Goal: Information Seeking & Learning: Learn about a topic

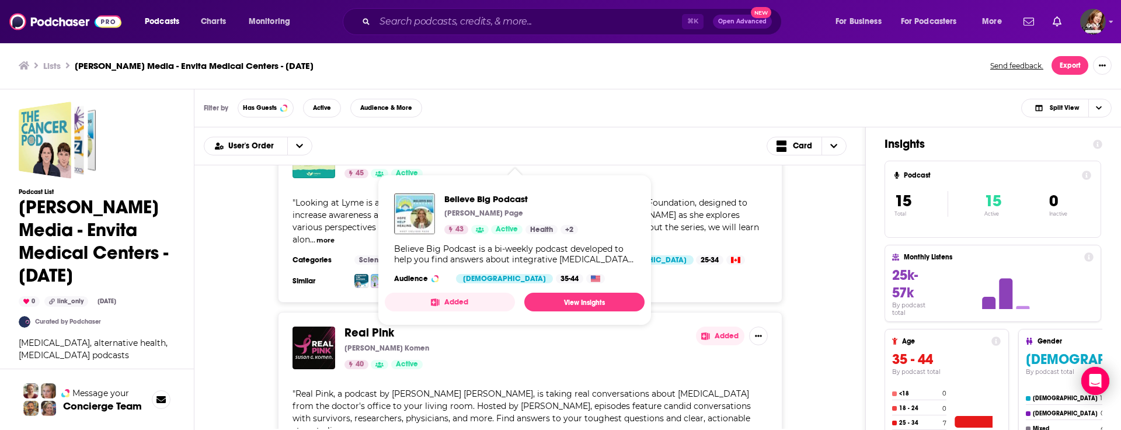
scroll to position [820, 0]
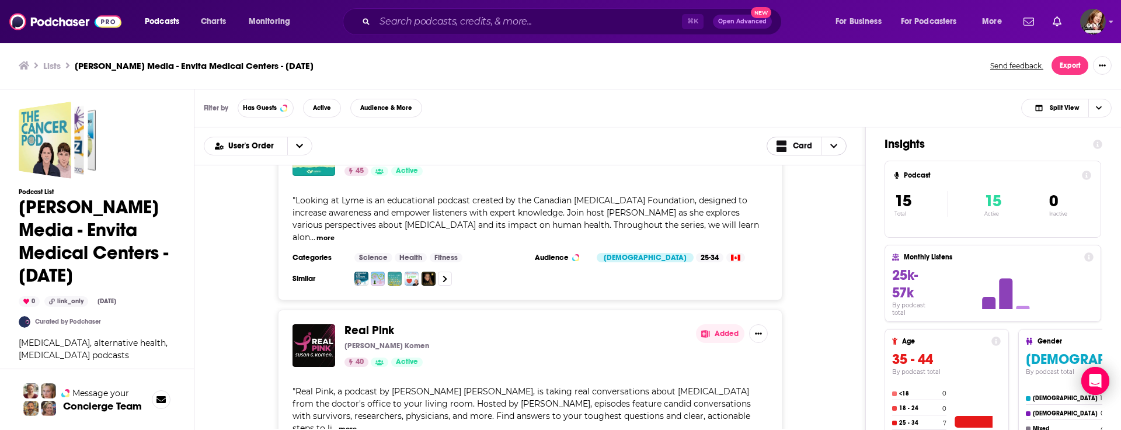
click at [836, 144] on icon "Choose View" at bounding box center [833, 146] width 7 height 8
click at [799, 186] on span "Table" at bounding box center [814, 185] width 47 height 6
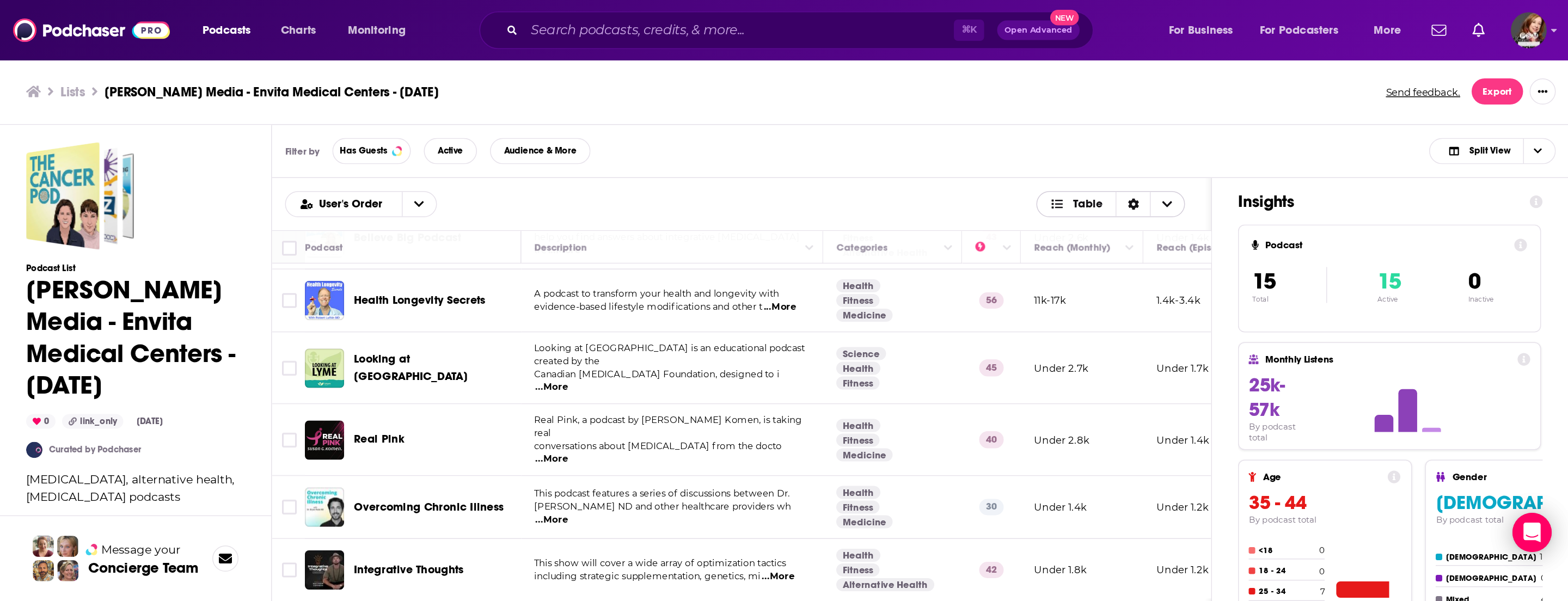
scroll to position [401, 0]
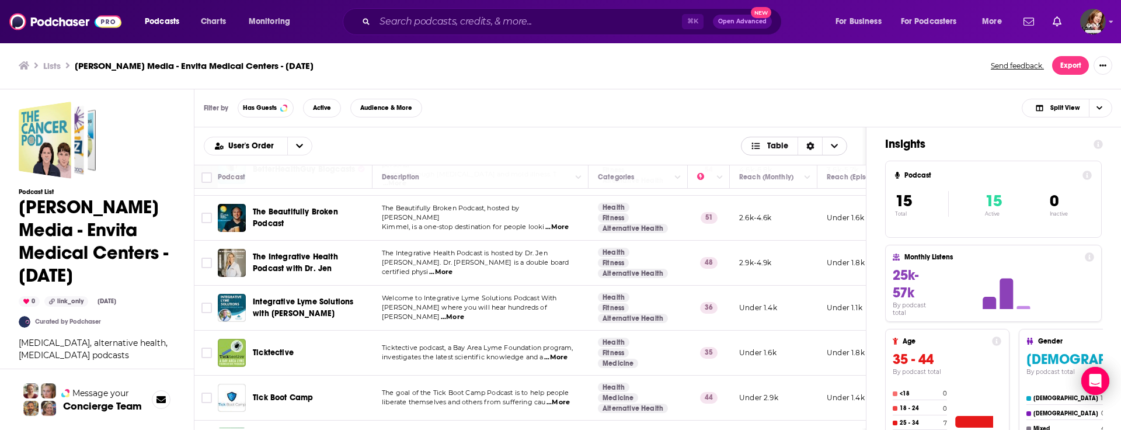
click at [806, 147] on icon "Sort Direction" at bounding box center [810, 146] width 8 height 8
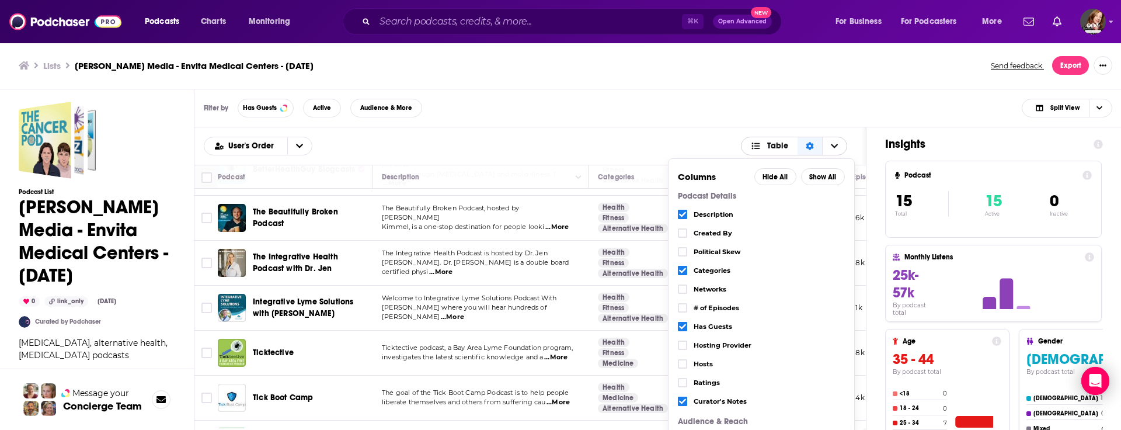
click at [806, 147] on icon "Sort Direction" at bounding box center [810, 146] width 8 height 8
click at [835, 145] on icon "Choose View" at bounding box center [834, 146] width 7 height 8
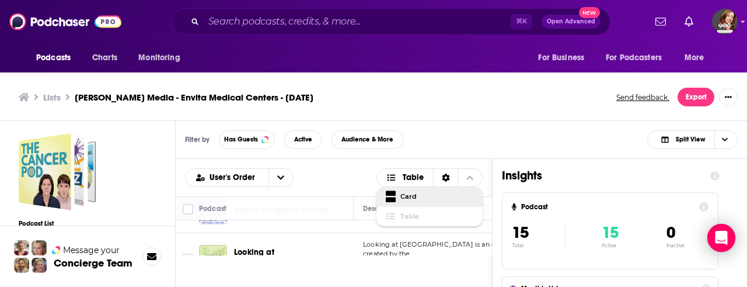
scroll to position [4, 0]
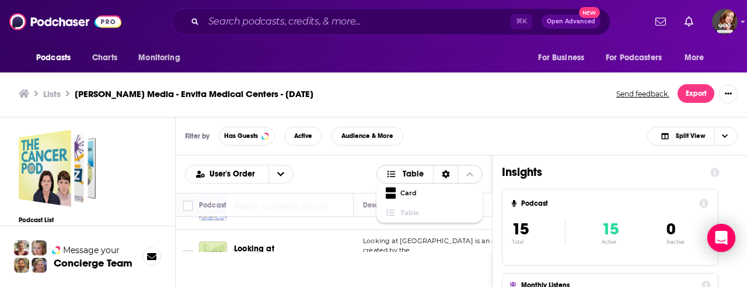
click at [402, 212] on span "Table" at bounding box center [437, 213] width 73 height 6
click at [279, 172] on icon "open menu" at bounding box center [280, 174] width 7 height 8
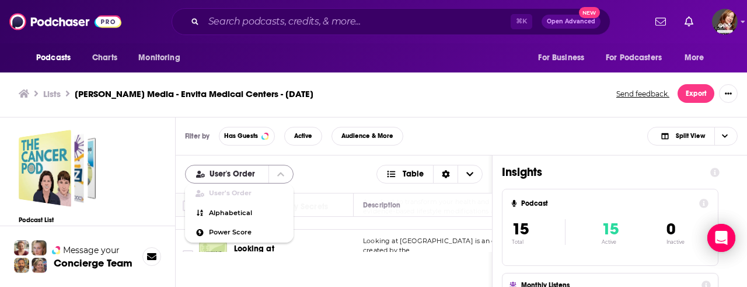
click at [279, 172] on icon "close menu" at bounding box center [280, 174] width 7 height 4
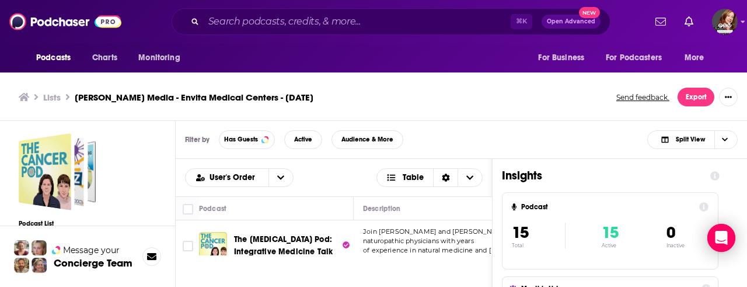
scroll to position [0, 0]
click at [450, 77] on div "Lists [PERSON_NAME] Media - Envita Medical Centers - [DATE] Send feedback. Expo…" at bounding box center [373, 97] width 747 height 47
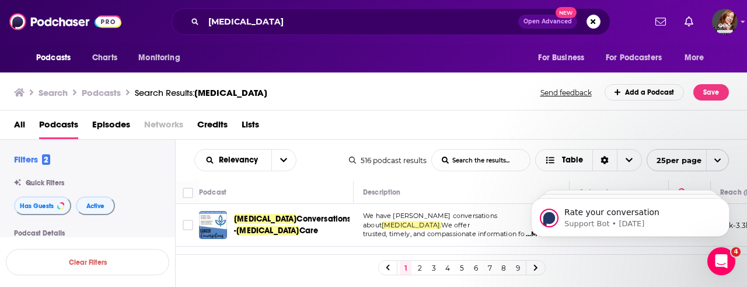
click at [19, 124] on span "All" at bounding box center [19, 127] width 11 height 24
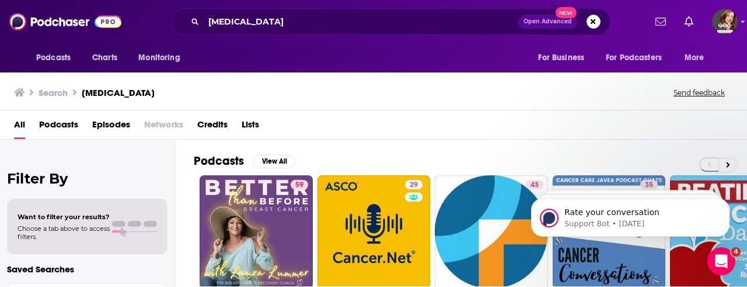
click at [57, 121] on span "Podcasts" at bounding box center [58, 127] width 39 height 24
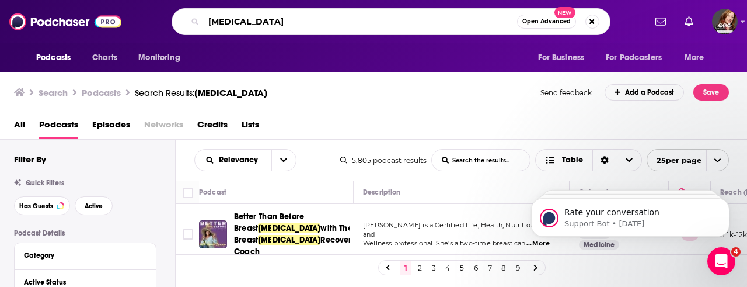
drag, startPoint x: 253, startPoint y: 23, endPoint x: 138, endPoint y: 20, distance: 115.1
click at [138, 20] on div "cancer Open Advanced New" at bounding box center [391, 21] width 509 height 27
type input "conservative women"
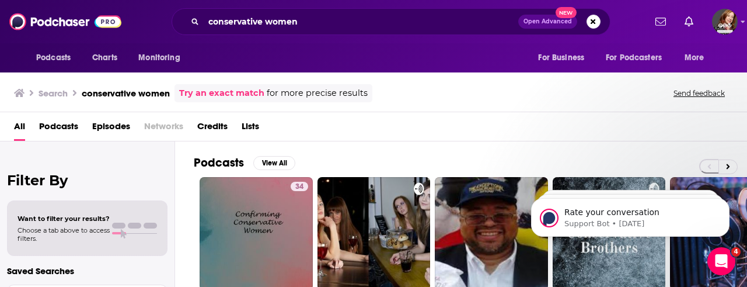
click at [62, 123] on span "Podcasts" at bounding box center [58, 129] width 39 height 24
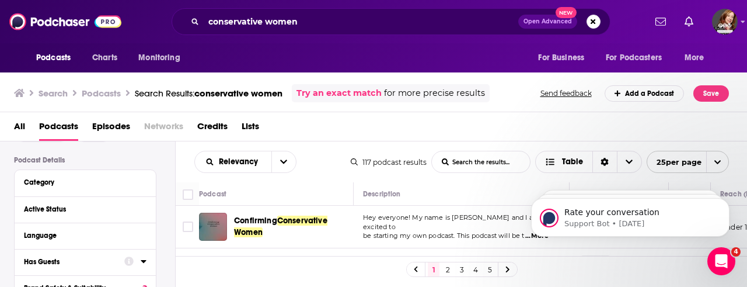
scroll to position [69, 0]
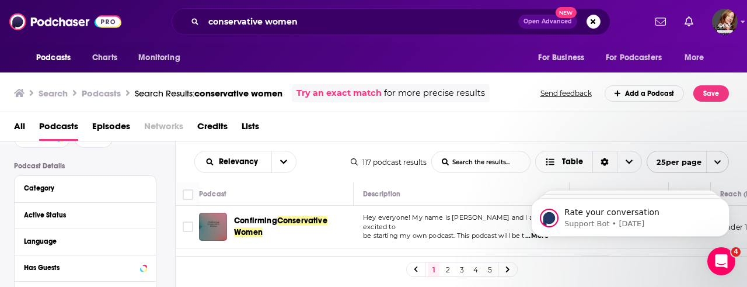
drag, startPoint x: 307, startPoint y: 32, endPoint x: 214, endPoint y: 8, distance: 95.7
click at [214, 8] on div "conservative women Open Advanced New" at bounding box center [391, 21] width 439 height 27
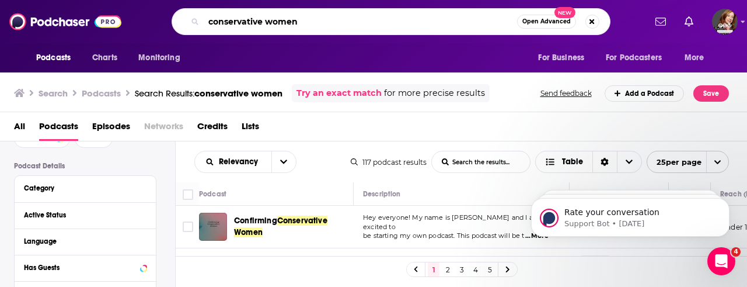
drag, startPoint x: 307, startPoint y: 22, endPoint x: 196, endPoint y: 19, distance: 111.6
click at [196, 19] on div "conservative women Open Advanced New" at bounding box center [391, 21] width 439 height 27
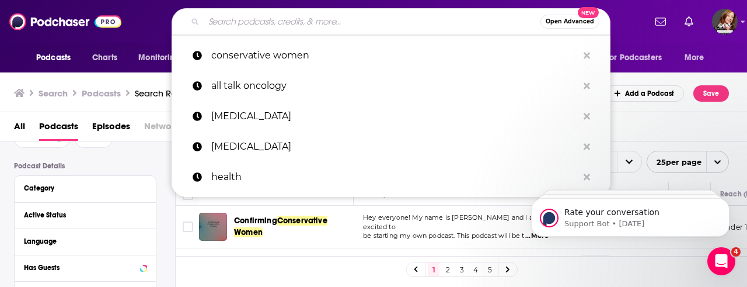
click at [125, 78] on div "Search Podcasts Search Results: conservative women Try an exact match for more …" at bounding box center [374, 91] width 748 height 42
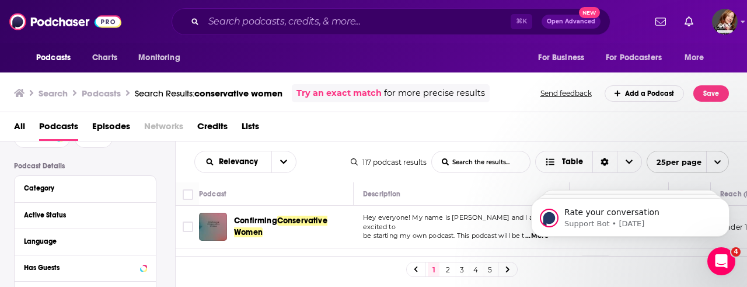
click at [97, 95] on h3 "Podcasts" at bounding box center [101, 93] width 39 height 11
click at [106, 93] on h3 "Podcasts" at bounding box center [101, 93] width 39 height 11
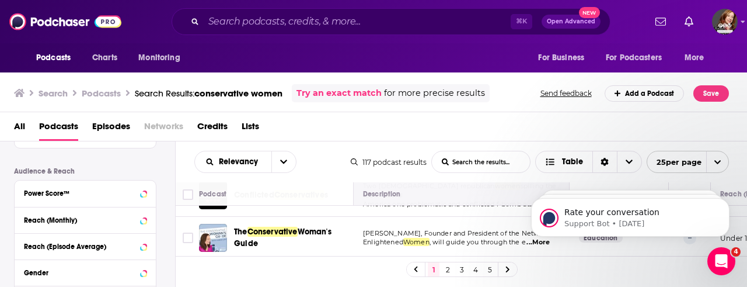
scroll to position [377, 0]
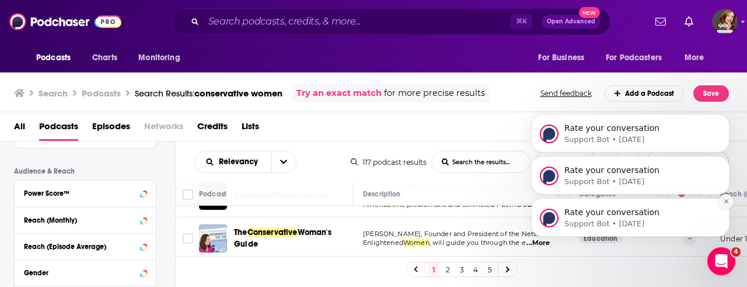
click at [727, 200] on icon "Dismiss notification" at bounding box center [727, 201] width 6 height 6
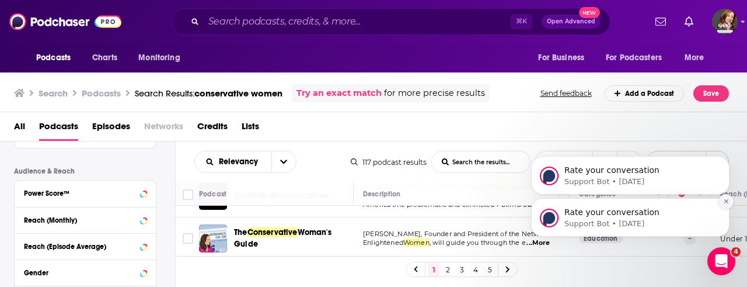
click at [725, 201] on icon "Dismiss notification" at bounding box center [727, 201] width 6 height 6
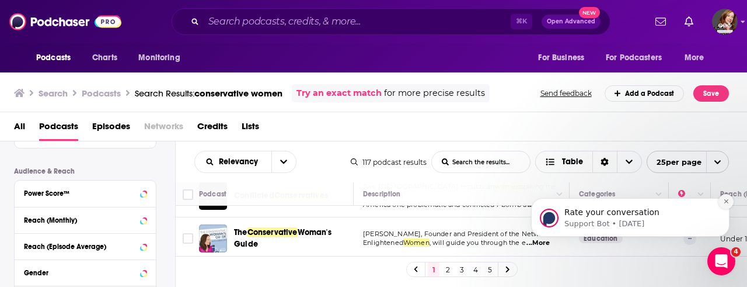
click at [727, 203] on icon "Dismiss notification" at bounding box center [727, 201] width 6 height 6
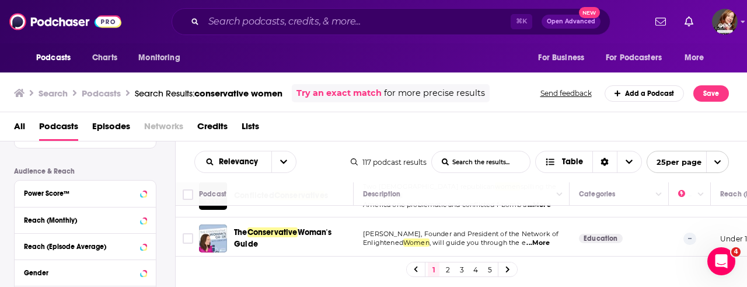
scroll to position [0, 0]
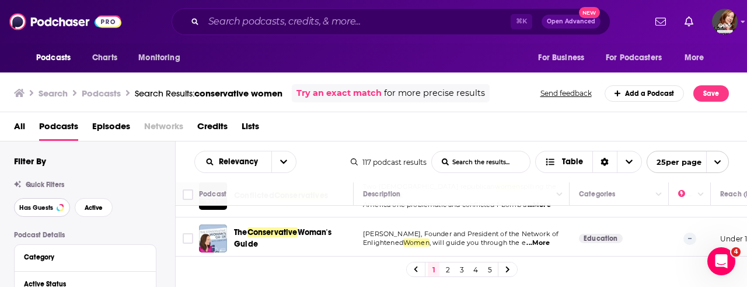
click at [38, 213] on button "Has Guests" at bounding box center [42, 207] width 56 height 19
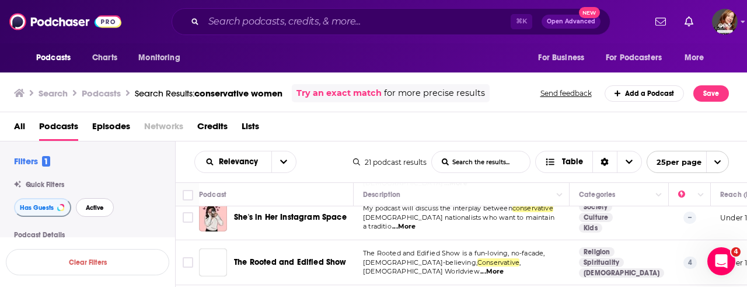
click at [99, 208] on span "Active" at bounding box center [95, 207] width 18 height 6
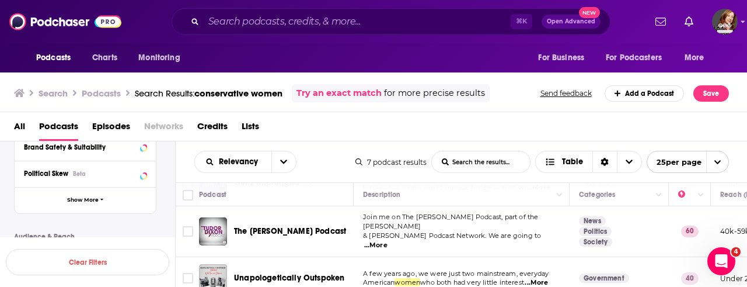
scroll to position [216, 0]
click at [43, 169] on span "Political Skew" at bounding box center [46, 173] width 44 height 8
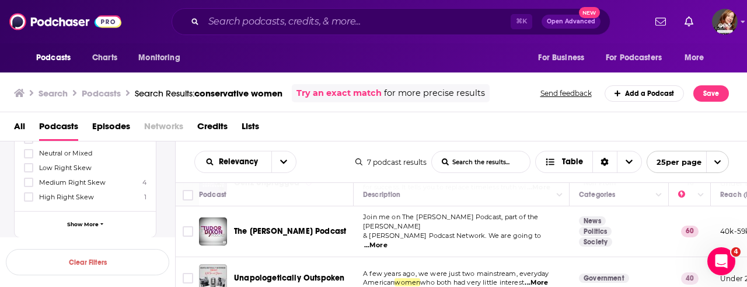
scroll to position [319, 0]
click at [75, 163] on span "Low Right Skew" at bounding box center [65, 167] width 53 height 8
click at [29, 171] on input "multiSelectOption-Low_Right-4" at bounding box center [29, 171] width 0 height 0
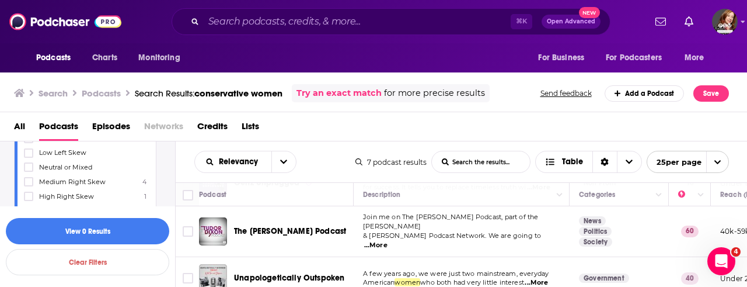
click at [69, 179] on span "Medium Right Skew" at bounding box center [72, 182] width 67 height 8
click at [29, 185] on input "multiSelectOption-Right-5" at bounding box center [29, 185] width 0 height 0
click at [64, 194] on span "High Right Skew" at bounding box center [66, 196] width 55 height 8
click at [29, 200] on input "multiSelectOption-Strong_Right-6" at bounding box center [29, 200] width 0 height 0
click at [98, 233] on button "View 5 Results" at bounding box center [88, 231] width 164 height 26
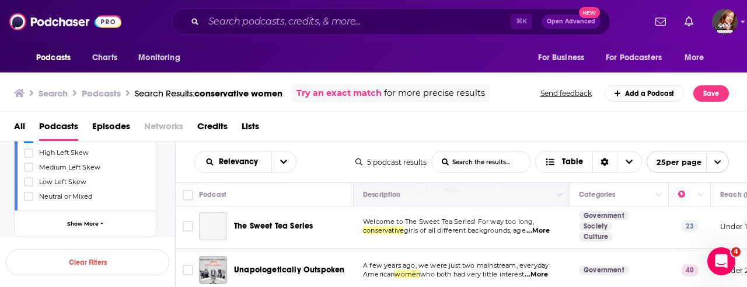
scroll to position [131, 0]
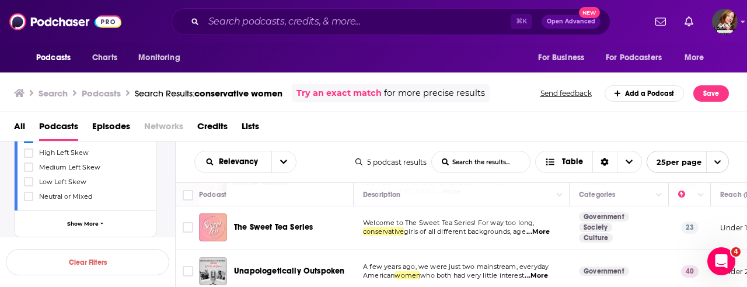
click at [546, 228] on span "...More" at bounding box center [538, 231] width 23 height 9
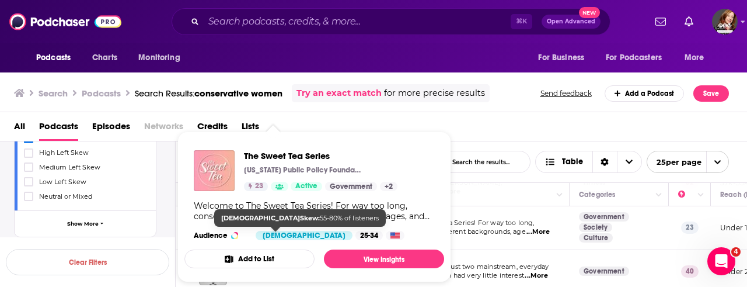
click at [279, 231] on div "[DEMOGRAPHIC_DATA]" at bounding box center [304, 235] width 97 height 9
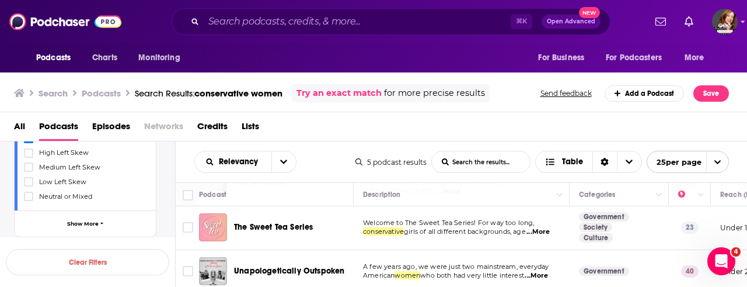
click at [472, 223] on span "Welcome to The Sweet Tea Series! For way too long," at bounding box center [449, 222] width 172 height 8
click at [439, 228] on span "girls of all different backgrounds, age" at bounding box center [465, 231] width 122 height 8
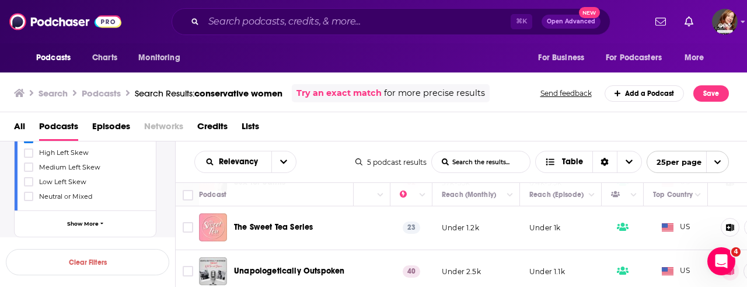
scroll to position [131, 306]
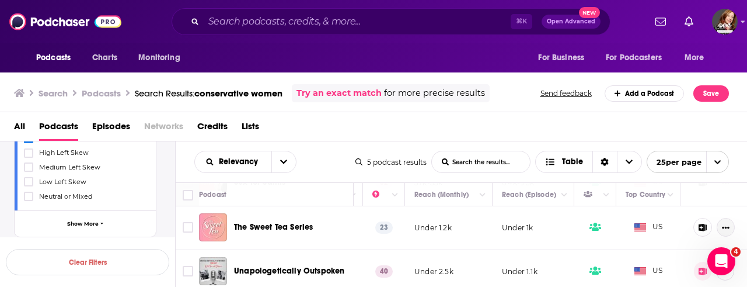
click at [728, 227] on icon "Show More Button" at bounding box center [727, 228] width 8 height 2
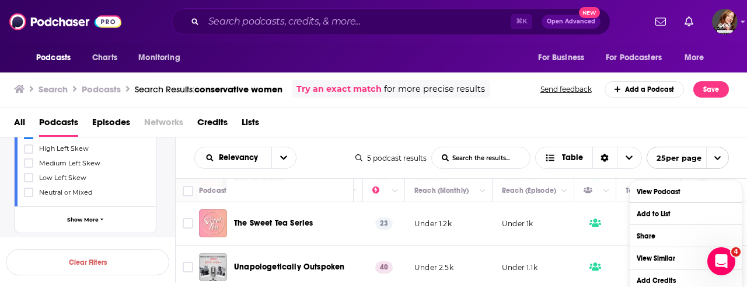
scroll to position [0, 0]
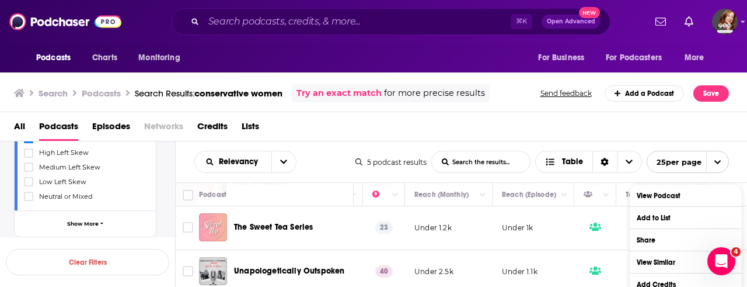
click at [303, 225] on span "The Sweet Tea Series" at bounding box center [273, 227] width 79 height 10
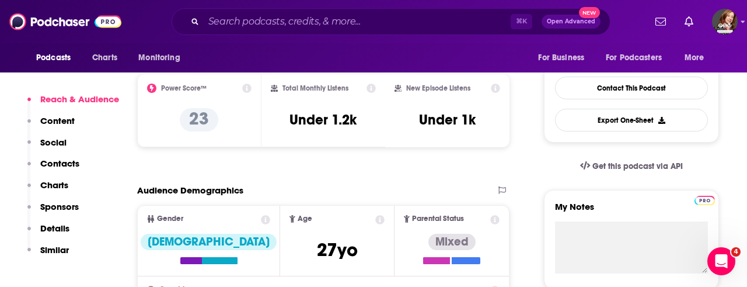
scroll to position [285, 0]
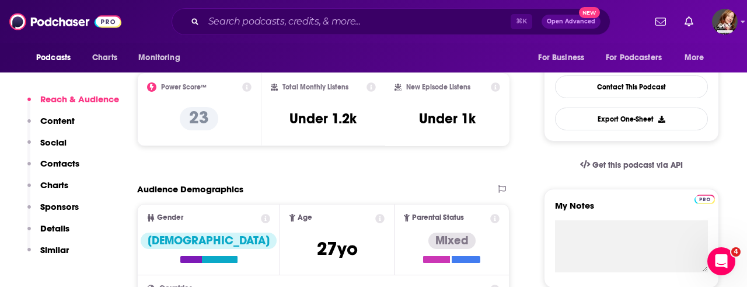
click at [60, 164] on p "Contacts" at bounding box center [59, 163] width 39 height 11
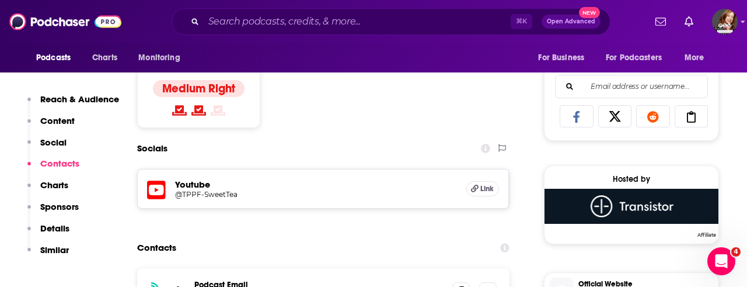
scroll to position [806, 0]
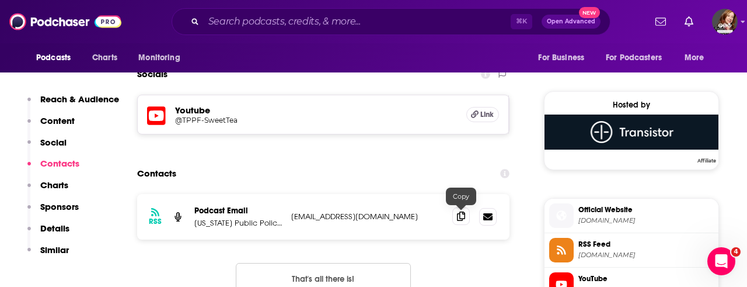
click at [458, 214] on icon at bounding box center [461, 215] width 8 height 9
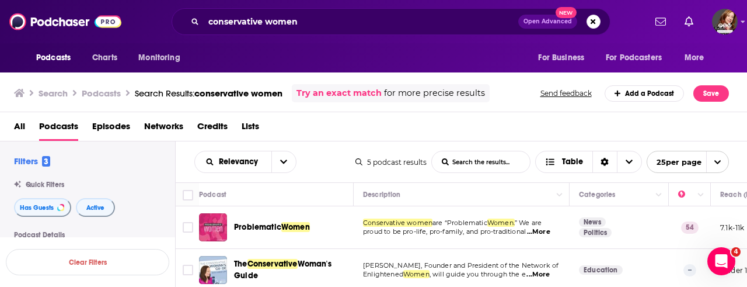
click at [307, 223] on div "Podcasts Charts Monitoring conservative women Open Advanced New For Business Fo…" at bounding box center [373, 143] width 747 height 287
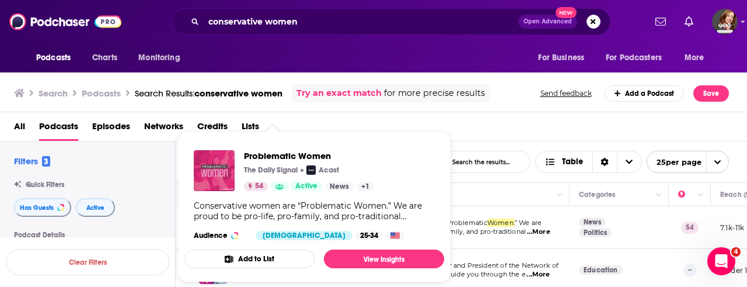
click at [488, 222] on span "are “Problematic" at bounding box center [460, 222] width 55 height 8
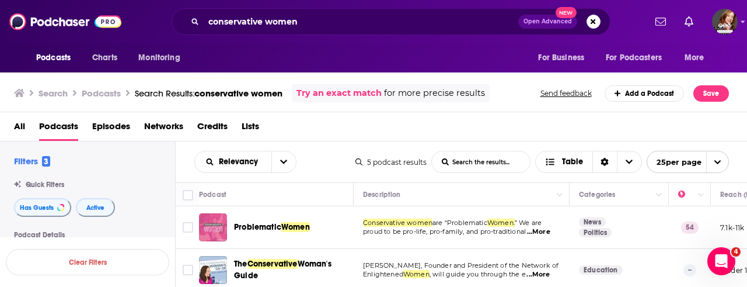
click at [211, 220] on img "Problematic Women" at bounding box center [213, 227] width 28 height 28
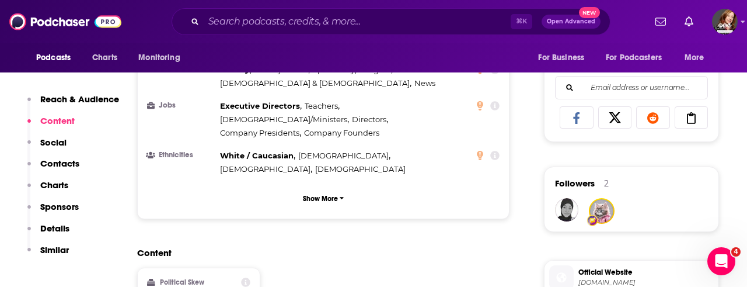
scroll to position [765, 0]
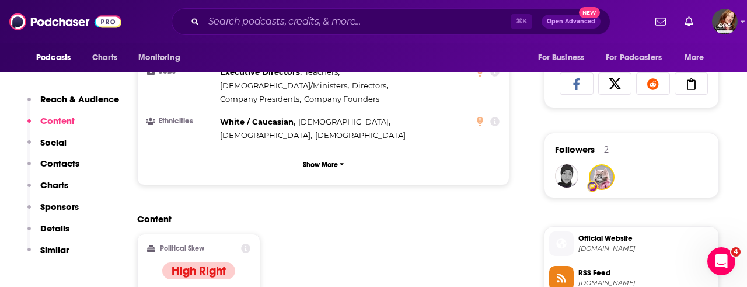
click at [62, 163] on p "Contacts" at bounding box center [59, 163] width 39 height 11
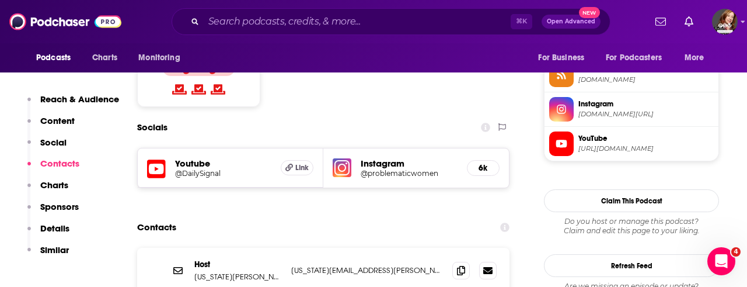
scroll to position [964, 0]
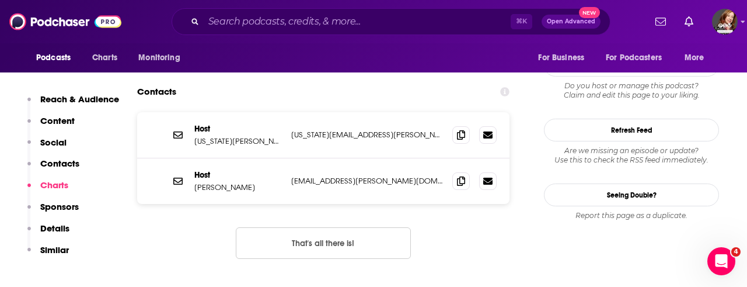
scroll to position [1085, 0]
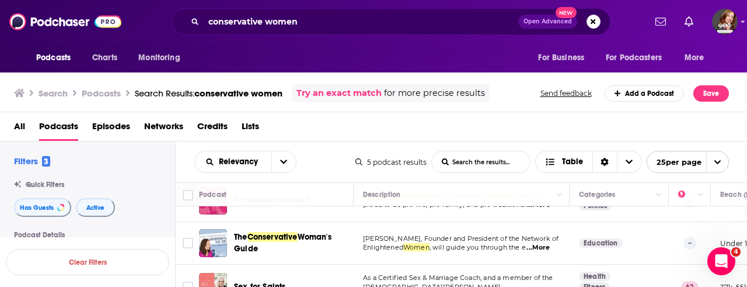
scroll to position [44, 0]
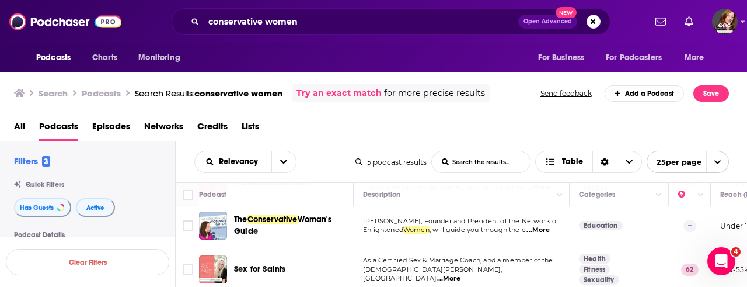
click at [287, 211] on div "The Conservative Woman's Guide" at bounding box center [294, 225] width 121 height 28
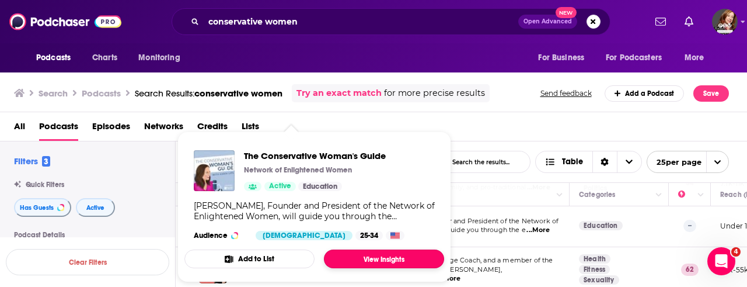
click at [384, 258] on link "View Insights" at bounding box center [384, 258] width 120 height 19
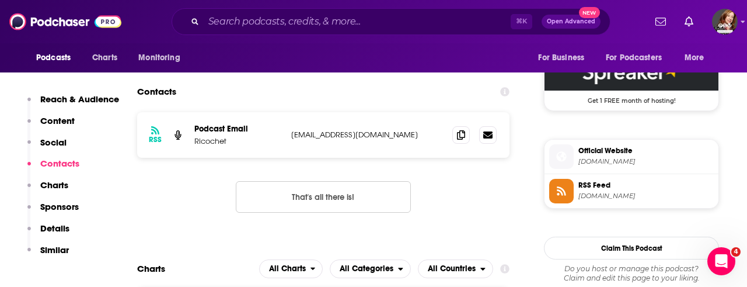
scroll to position [841, 0]
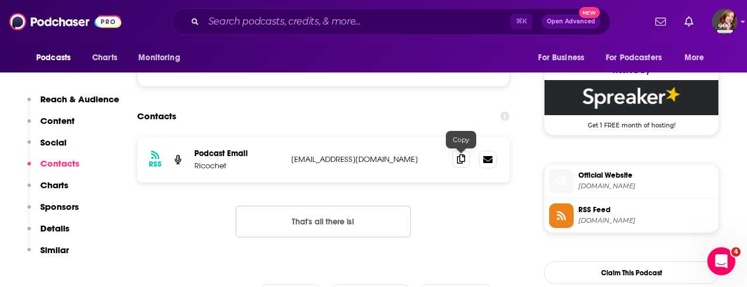
click at [458, 157] on icon at bounding box center [461, 158] width 8 height 9
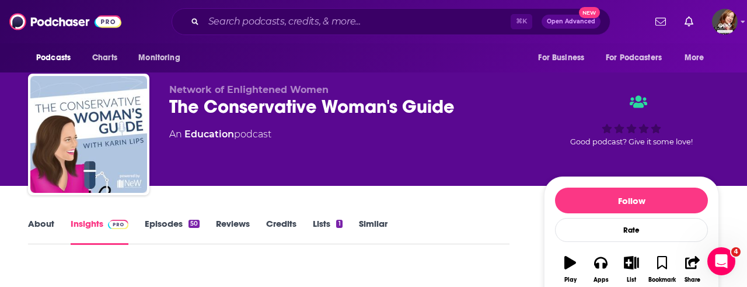
scroll to position [0, 0]
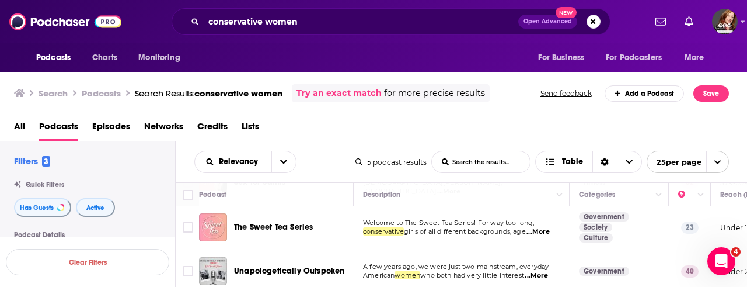
scroll to position [131, 1]
click at [496, 262] on span "A few years ago, we were just two mainstream, everyday" at bounding box center [455, 266] width 186 height 8
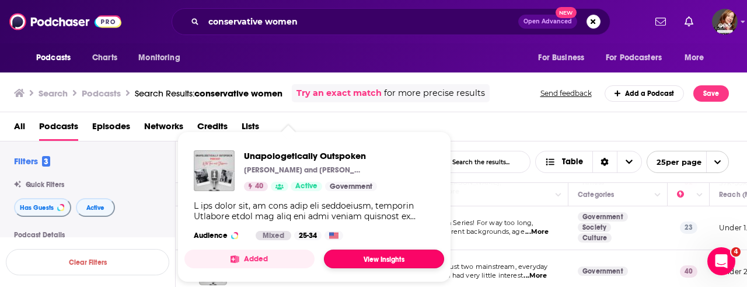
click at [395, 255] on link "View Insights" at bounding box center [384, 258] width 120 height 19
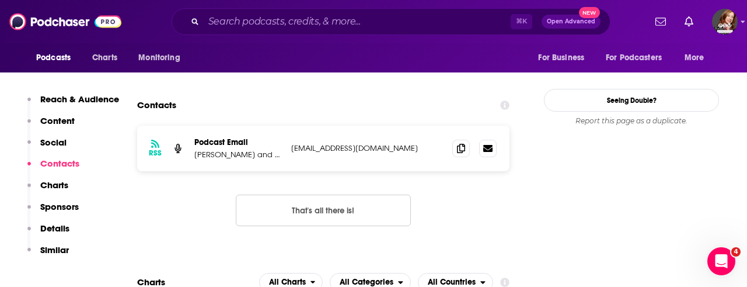
scroll to position [1055, 0]
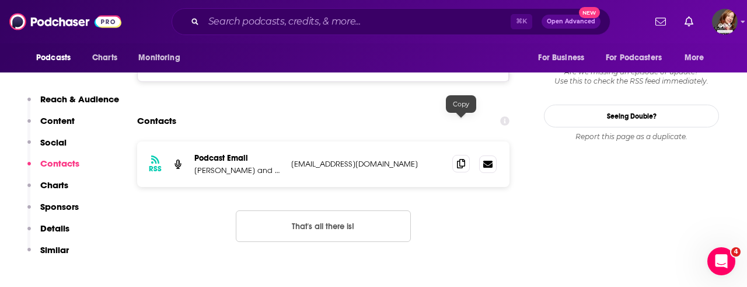
click at [461, 159] on icon at bounding box center [461, 163] width 8 height 9
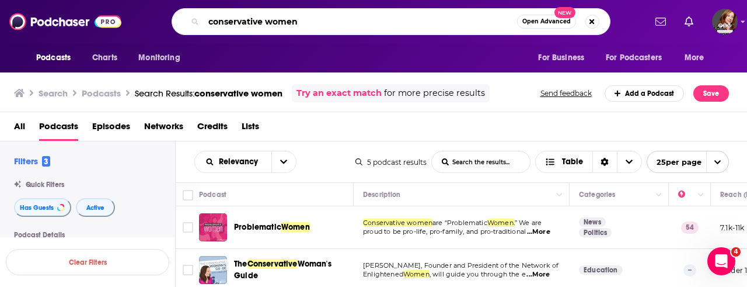
click at [305, 25] on input "conservative women" at bounding box center [361, 21] width 314 height 19
type input "conservative"
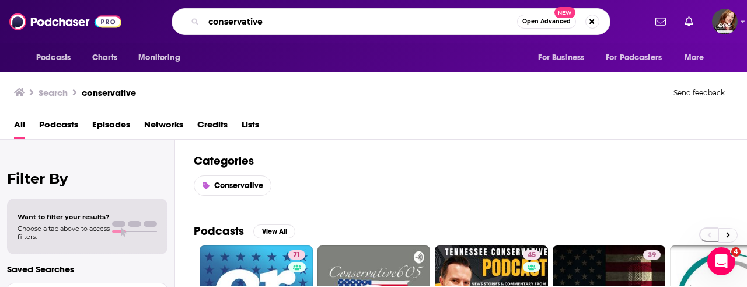
drag, startPoint x: 281, startPoint y: 19, endPoint x: 173, endPoint y: 17, distance: 108.1
click at [173, 17] on div "conservative Open Advanced New" at bounding box center [391, 21] width 439 height 27
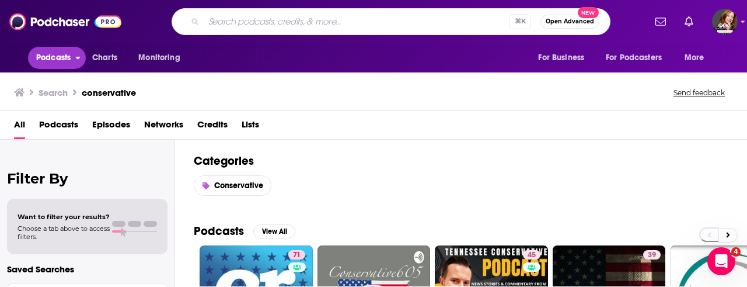
click at [57, 56] on span "Podcasts" at bounding box center [53, 58] width 34 height 16
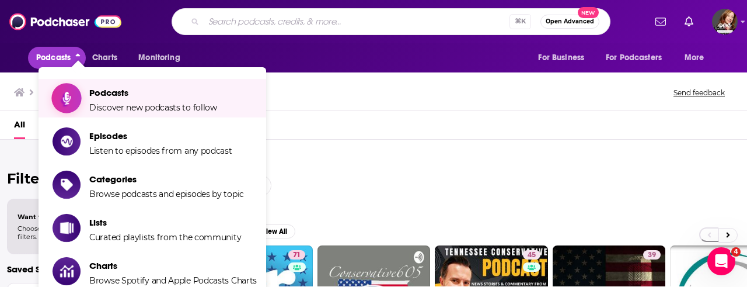
click at [117, 101] on span "Podcasts Discover new podcasts to follow" at bounding box center [153, 98] width 128 height 29
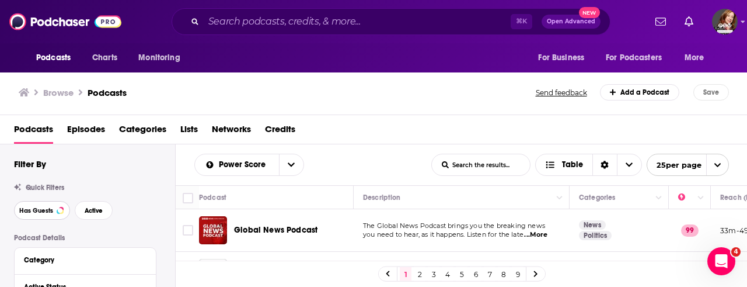
click at [33, 211] on span "Has Guests" at bounding box center [36, 210] width 34 height 6
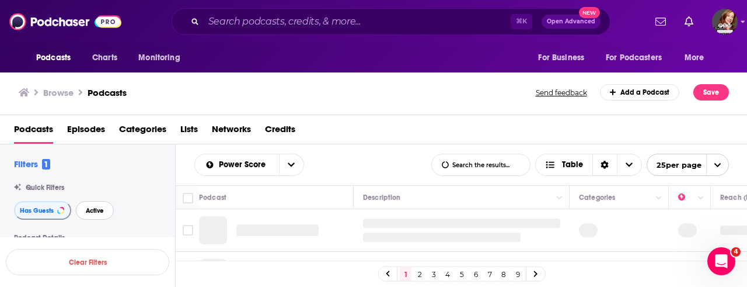
click at [96, 208] on span "Active" at bounding box center [95, 210] width 18 height 6
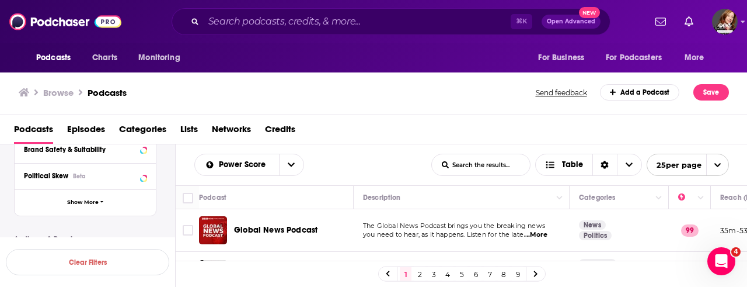
scroll to position [227, 0]
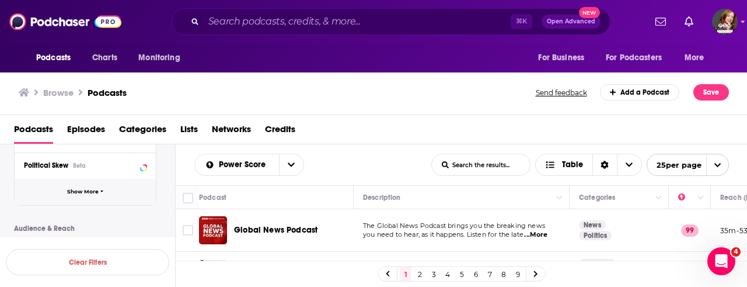
click at [85, 189] on span "Show More" at bounding box center [83, 192] width 32 height 6
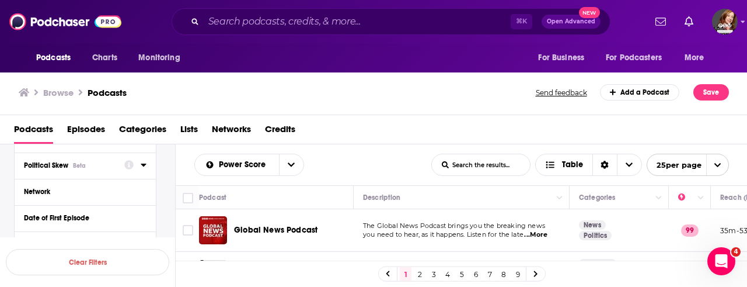
click at [40, 161] on span "Political Skew" at bounding box center [46, 165] width 44 height 8
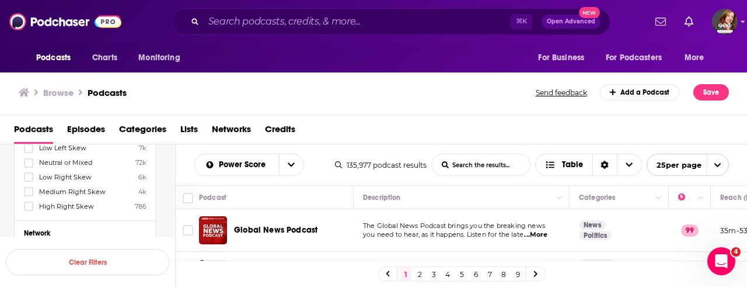
scroll to position [316, 0]
click at [27, 172] on icon at bounding box center [28, 173] width 7 height 5
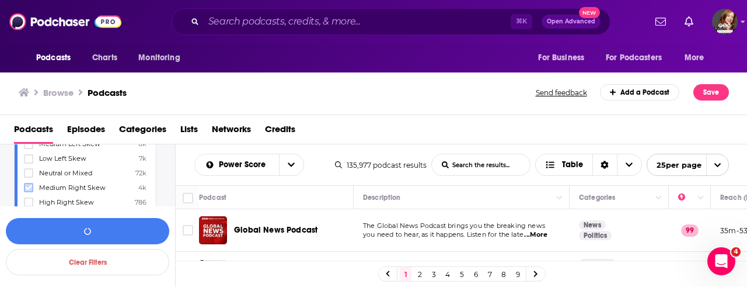
click at [27, 184] on icon at bounding box center [28, 187] width 7 height 7
click at [28, 200] on icon at bounding box center [28, 202] width 7 height 5
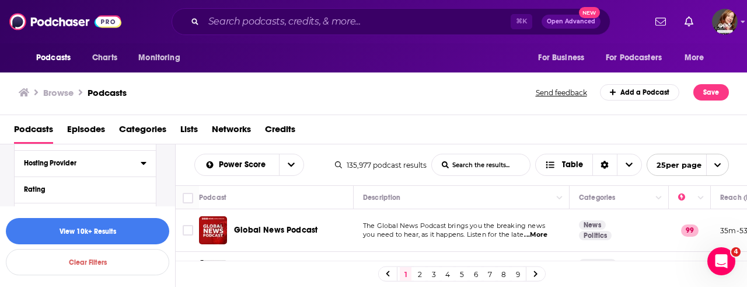
scroll to position [538, 0]
click at [95, 163] on div "Hosting Provider" at bounding box center [78, 164] width 109 height 8
click at [141, 160] on icon at bounding box center [144, 163] width 6 height 9
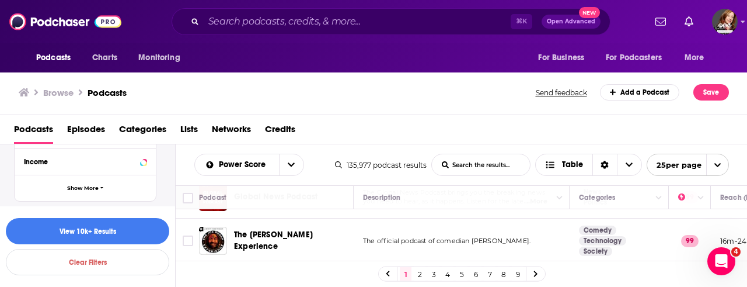
scroll to position [34, 0]
click at [79, 234] on button "View 10k+ Results" at bounding box center [88, 231] width 164 height 26
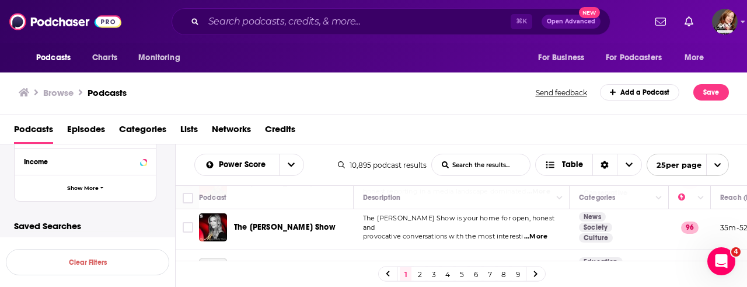
scroll to position [135, 0]
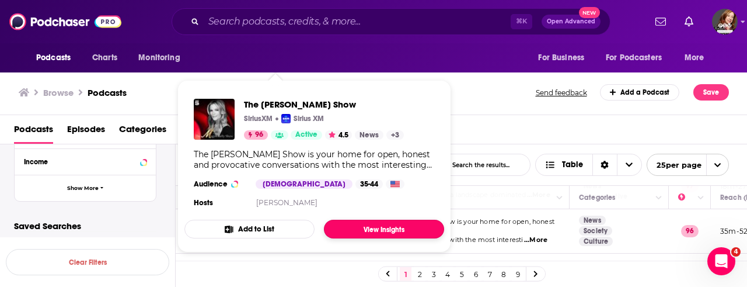
click at [386, 230] on link "View Insights" at bounding box center [384, 229] width 120 height 19
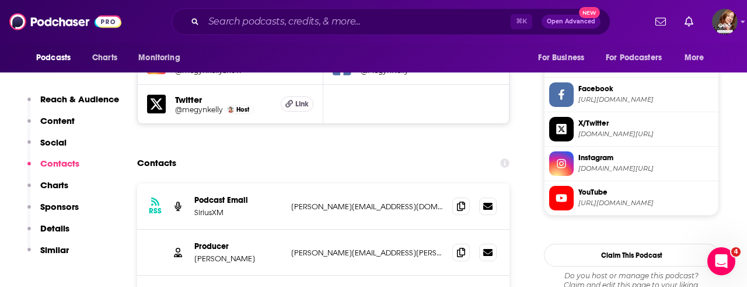
scroll to position [1119, 0]
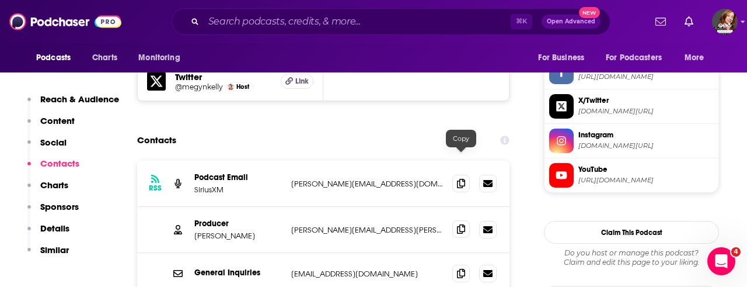
click at [462, 224] on icon at bounding box center [461, 228] width 8 height 9
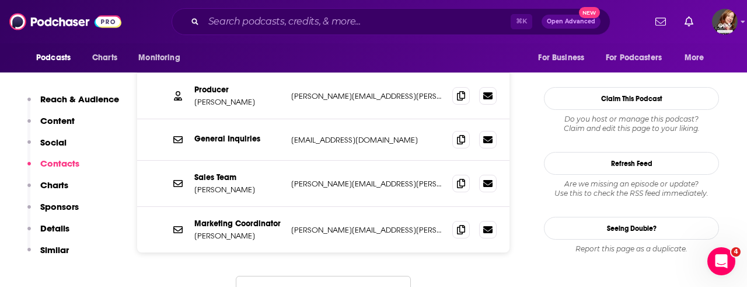
scroll to position [1259, 0]
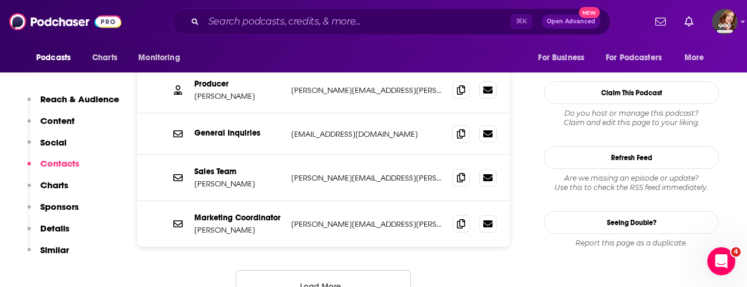
click at [314, 270] on button "Load More..." at bounding box center [323, 286] width 175 height 32
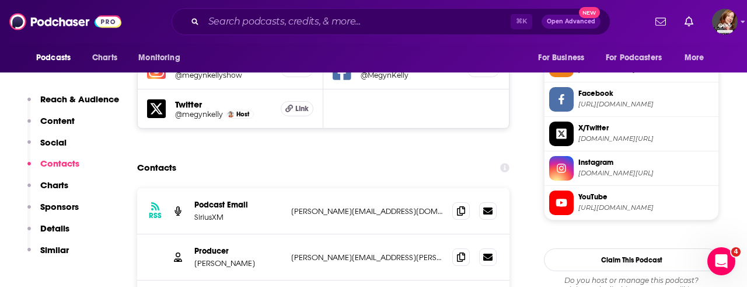
scroll to position [1086, 0]
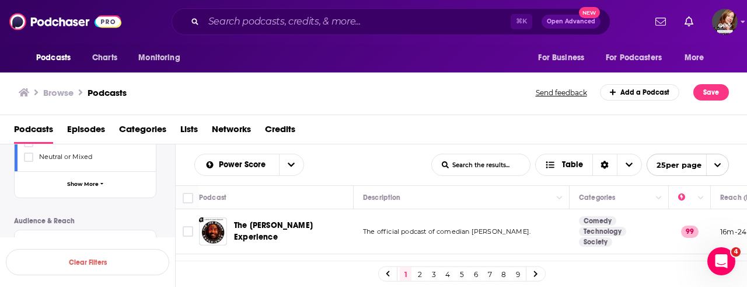
scroll to position [409, 0]
click at [91, 179] on span "Show More" at bounding box center [83, 182] width 32 height 6
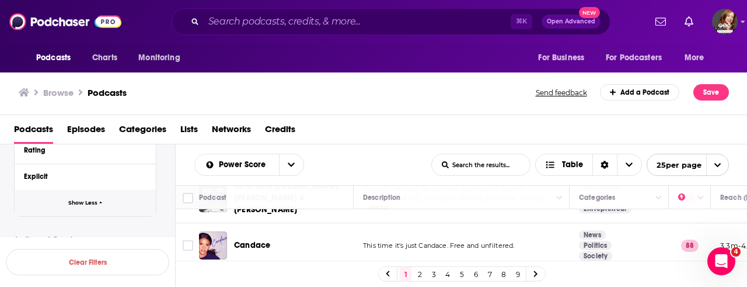
scroll to position [402, 0]
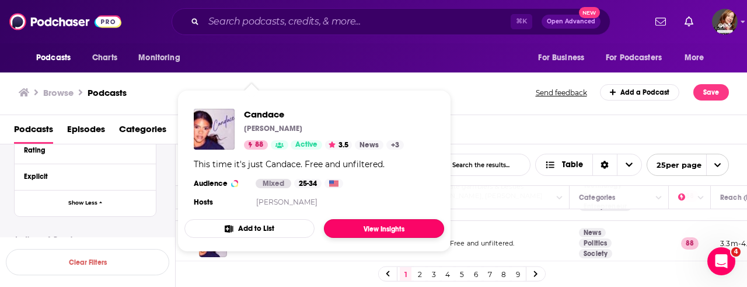
click at [378, 228] on link "View Insights" at bounding box center [384, 228] width 120 height 19
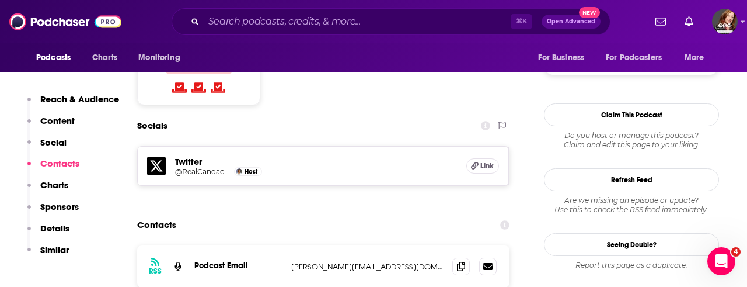
scroll to position [975, 0]
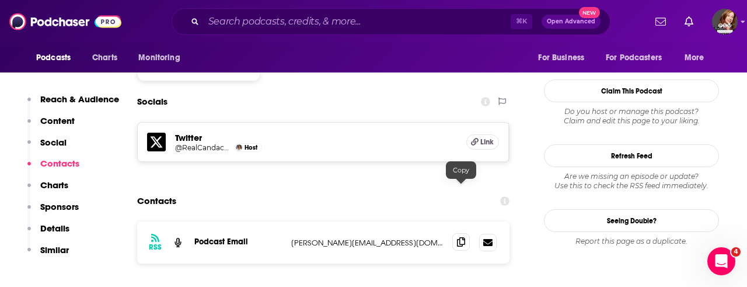
click at [464, 237] on icon at bounding box center [461, 241] width 8 height 9
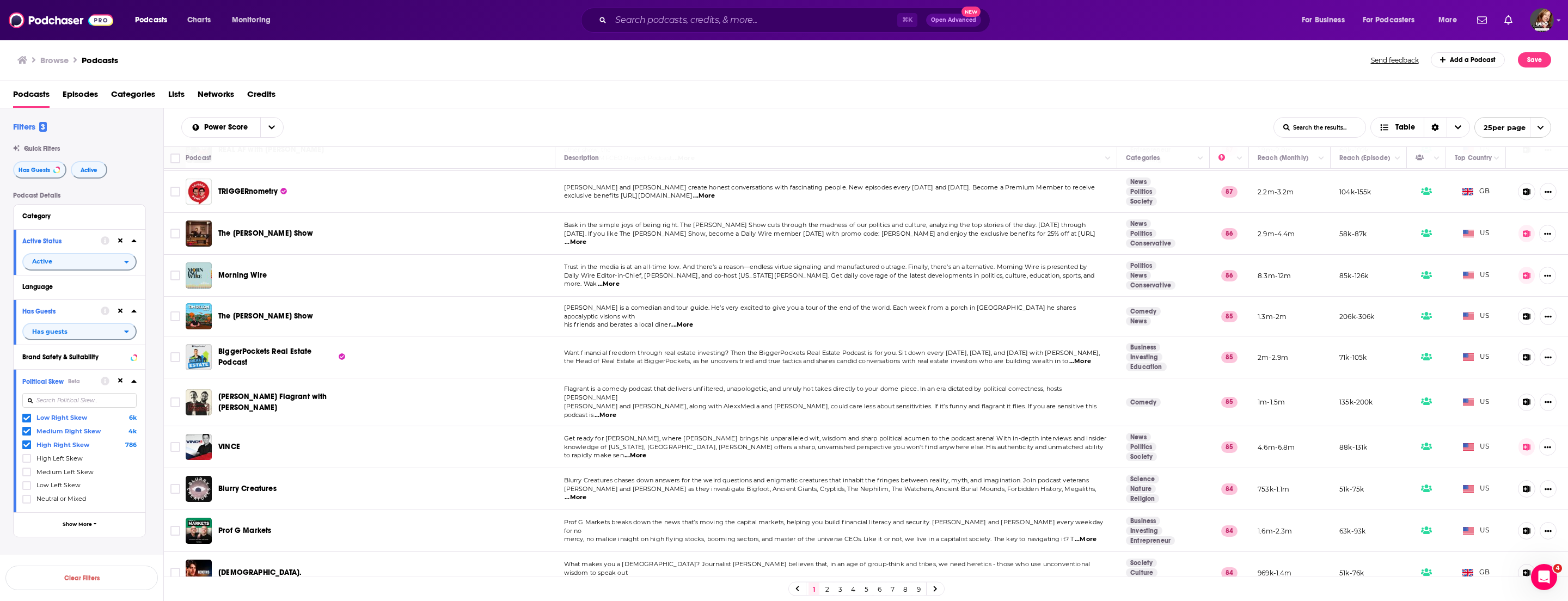
scroll to position [638, 0]
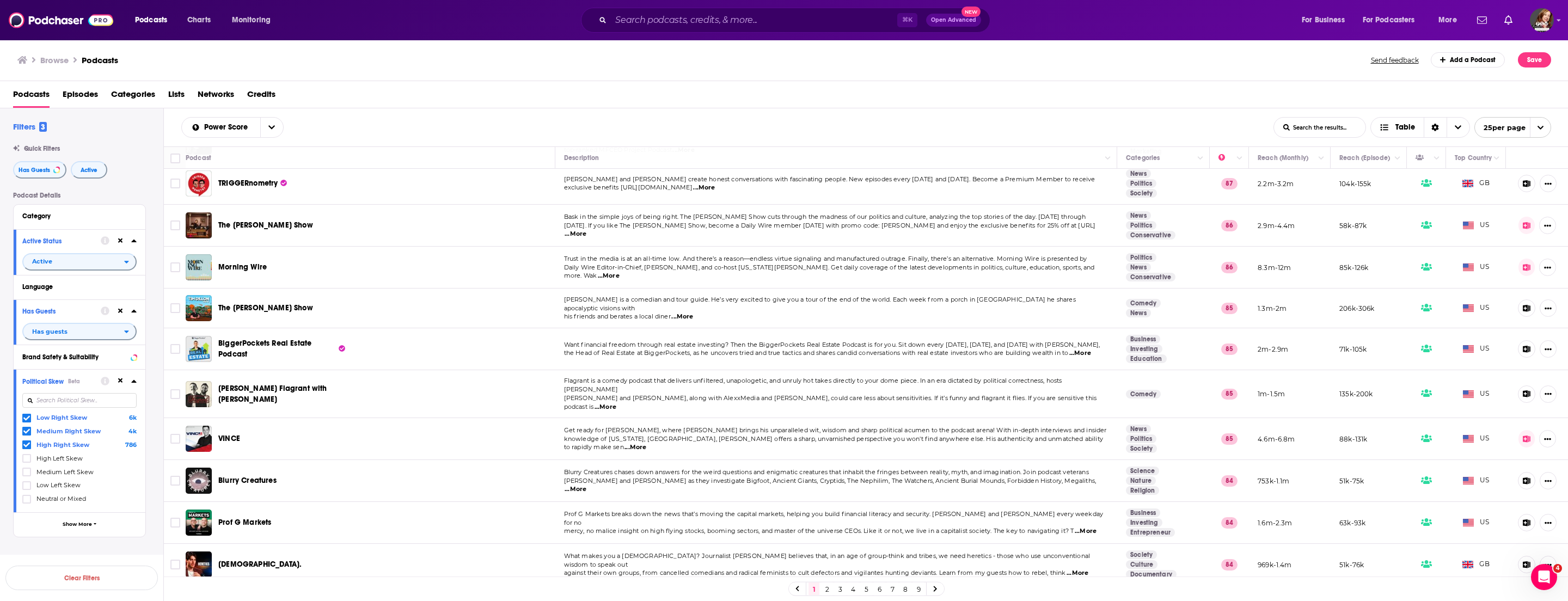
click at [696, 266] on link "2" at bounding box center [827, 589] width 11 height 13
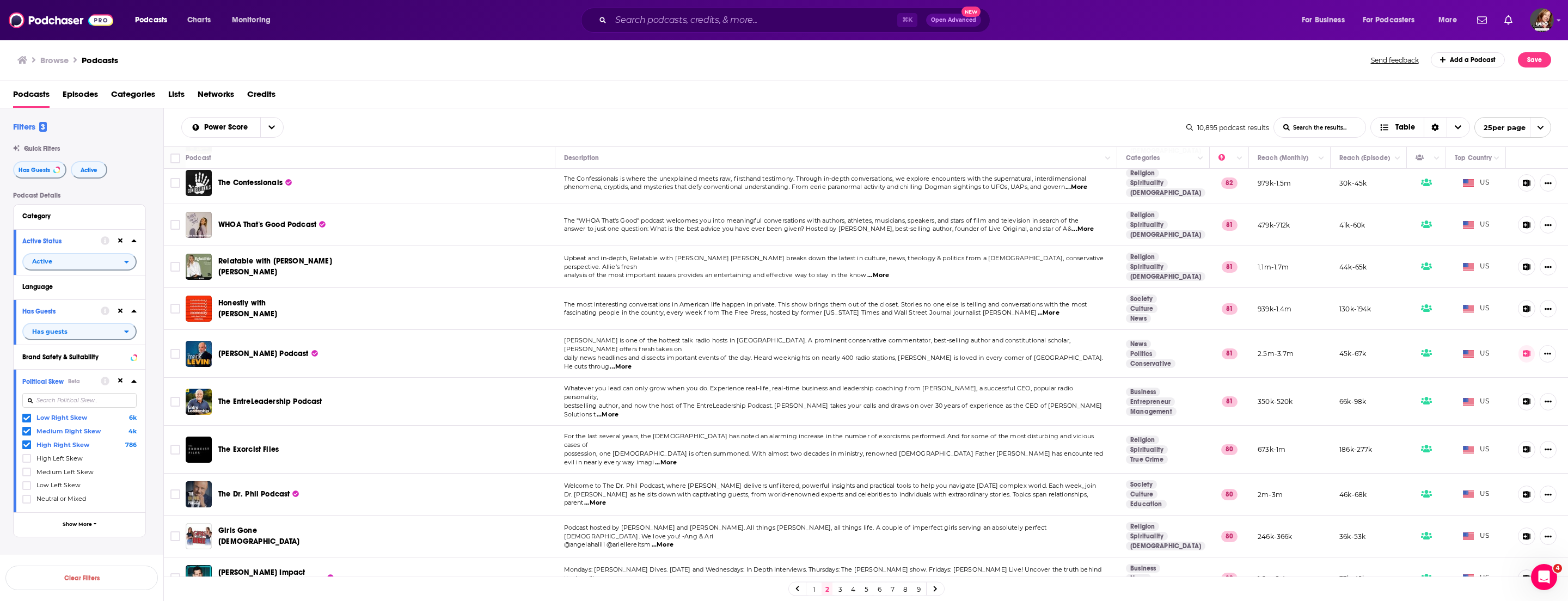
scroll to position [395, 0]
click at [263, 254] on span "Relatable with Allie Beth Stuckey" at bounding box center [275, 265] width 114 height 20
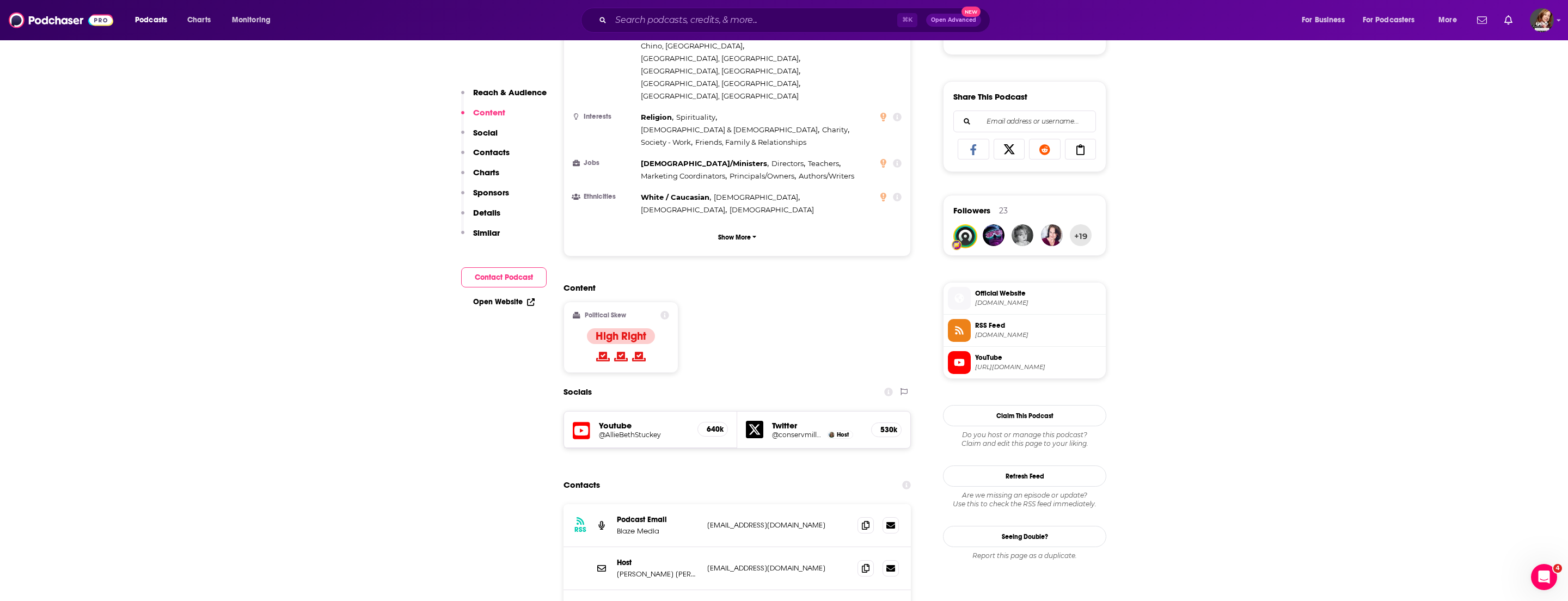
scroll to position [773, 0]
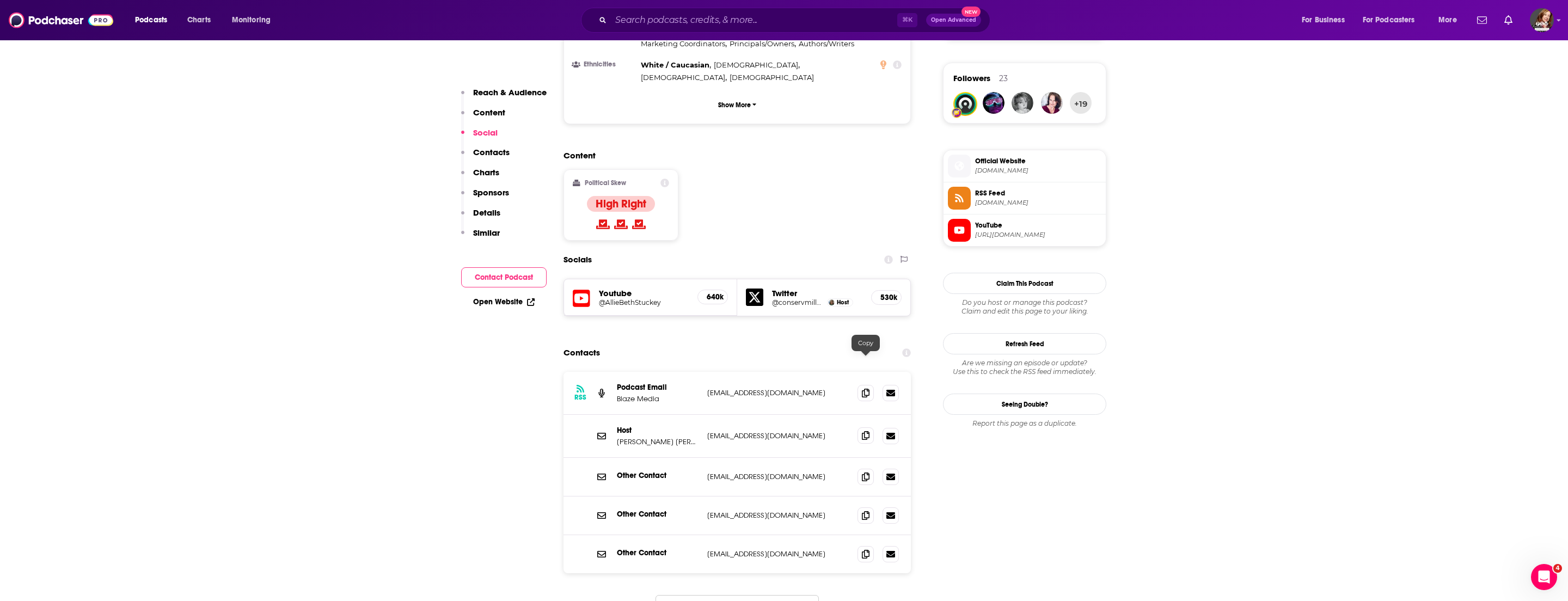
click at [696, 266] on icon at bounding box center [865, 435] width 7 height 8
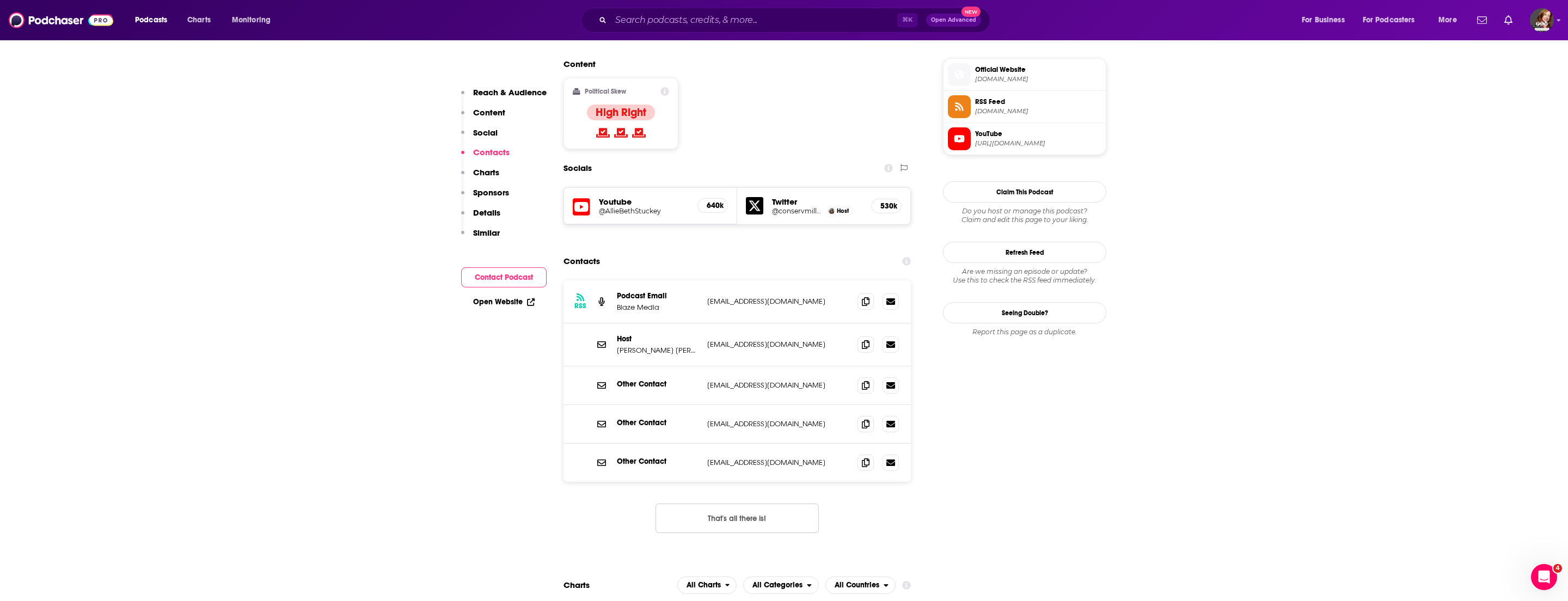
scroll to position [708, 0]
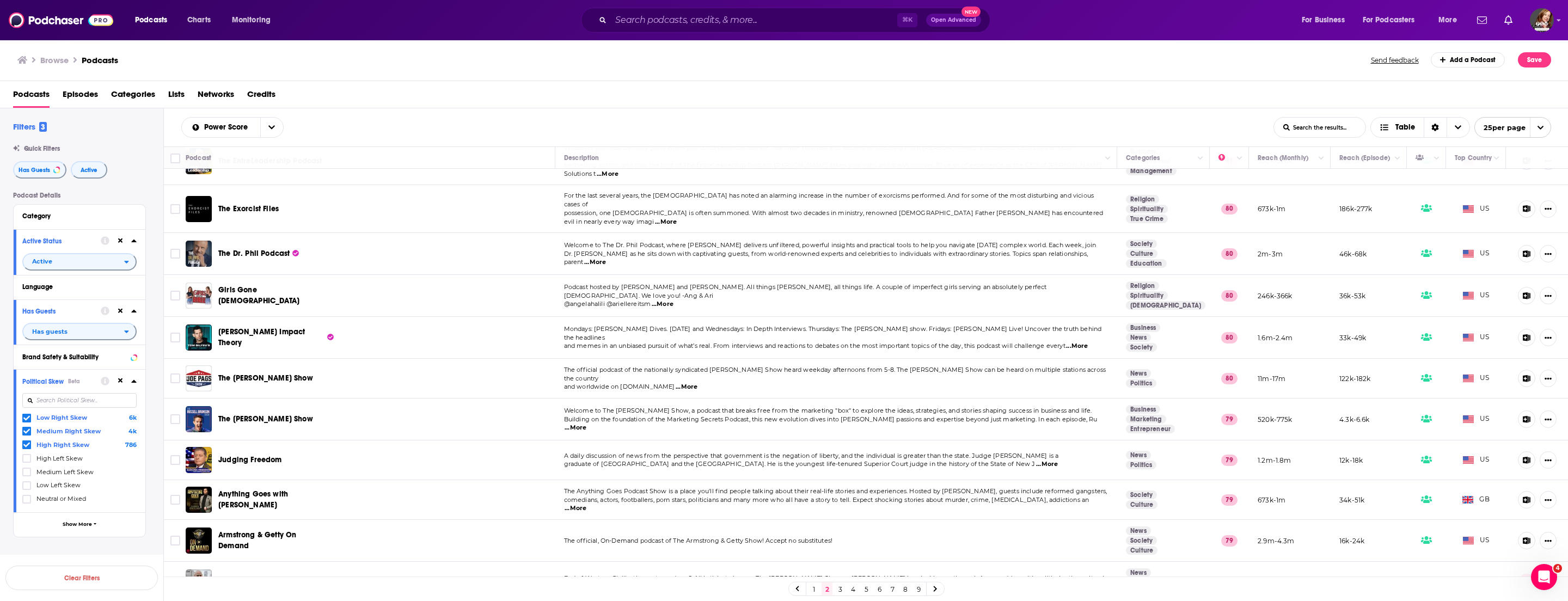
scroll to position [635, 0]
click at [696, 266] on link "3" at bounding box center [840, 589] width 11 height 13
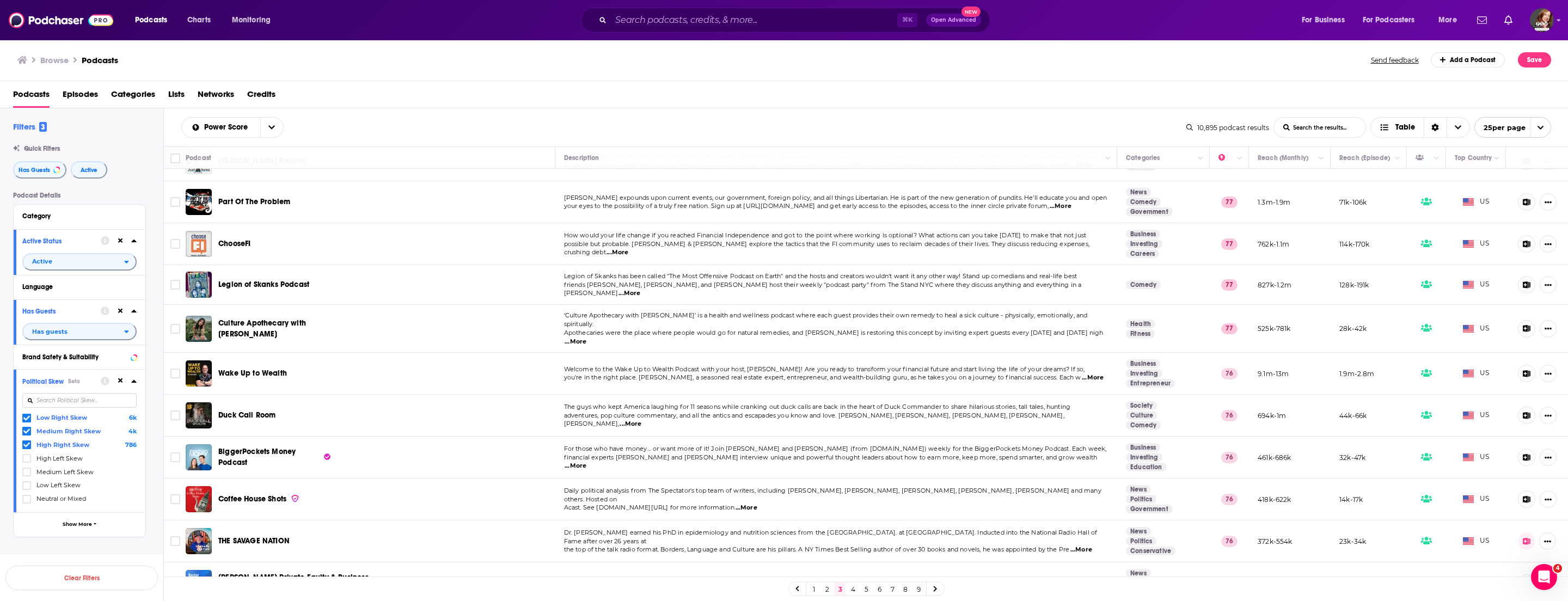
scroll to position [625, 0]
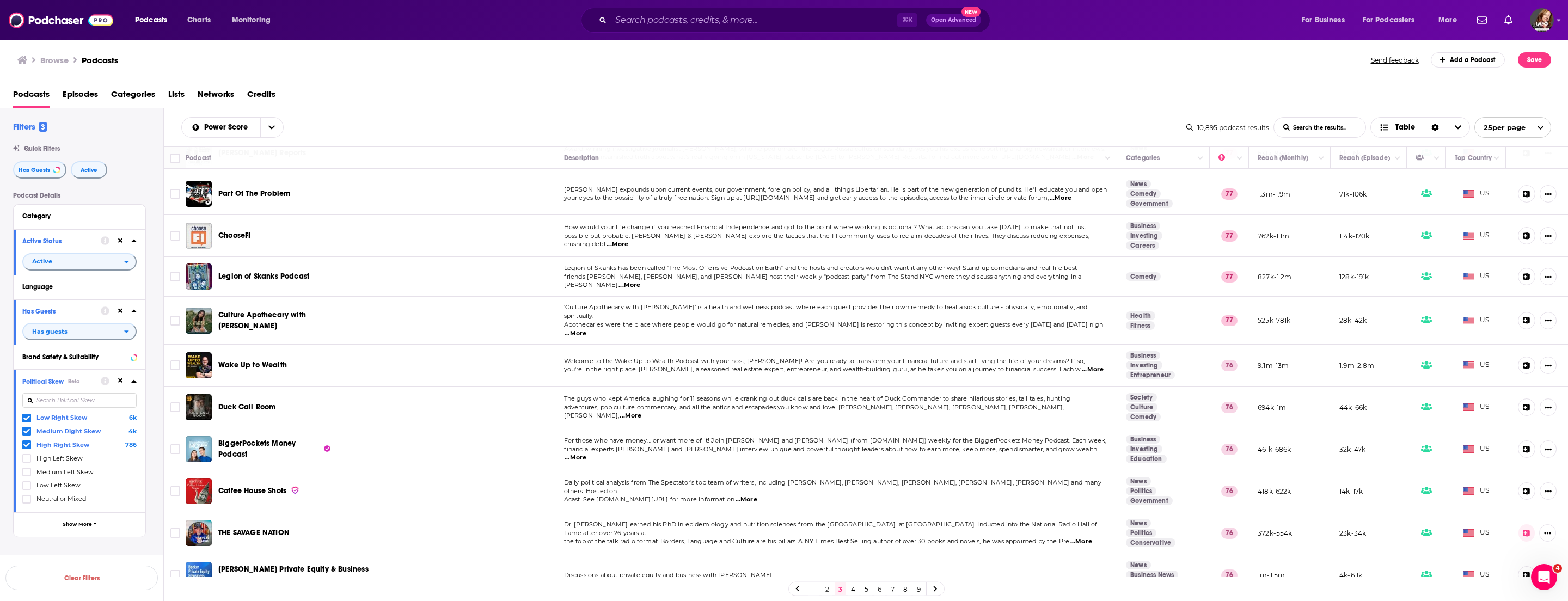
click at [696, 266] on link "4" at bounding box center [853, 589] width 11 height 13
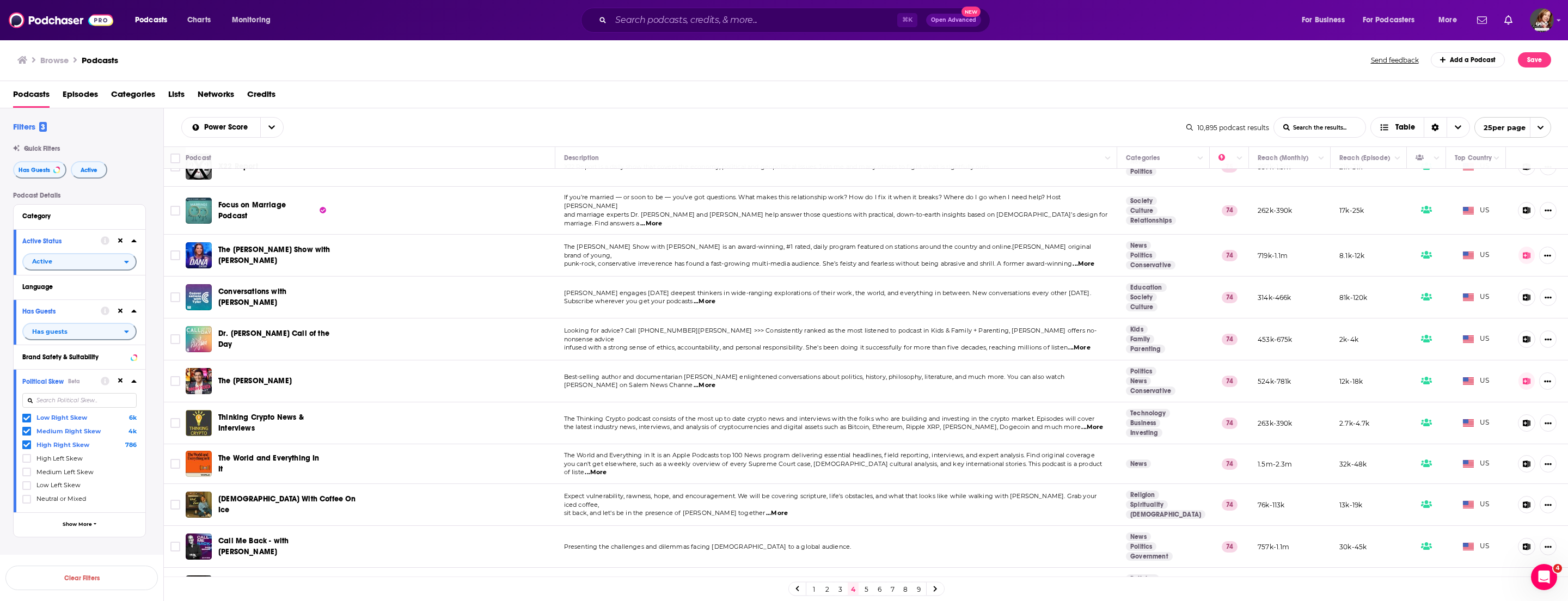
scroll to position [445, 0]
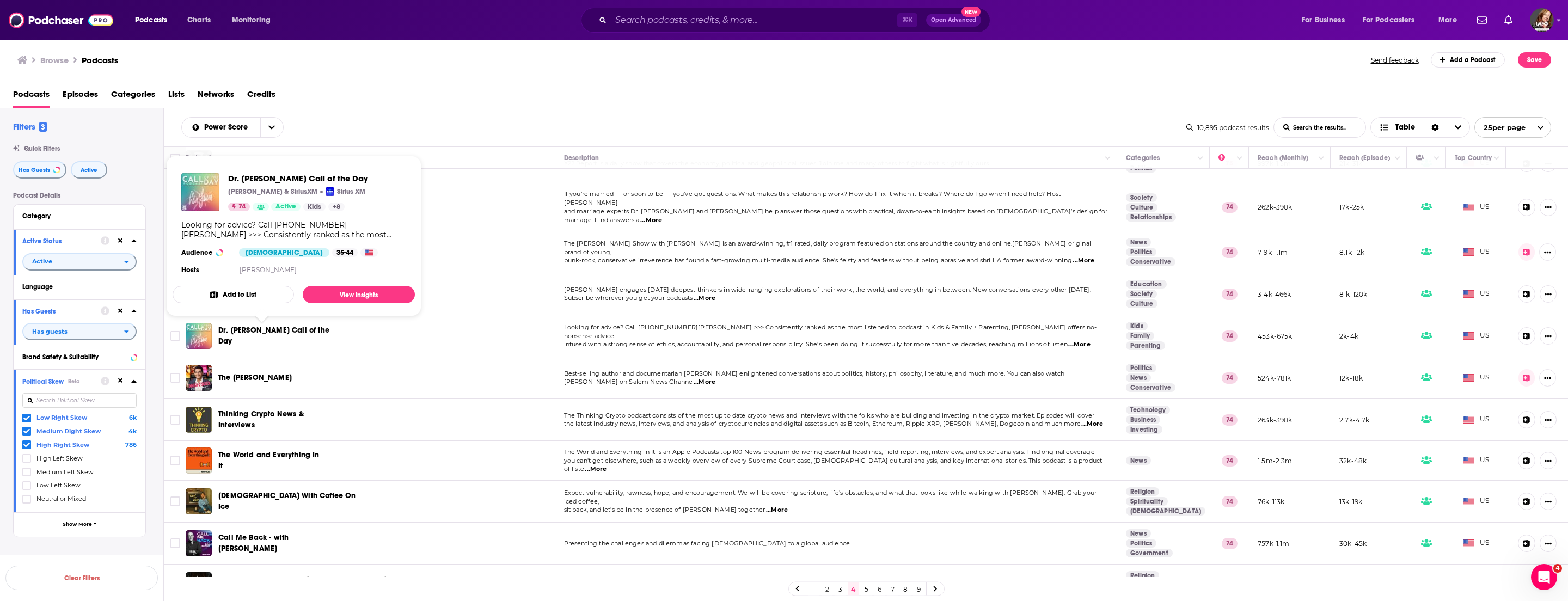
click at [278, 266] on span "Dr. Laura Call of the Day" at bounding box center [273, 335] width 111 height 20
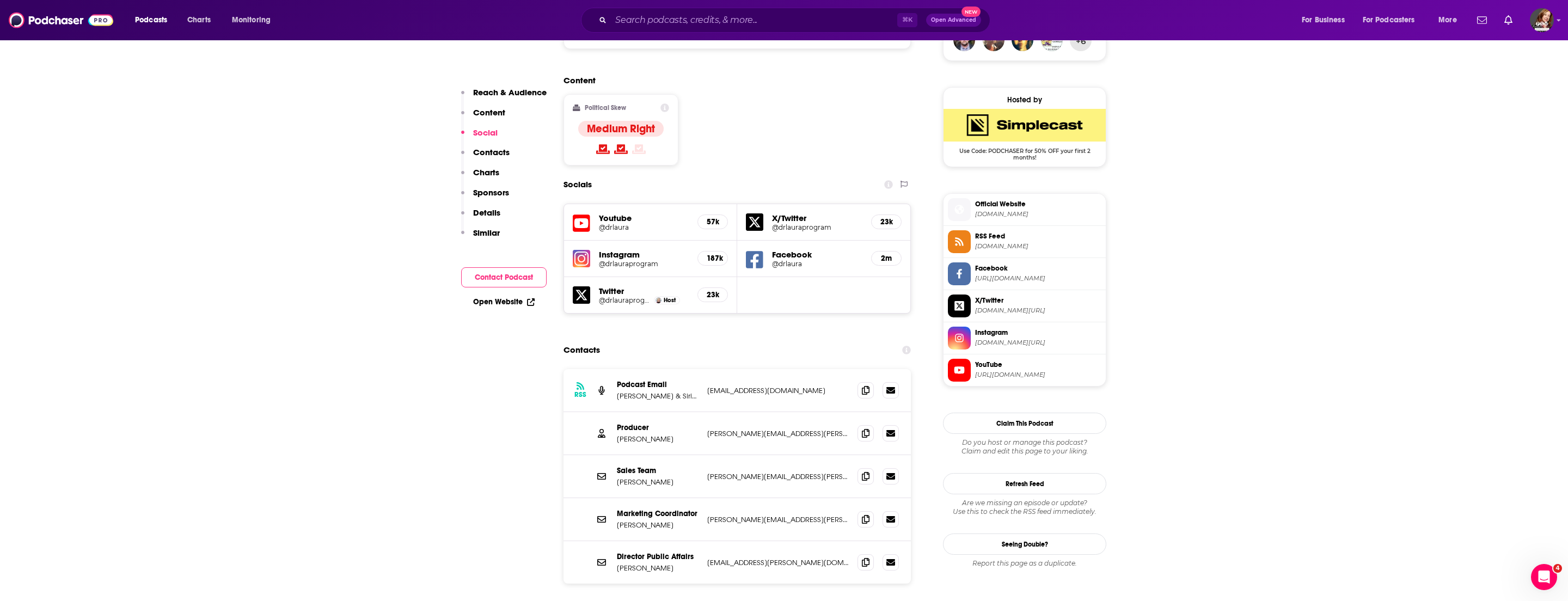
scroll to position [859, 0]
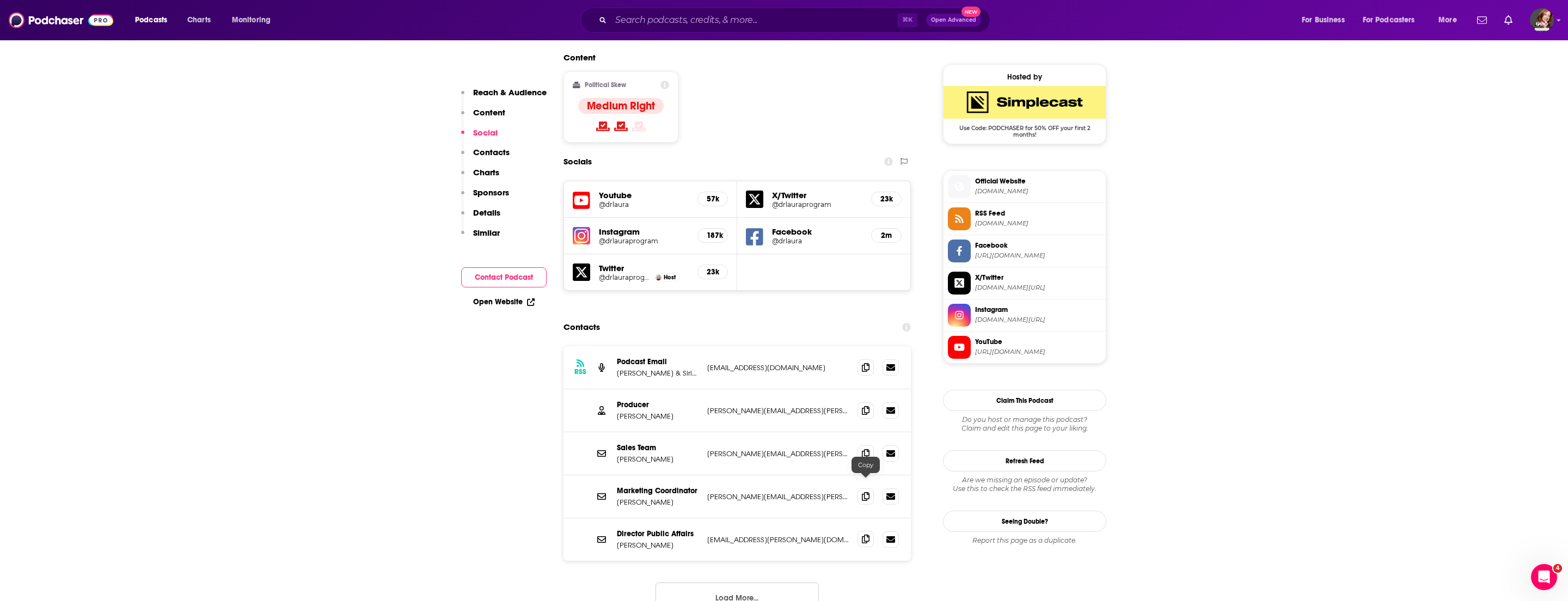
click at [696, 266] on span at bounding box center [866, 539] width 17 height 17
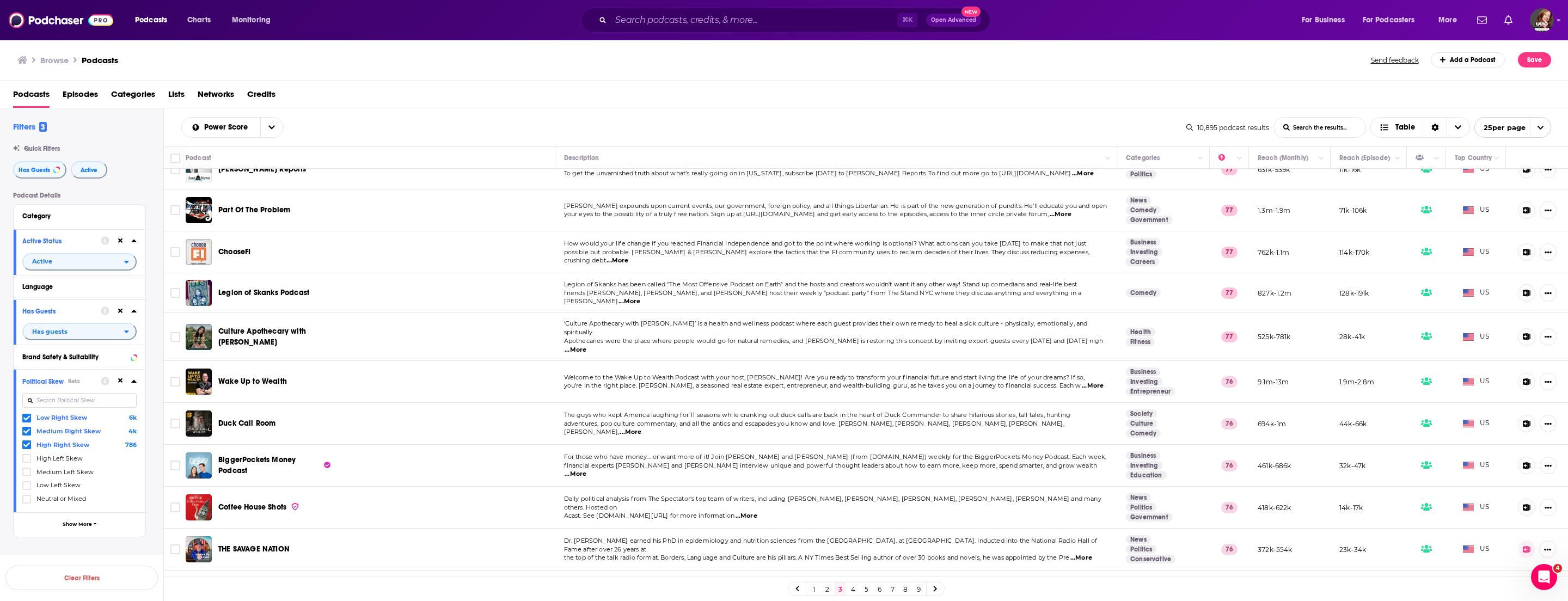
scroll to position [625, 0]
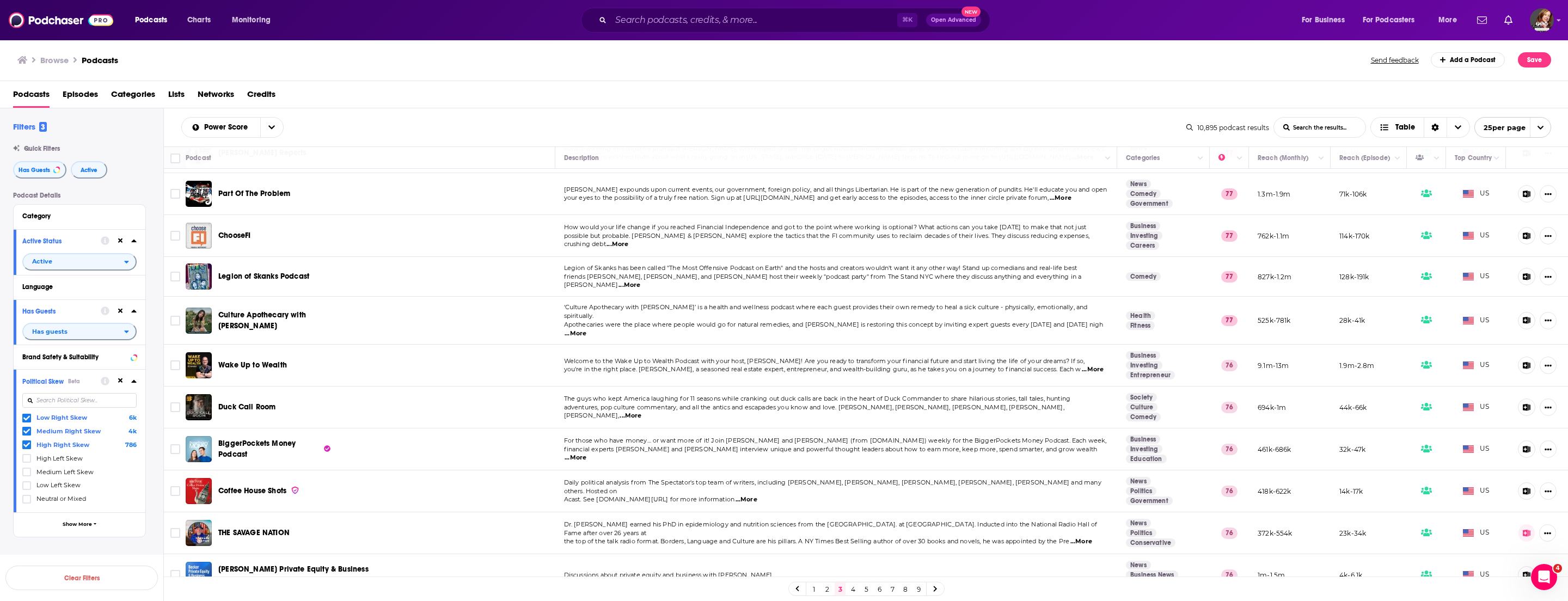
click at [696, 266] on link "4" at bounding box center [853, 589] width 11 height 13
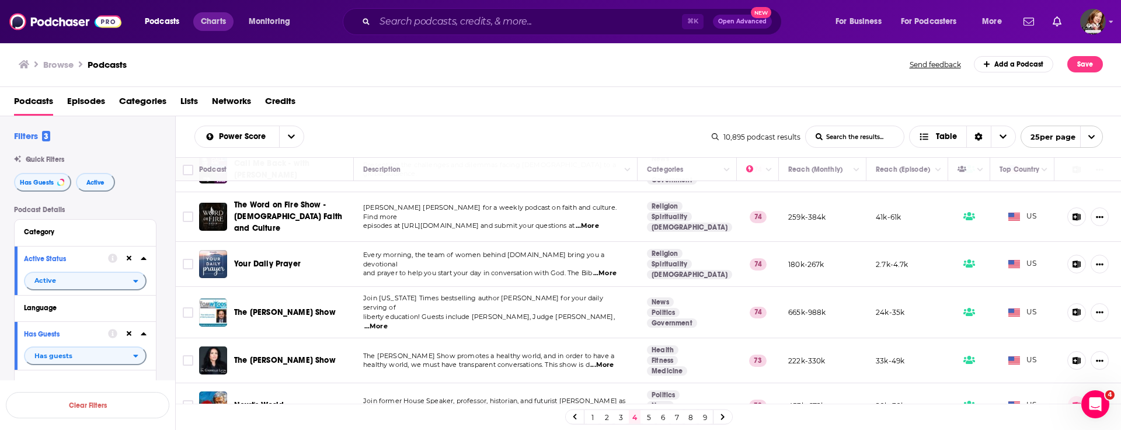
scroll to position [890, 0]
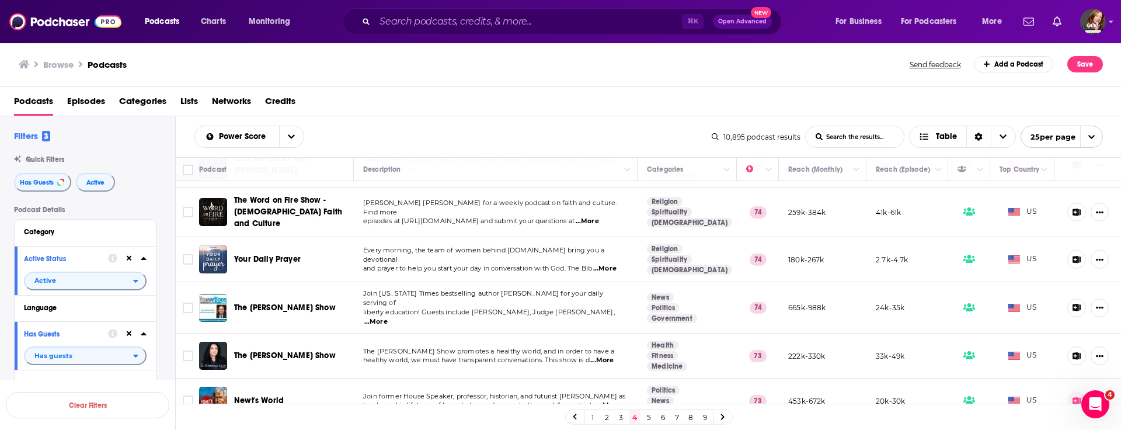
click at [272, 286] on div "Podcasts Charts Monitoring ⌘ K Open Advanced New For Business For Podcasters Mo…" at bounding box center [560, 215] width 1121 height 430
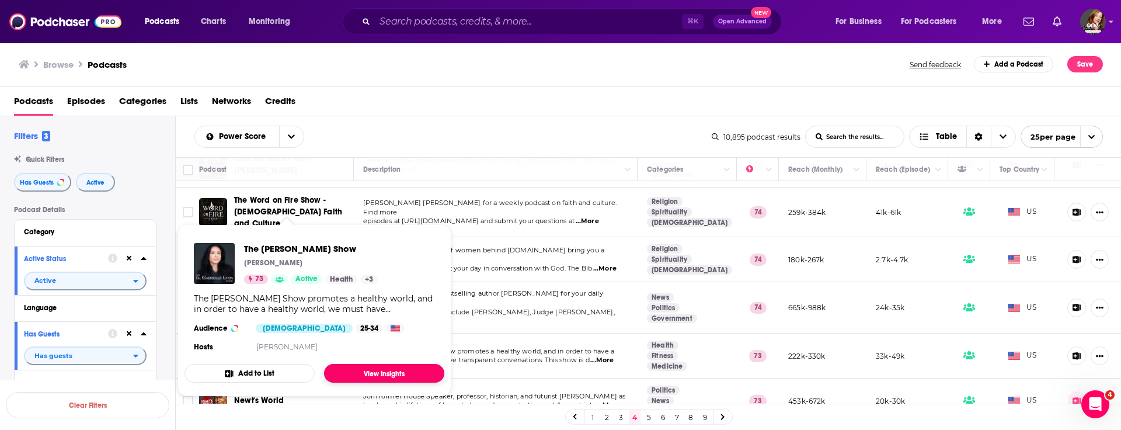
click at [387, 286] on link "View Insights" at bounding box center [384, 373] width 120 height 19
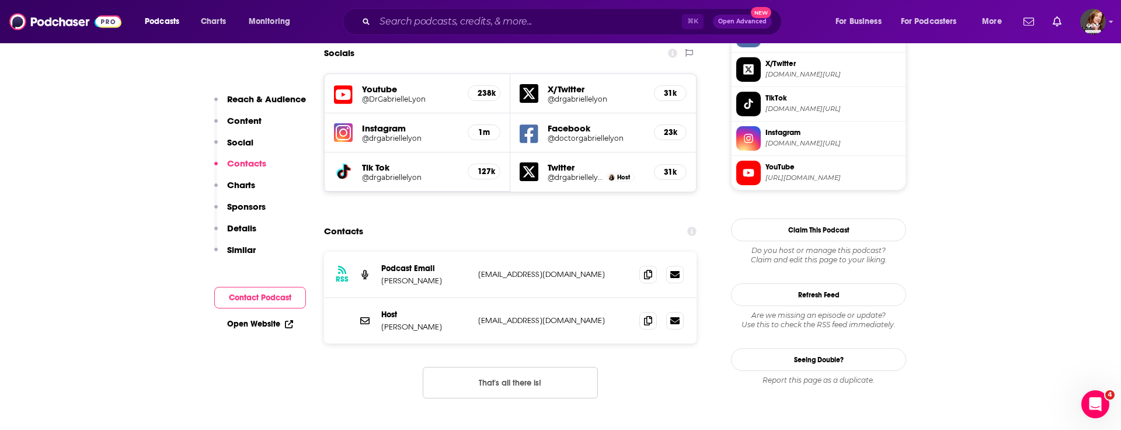
scroll to position [1097, 0]
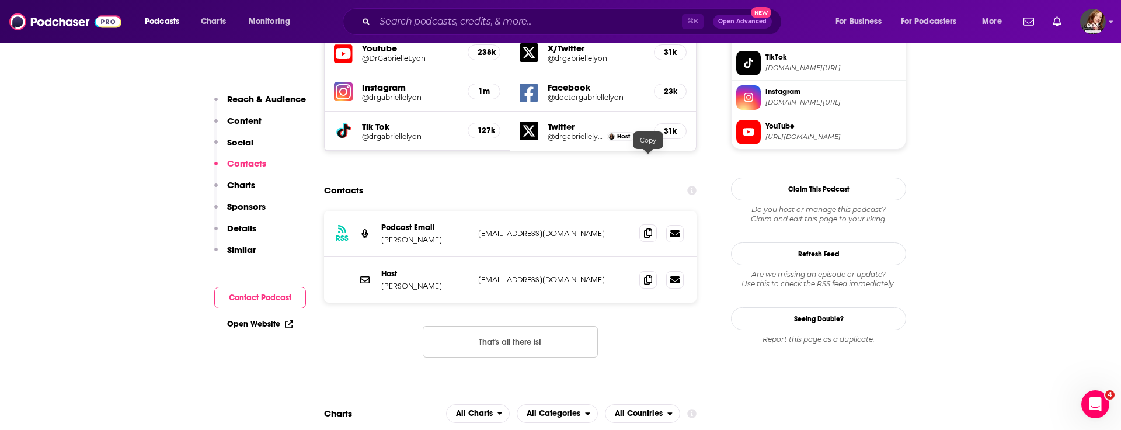
click at [648, 228] on icon at bounding box center [648, 232] width 8 height 9
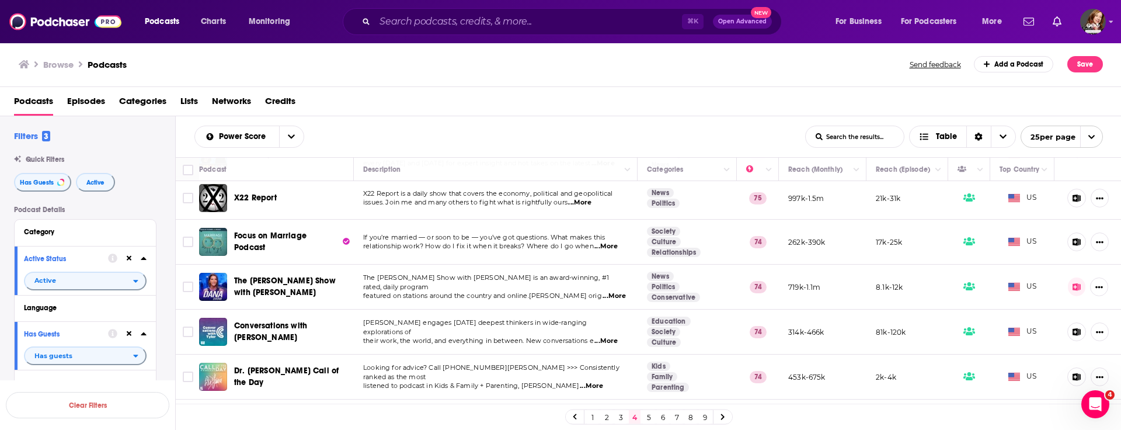
scroll to position [472, 0]
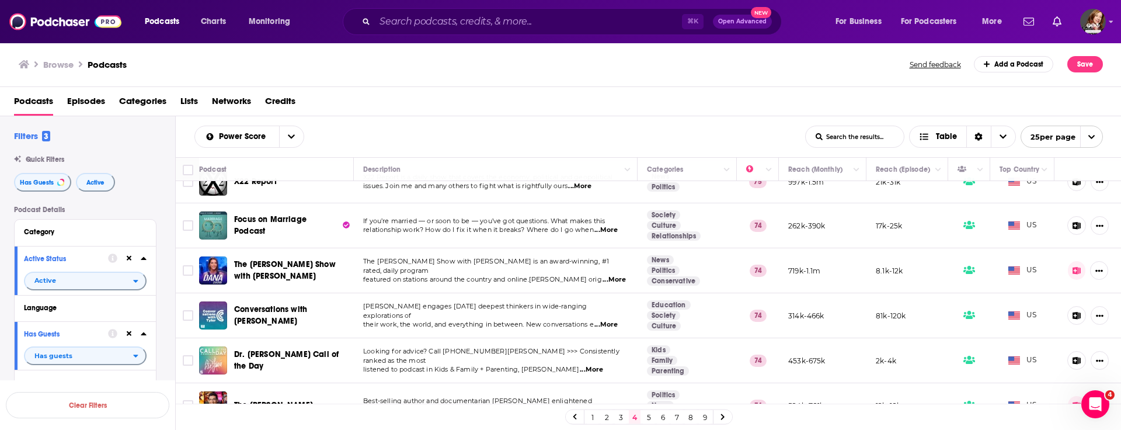
click at [530, 275] on span "featured on stations around the country and online.Dana Loesch's orig" at bounding box center [482, 279] width 239 height 8
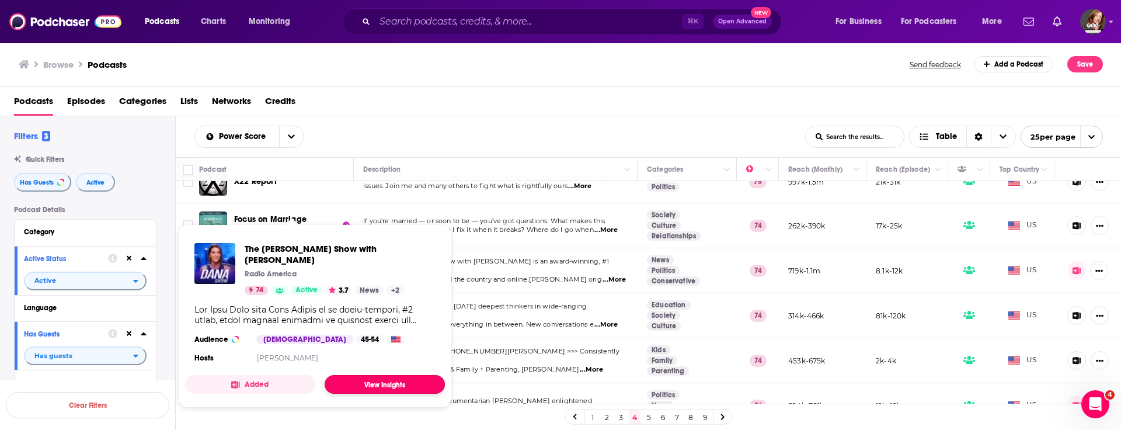
click at [377, 286] on link "View Insights" at bounding box center [385, 384] width 120 height 19
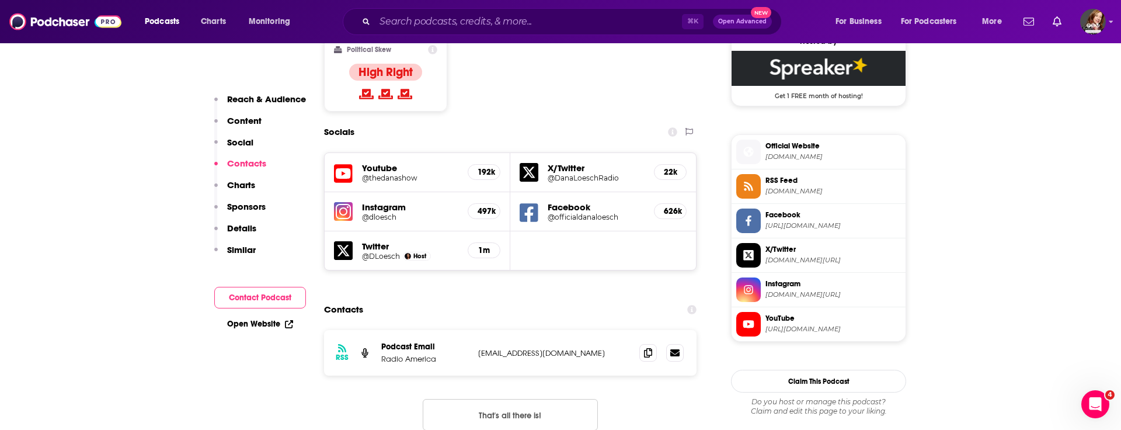
scroll to position [995, 0]
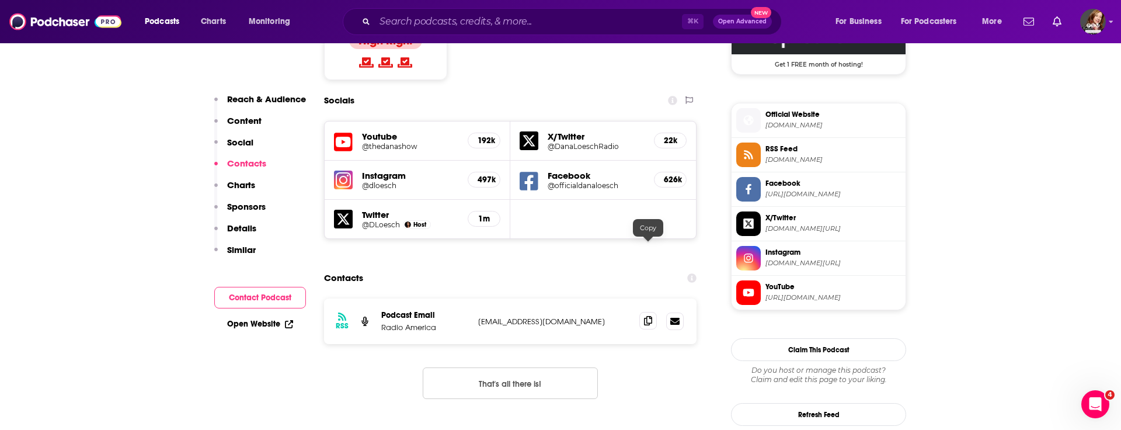
click at [644, 286] on span at bounding box center [648, 321] width 18 height 18
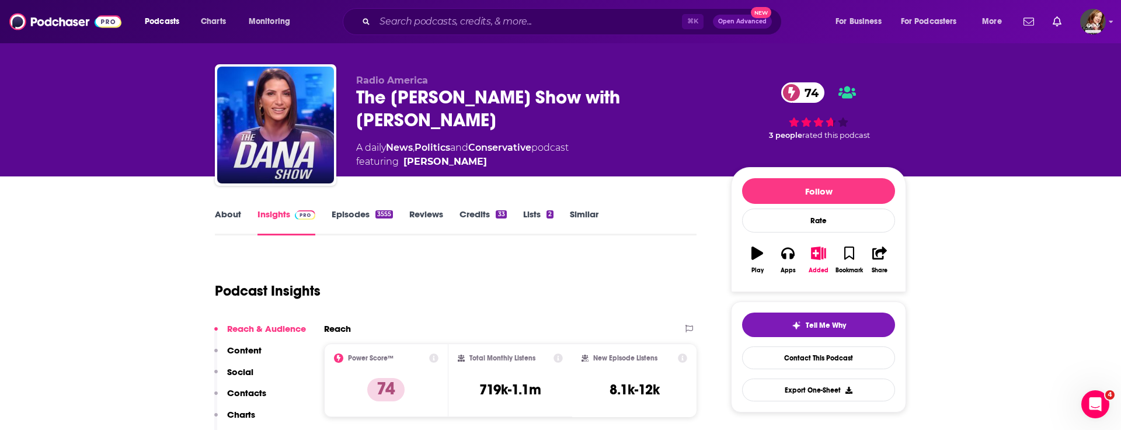
scroll to position [0, 0]
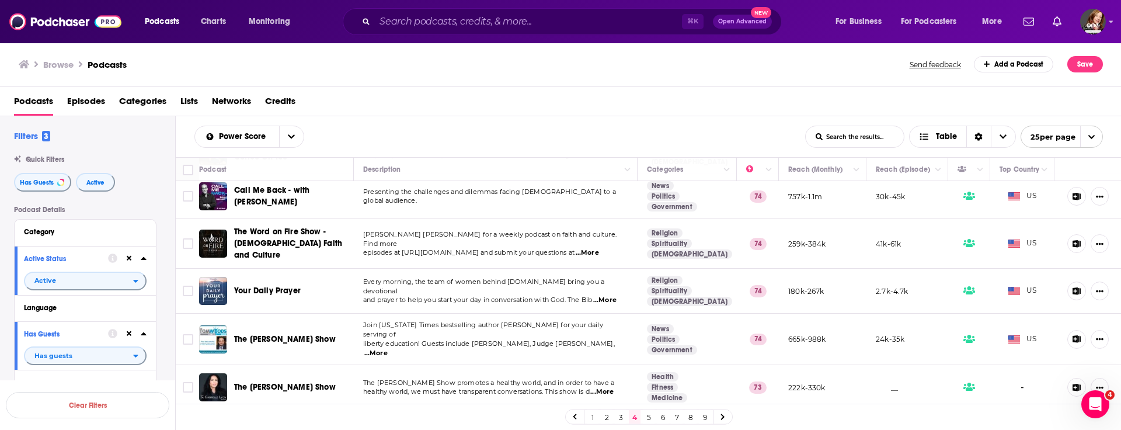
scroll to position [890, 0]
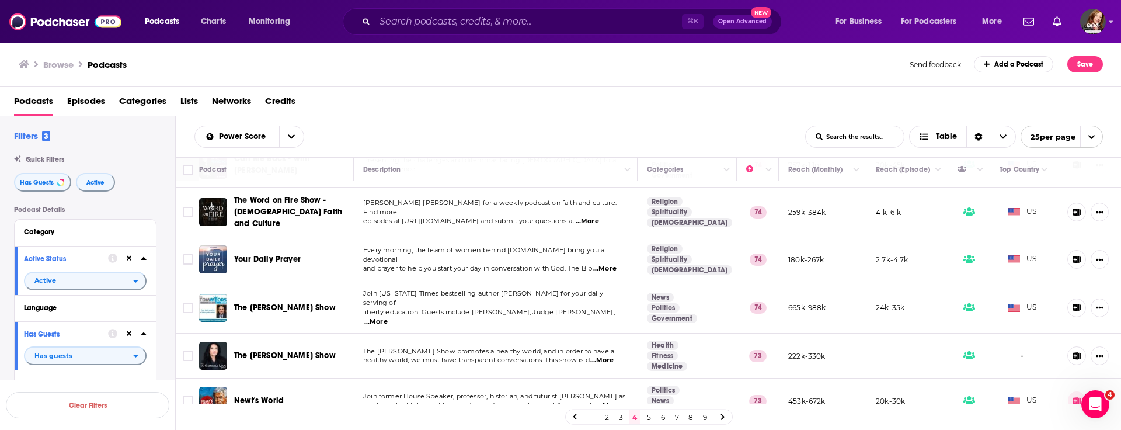
click at [652, 286] on link "5" at bounding box center [649, 417] width 12 height 14
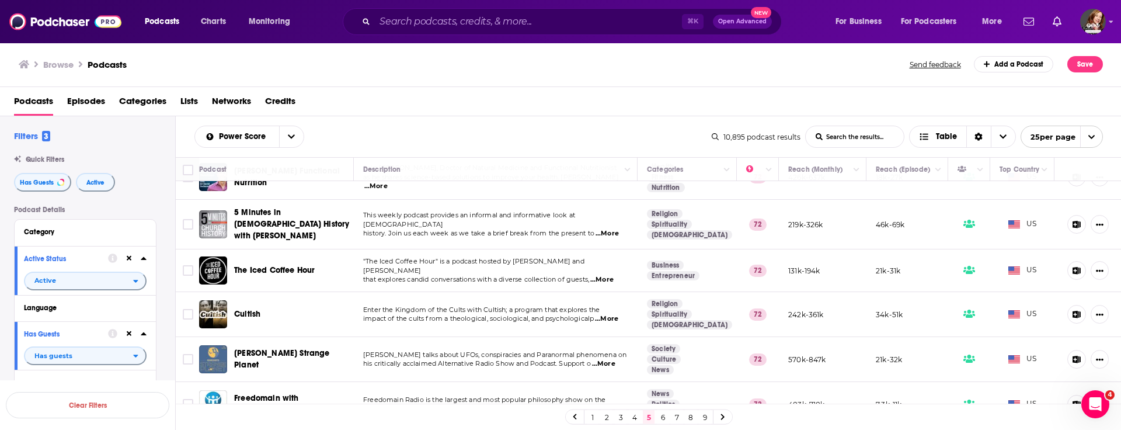
scroll to position [883, 0]
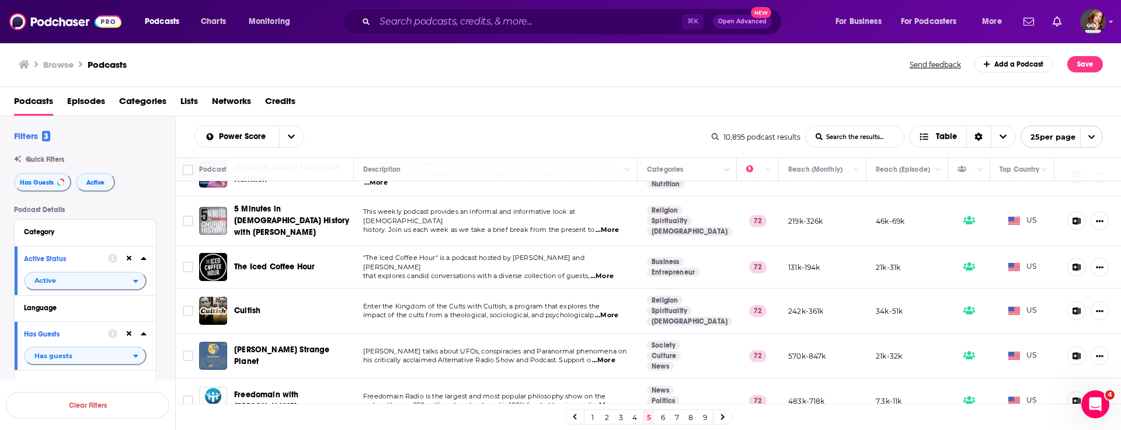
click at [660, 286] on link "6" at bounding box center [663, 417] width 12 height 14
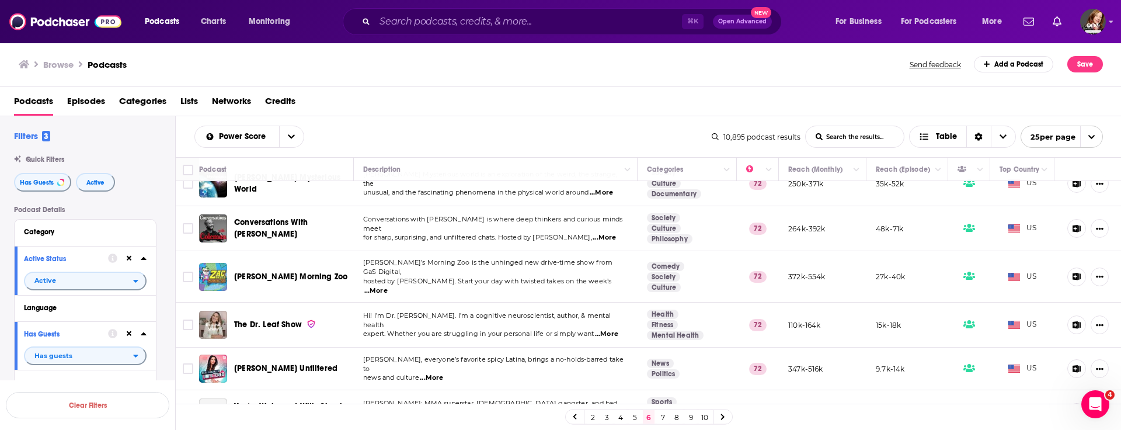
scroll to position [215, 0]
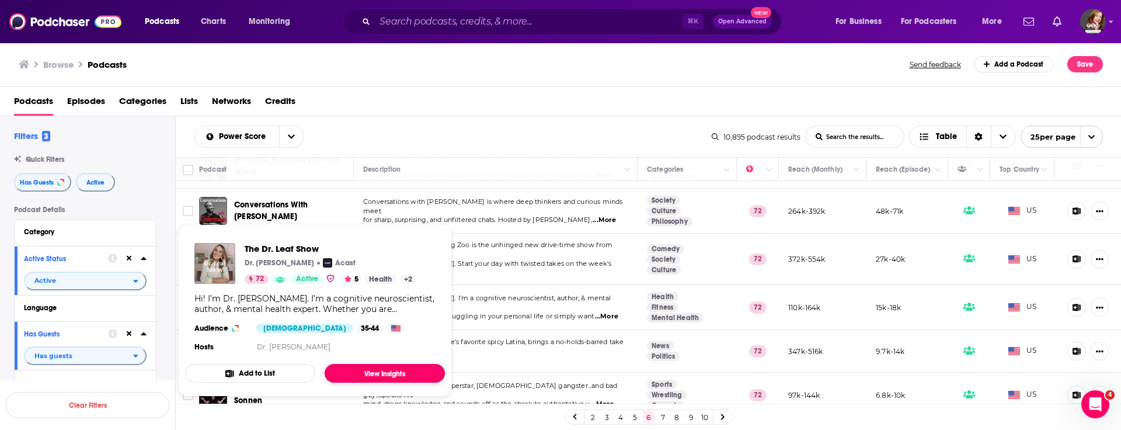
click at [406, 286] on link "View Insights" at bounding box center [385, 373] width 120 height 19
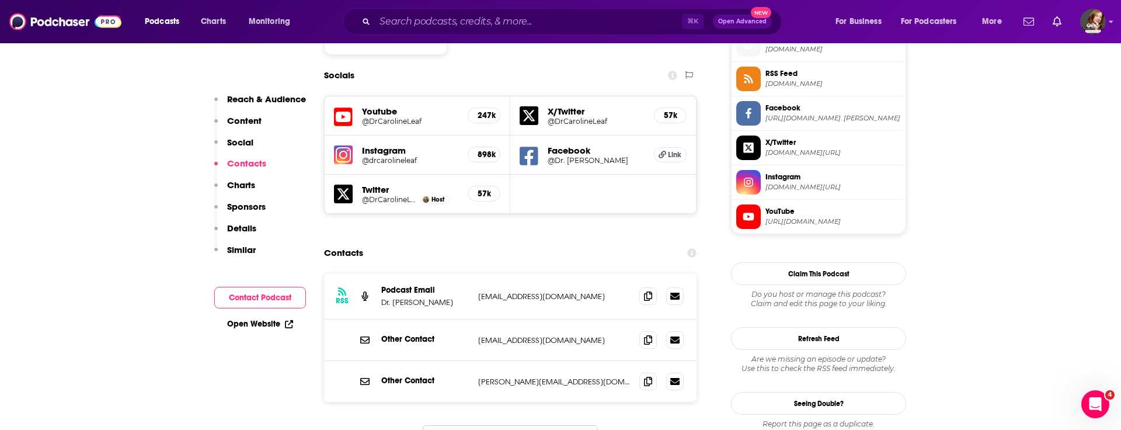
scroll to position [1076, 0]
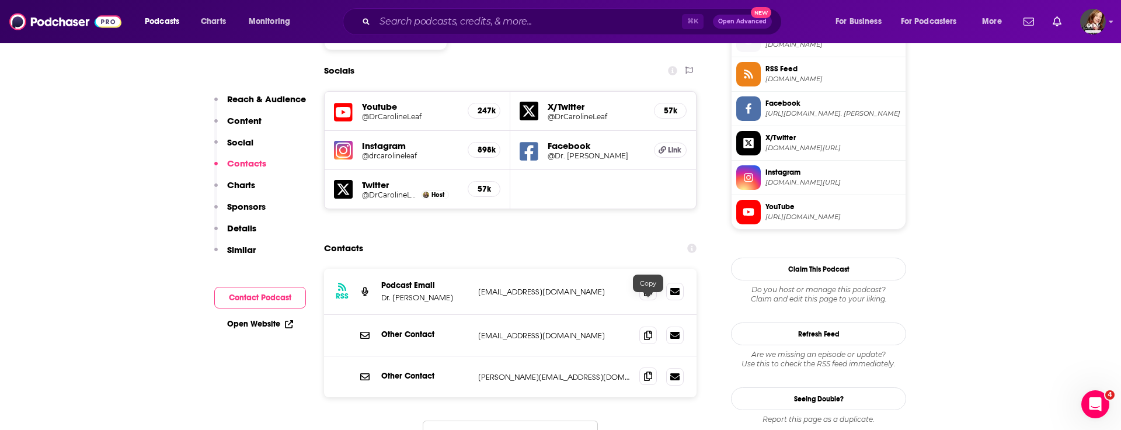
click at [648, 286] on icon at bounding box center [648, 375] width 8 height 9
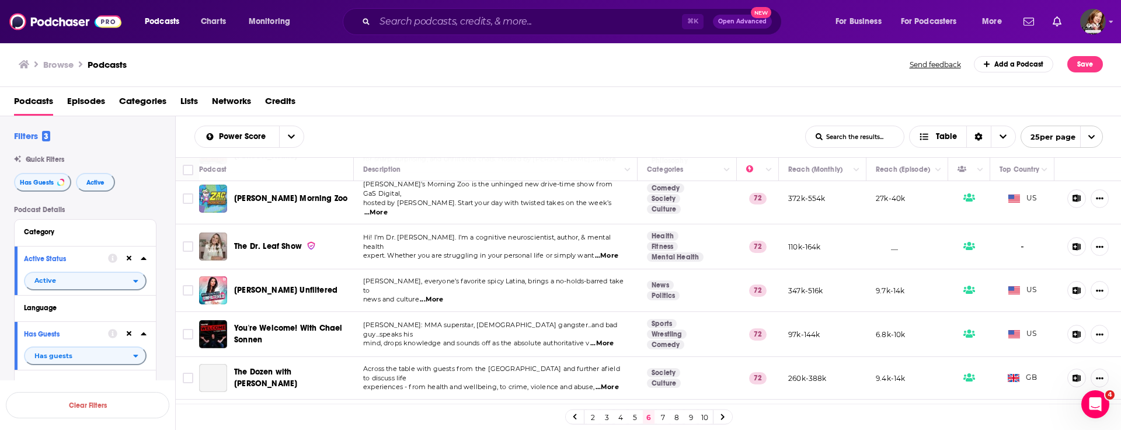
scroll to position [285, 0]
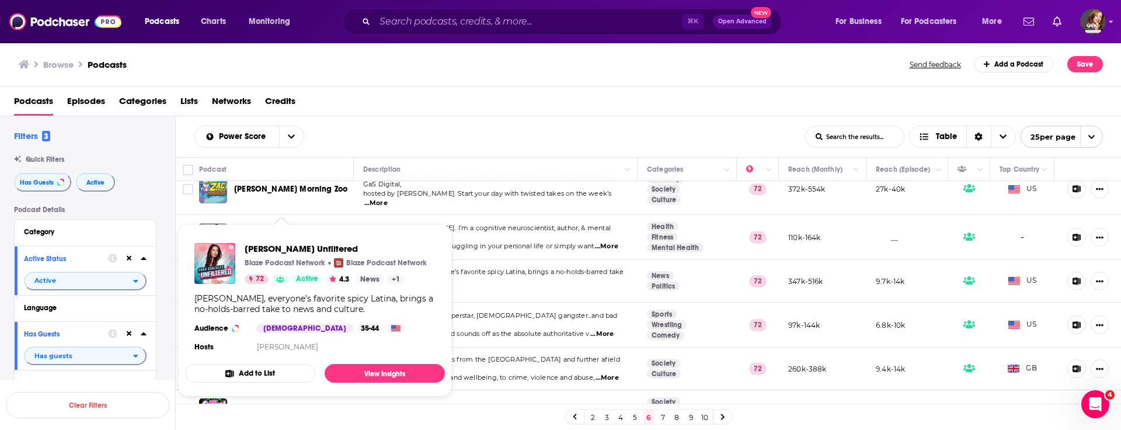
click at [265, 270] on div "Sara Gonzales Unfiltered Blaze Podcast Network Blaze Podcast Network 72 Active …" at bounding box center [336, 263] width 182 height 41
click at [366, 286] on link "View Insights" at bounding box center [385, 373] width 120 height 19
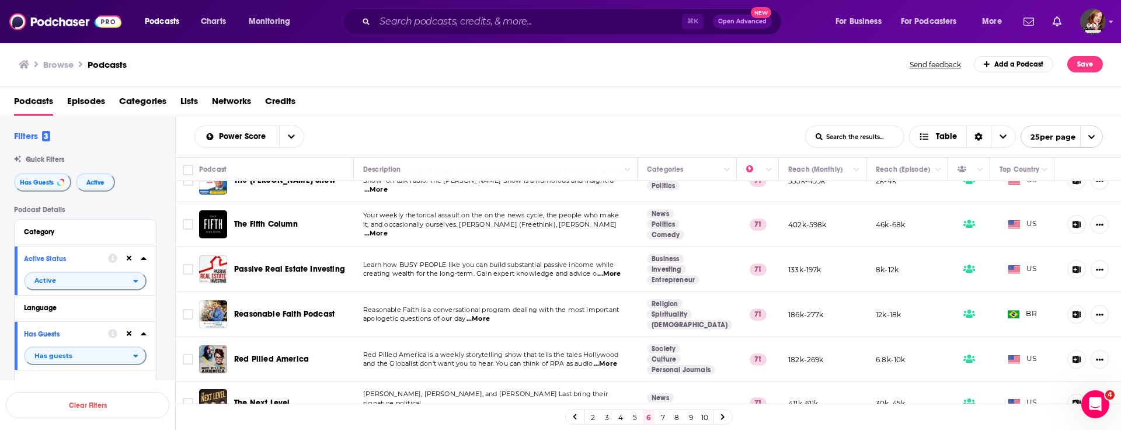
scroll to position [885, 0]
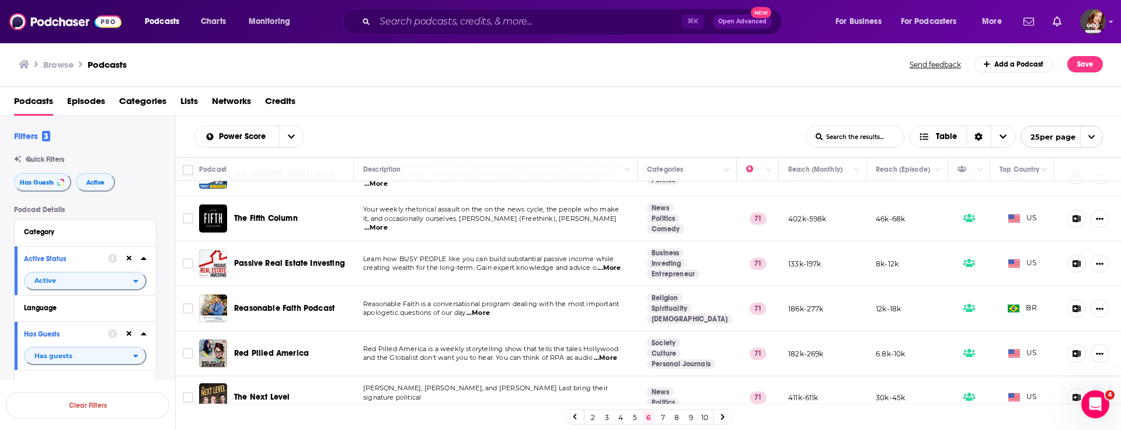
click at [664, 286] on link "7" at bounding box center [663, 417] width 12 height 14
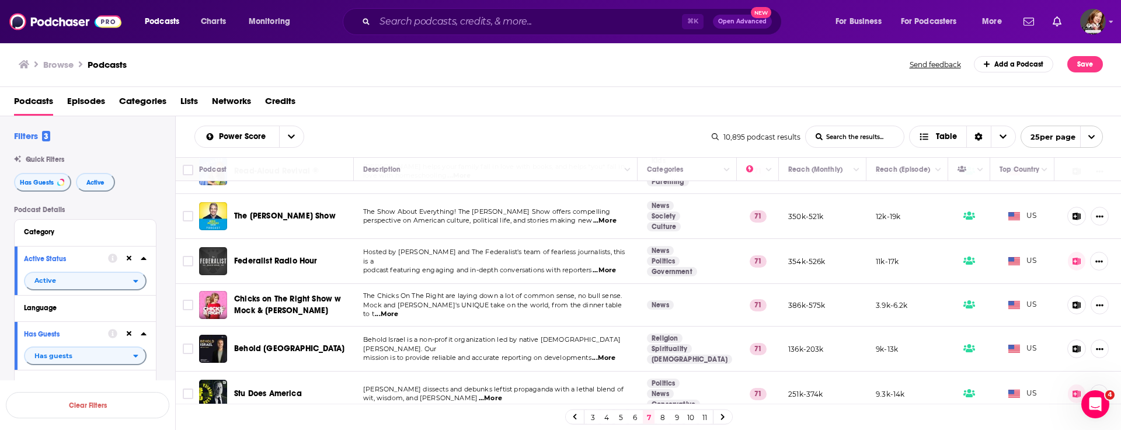
scroll to position [348, 0]
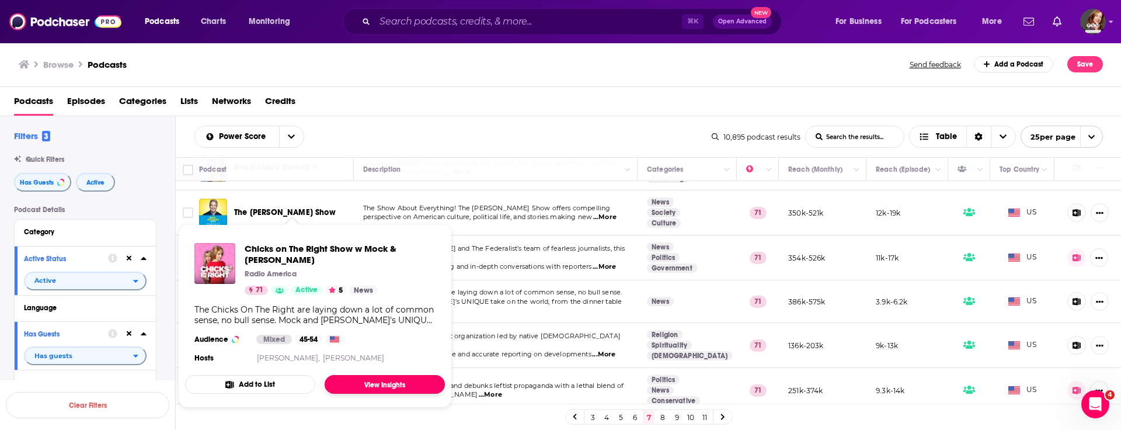
click at [382, 286] on link "View Insights" at bounding box center [385, 384] width 120 height 19
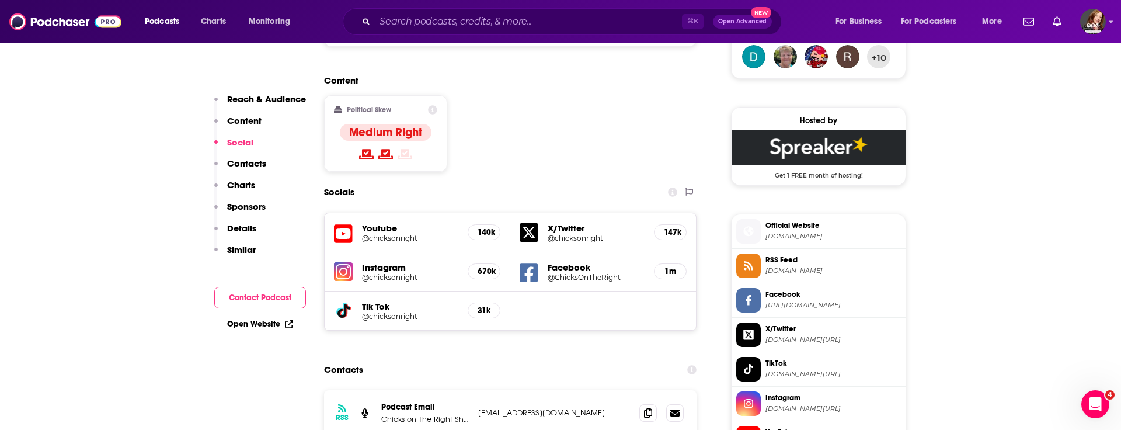
scroll to position [925, 0]
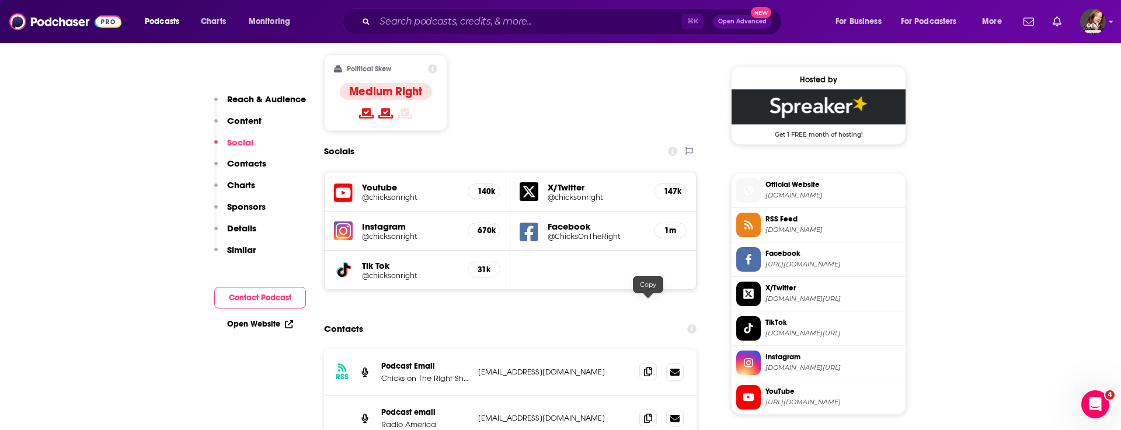
click at [650, 286] on icon at bounding box center [648, 371] width 8 height 9
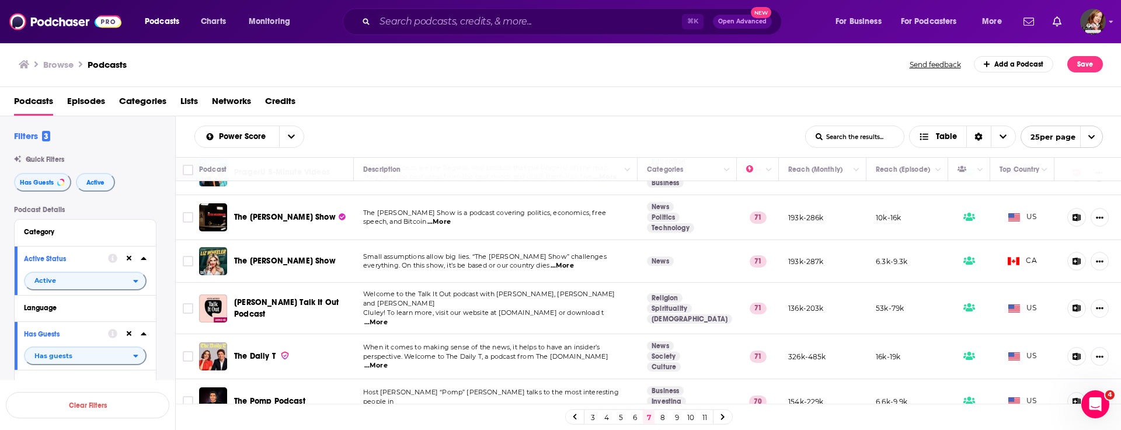
scroll to position [610, 0]
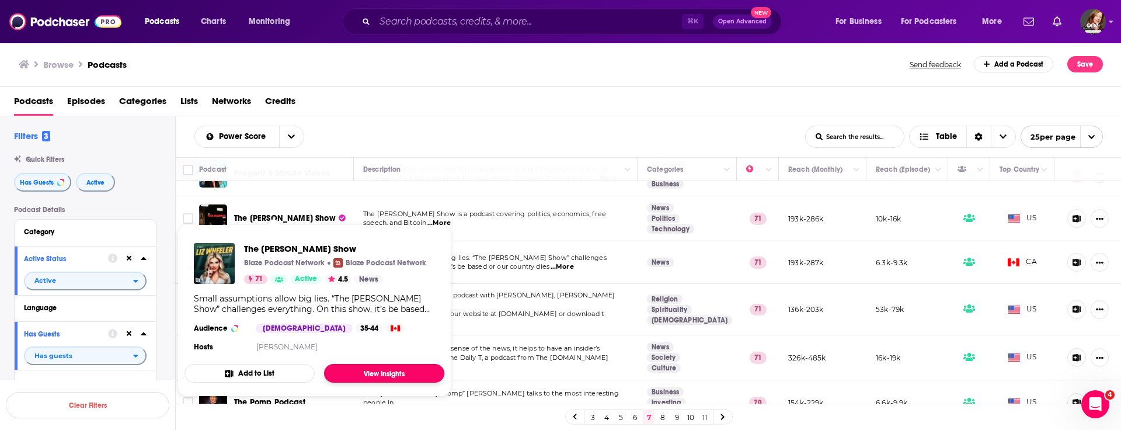
click at [366, 286] on link "View Insights" at bounding box center [384, 373] width 120 height 19
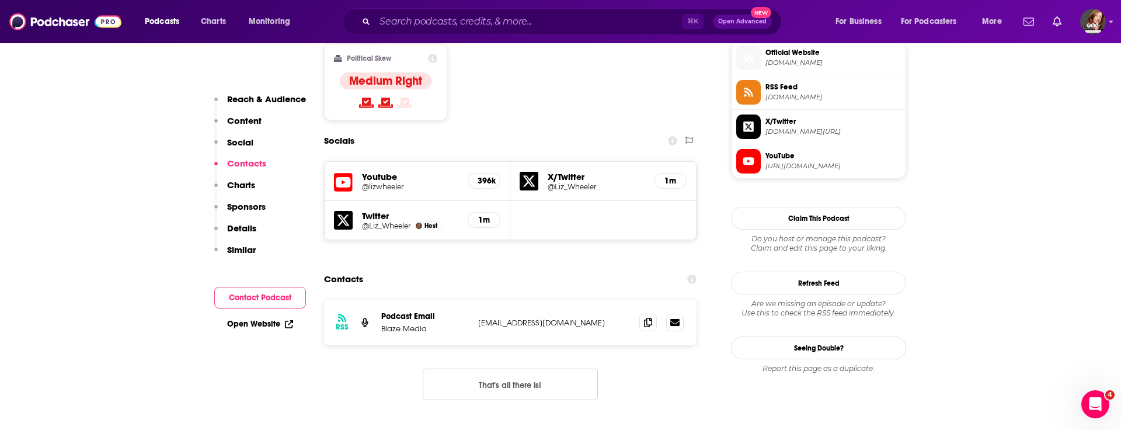
scroll to position [954, 0]
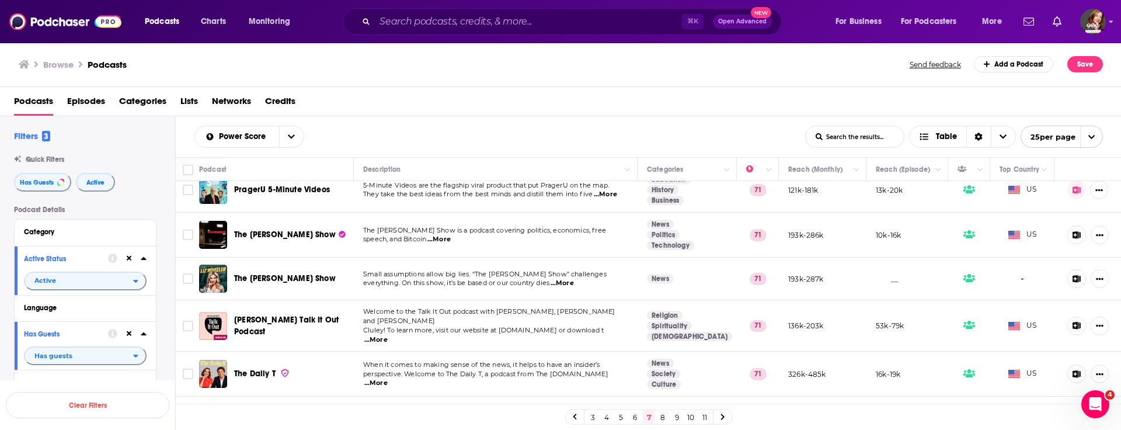
scroll to position [638, 0]
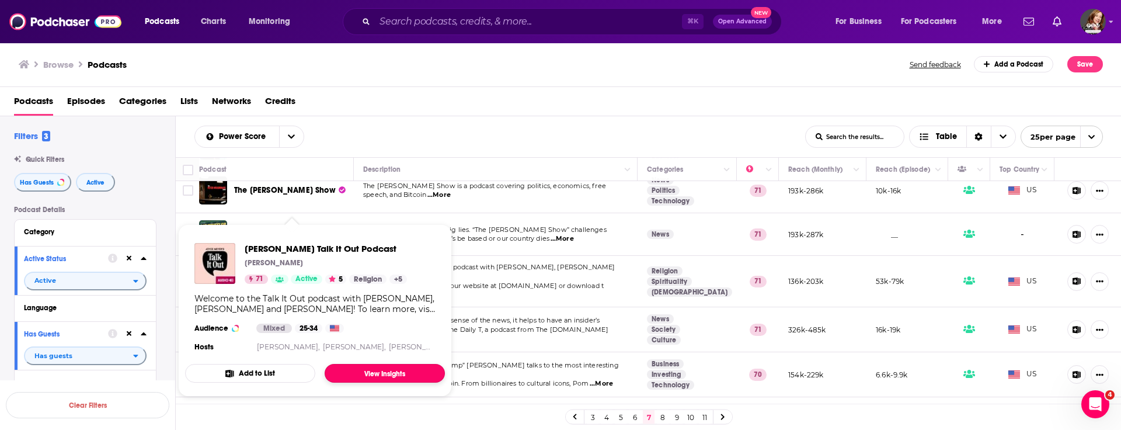
click at [396, 371] on link "View Insights" at bounding box center [385, 373] width 120 height 19
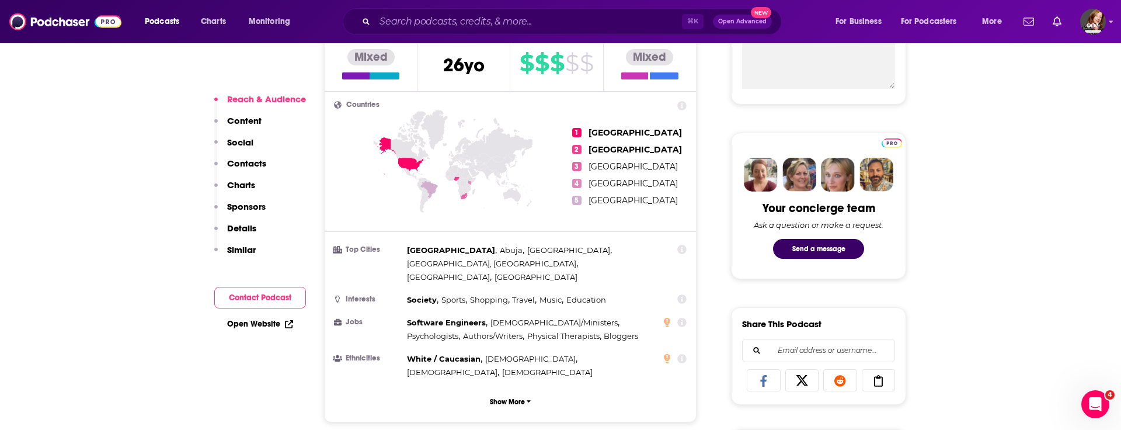
scroll to position [482, 0]
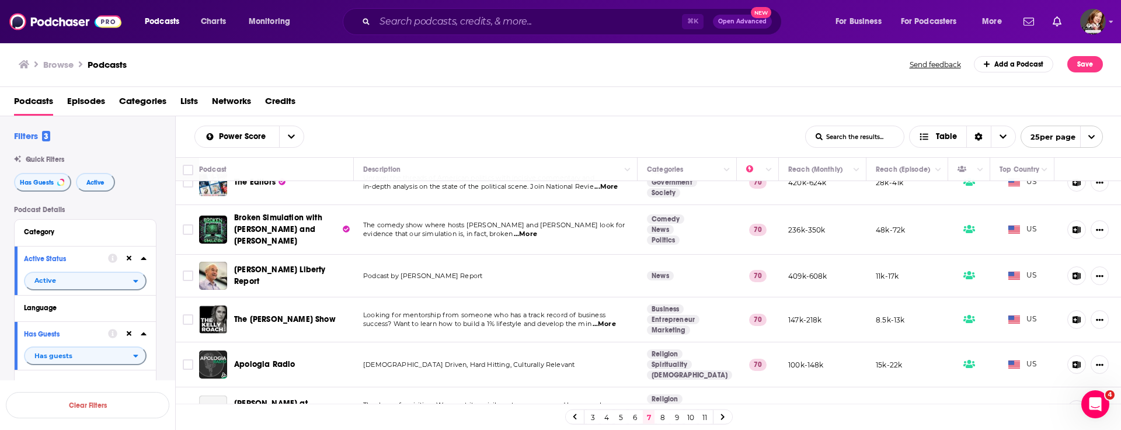
scroll to position [895, 0]
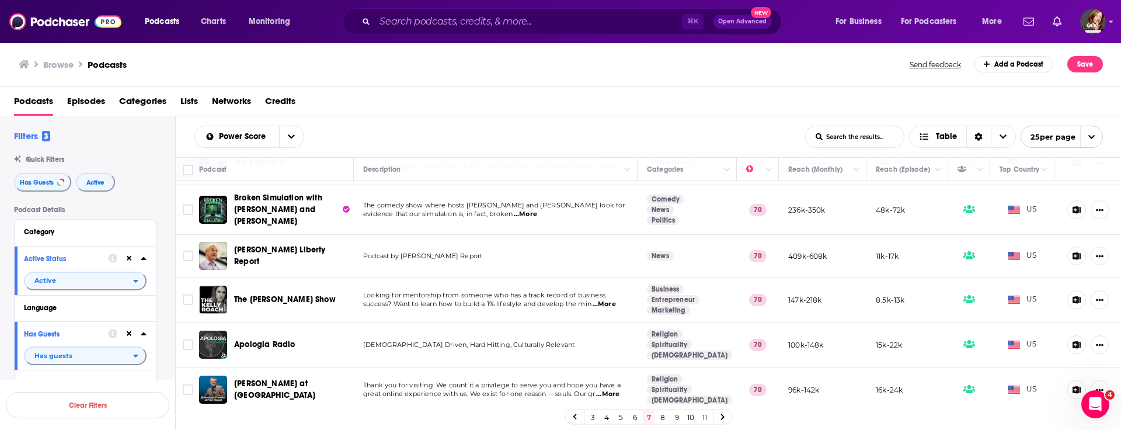
click at [663, 419] on link "8" at bounding box center [663, 417] width 12 height 14
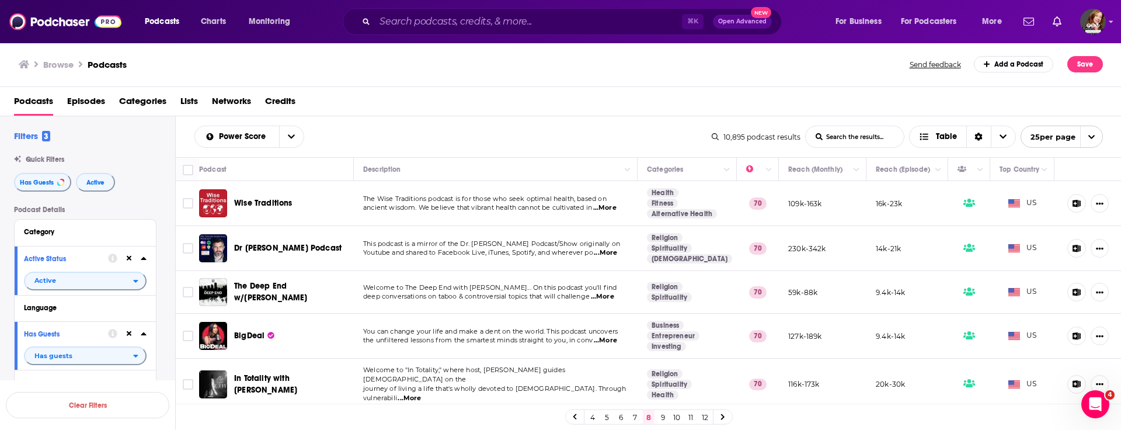
click at [305, 330] on div "BigDeal" at bounding box center [294, 336] width 121 height 12
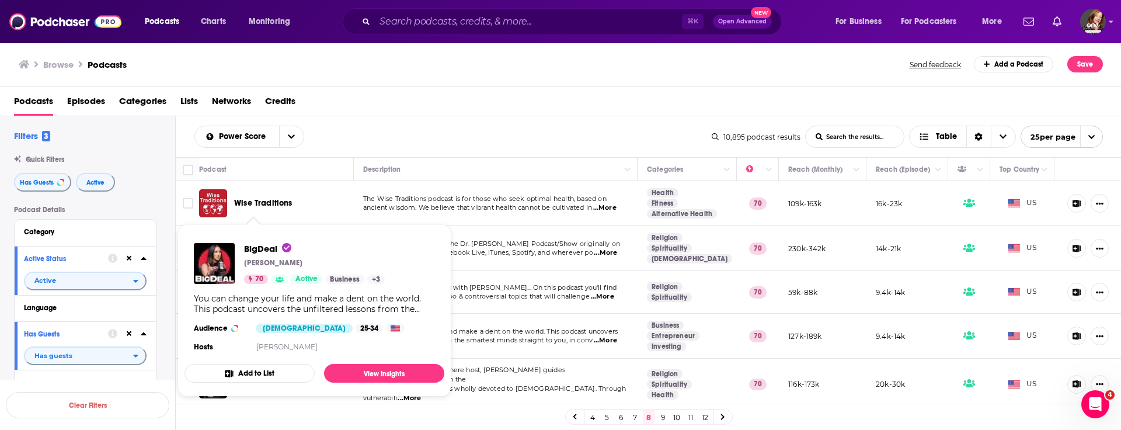
click at [249, 333] on div "BigDeal Codie Sanchez 70 Active Business + 3 You can change your life and make …" at bounding box center [315, 299] width 260 height 130
click at [379, 367] on link "View Insights" at bounding box center [384, 373] width 120 height 19
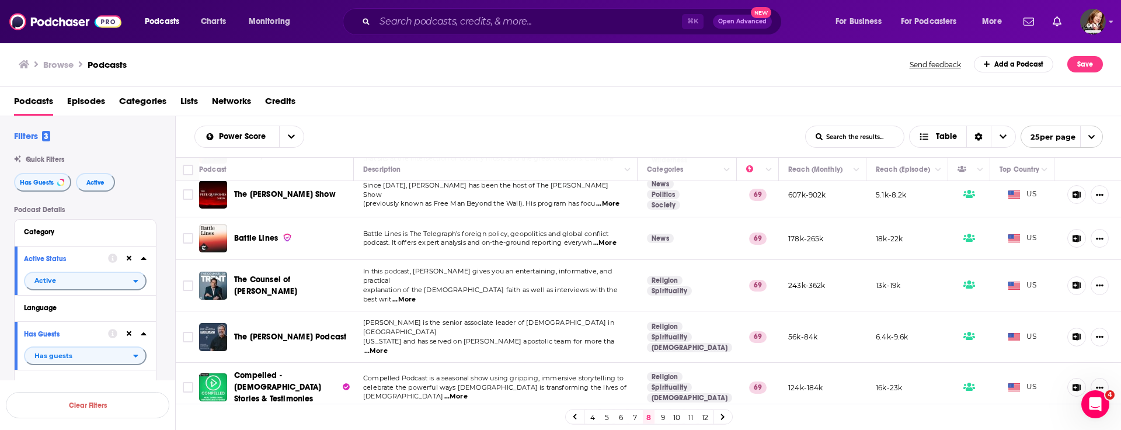
scroll to position [885, 0]
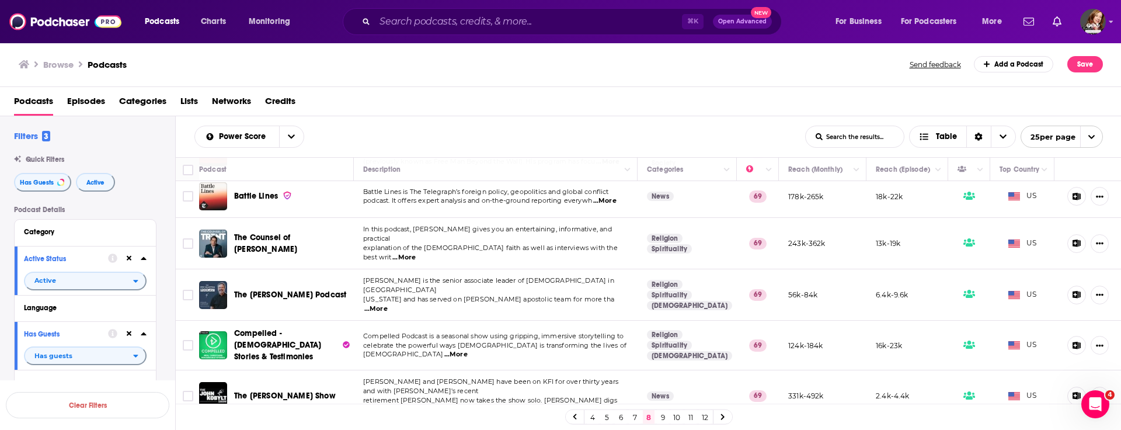
click at [665, 416] on link "9" at bounding box center [663, 417] width 12 height 14
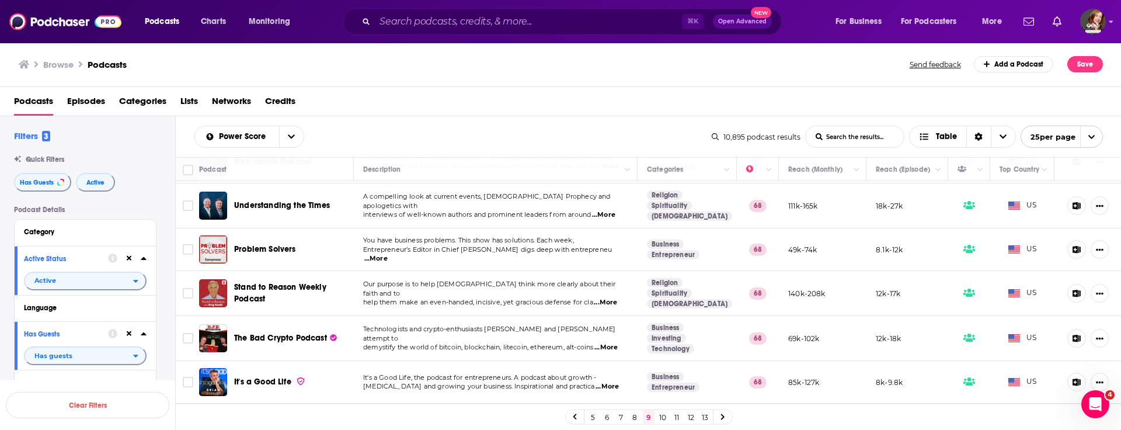
scroll to position [883, 0]
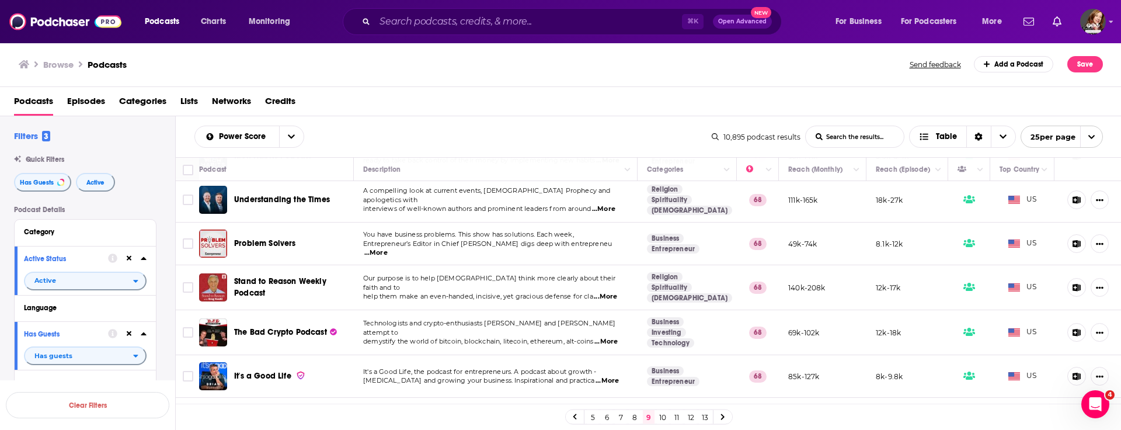
click at [662, 416] on link "10" at bounding box center [663, 417] width 12 height 14
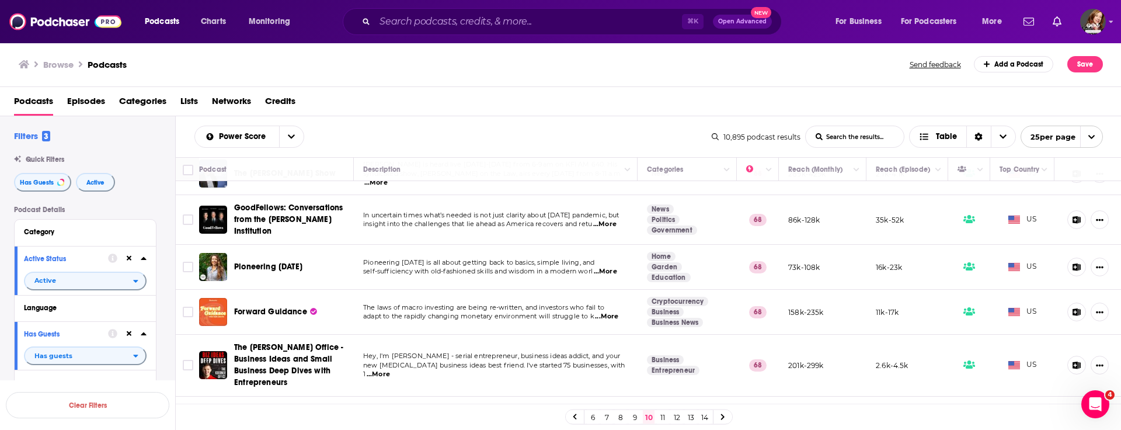
scroll to position [897, 0]
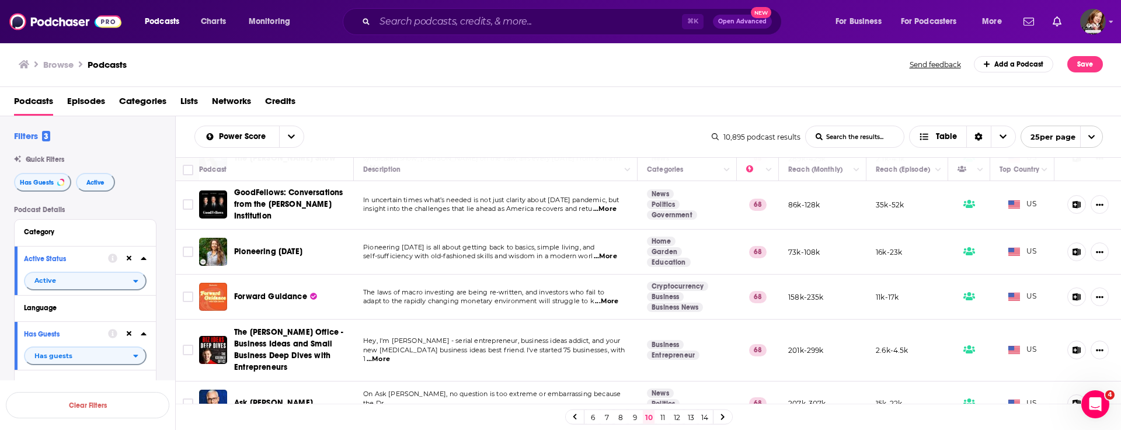
click at [663, 421] on link "11" at bounding box center [663, 417] width 12 height 14
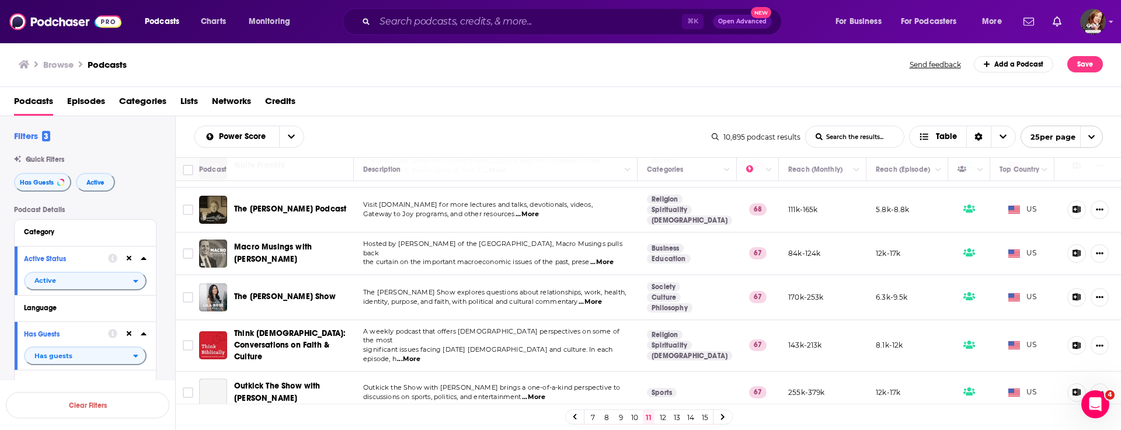
scroll to position [429, 0]
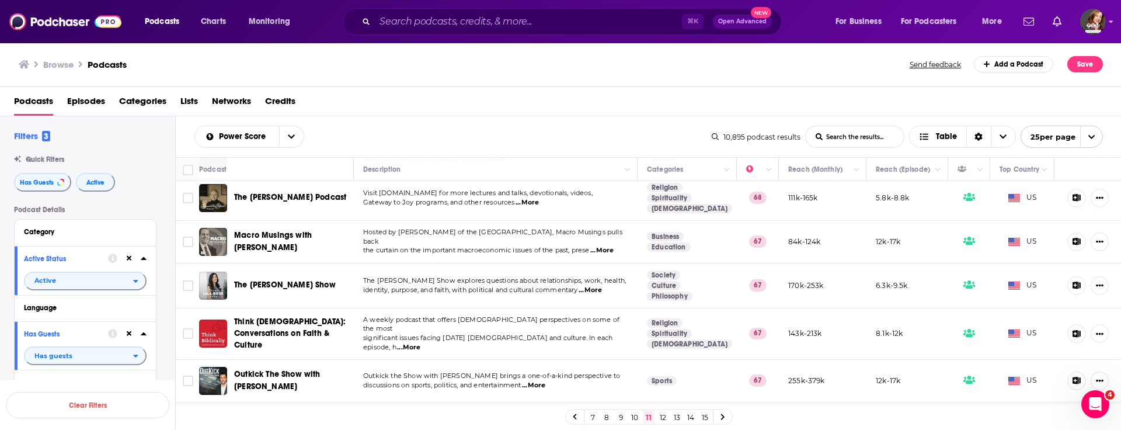
click at [296, 272] on div "The Lila Rose Show" at bounding box center [294, 286] width 121 height 28
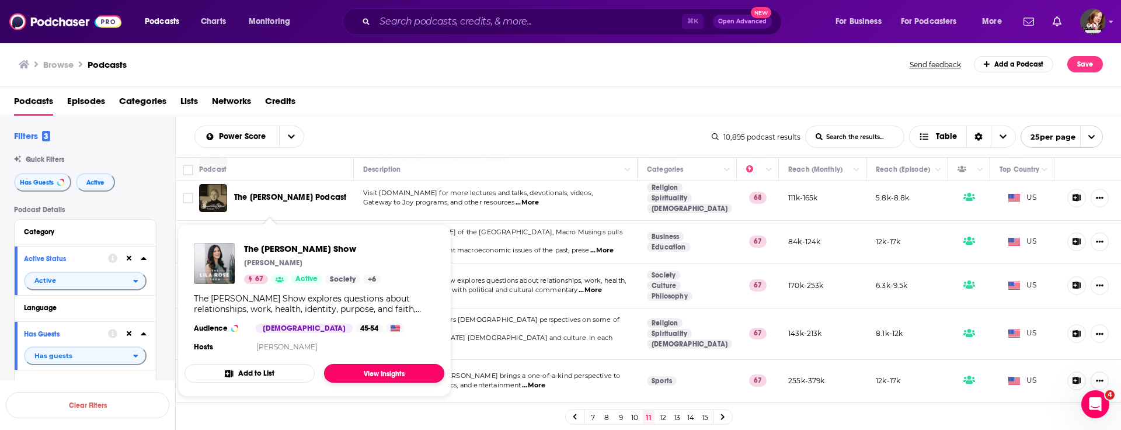
click at [388, 368] on link "View Insights" at bounding box center [384, 373] width 120 height 19
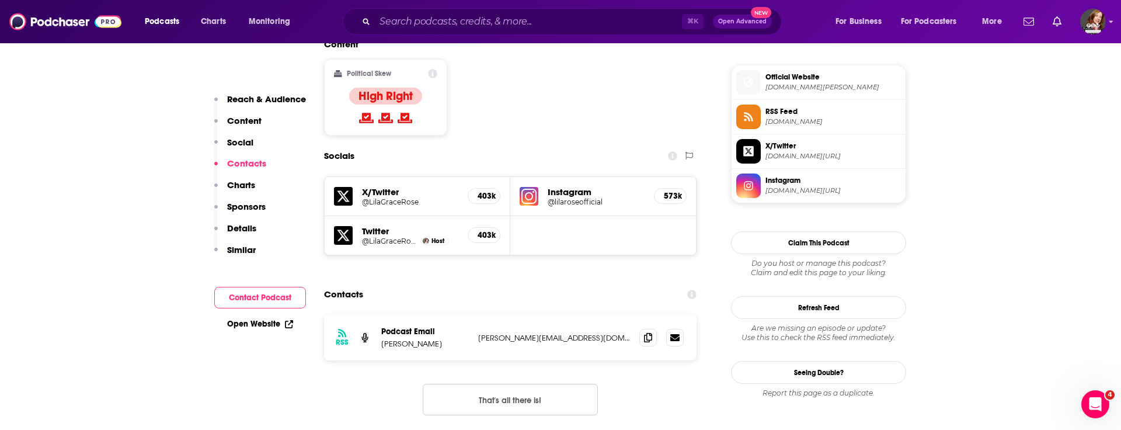
scroll to position [940, 0]
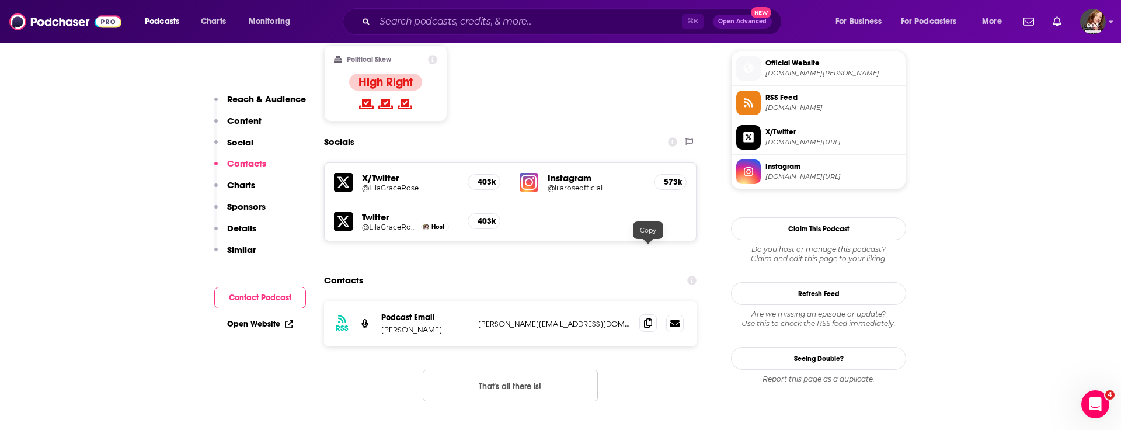
click at [648, 318] on icon at bounding box center [648, 322] width 8 height 9
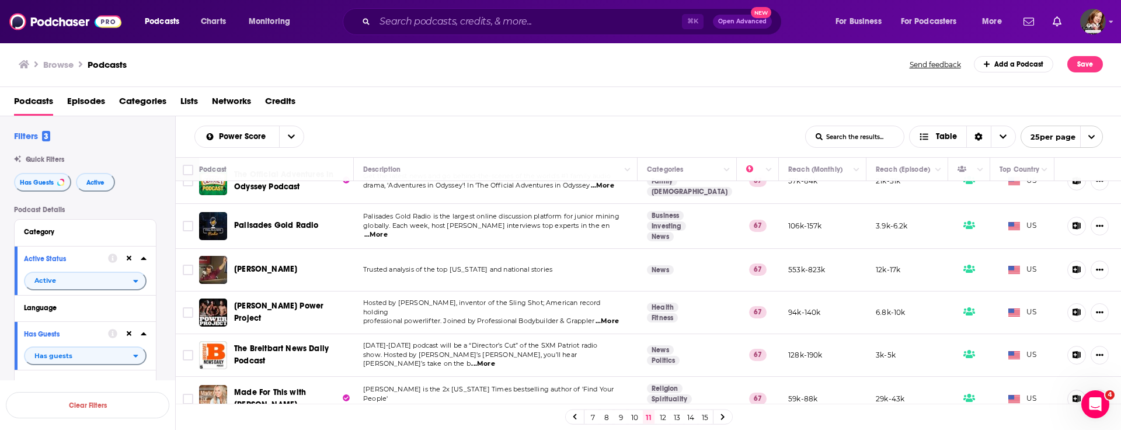
scroll to position [902, 0]
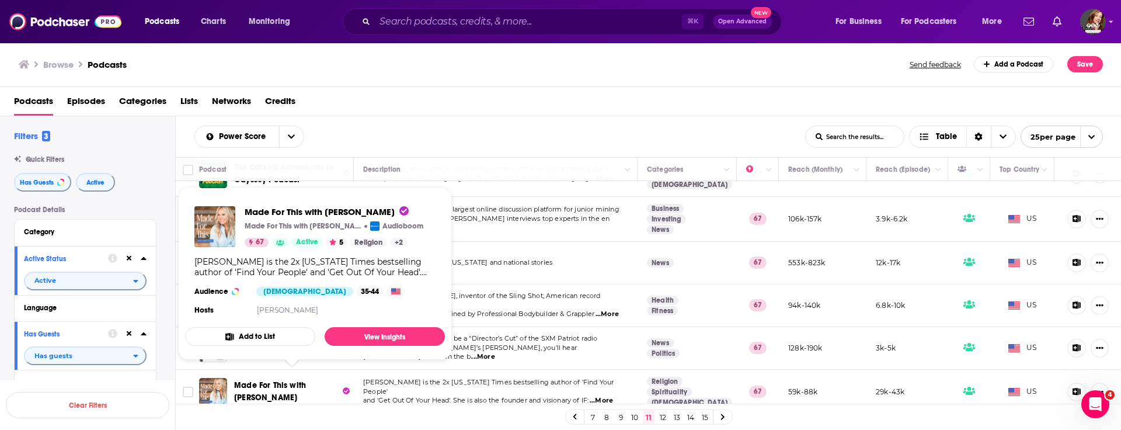
click at [273, 380] on span "Made For This with Jennie Allen" at bounding box center [270, 391] width 72 height 22
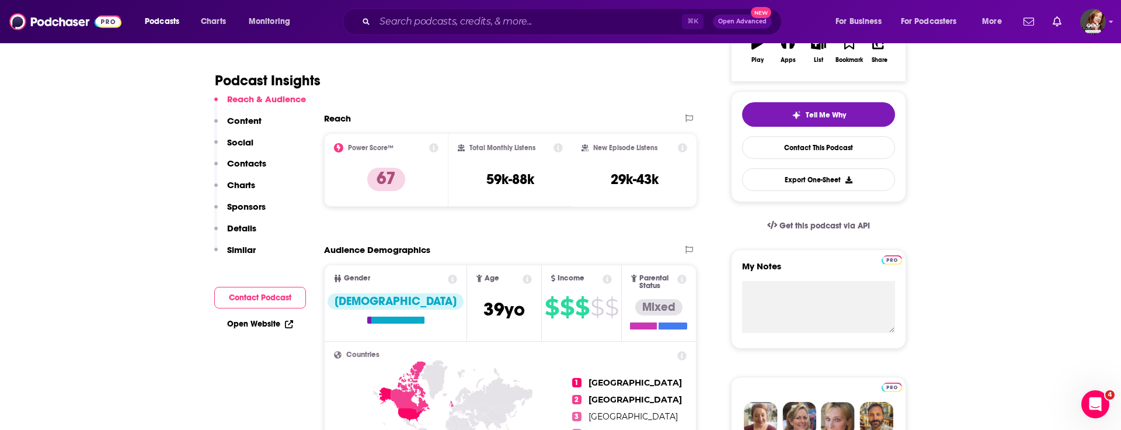
scroll to position [231, 0]
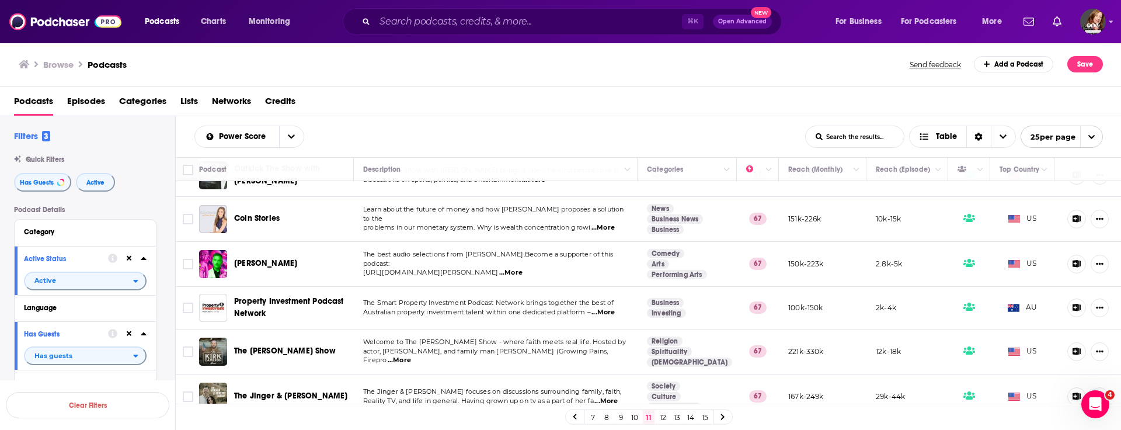
scroll to position [902, 0]
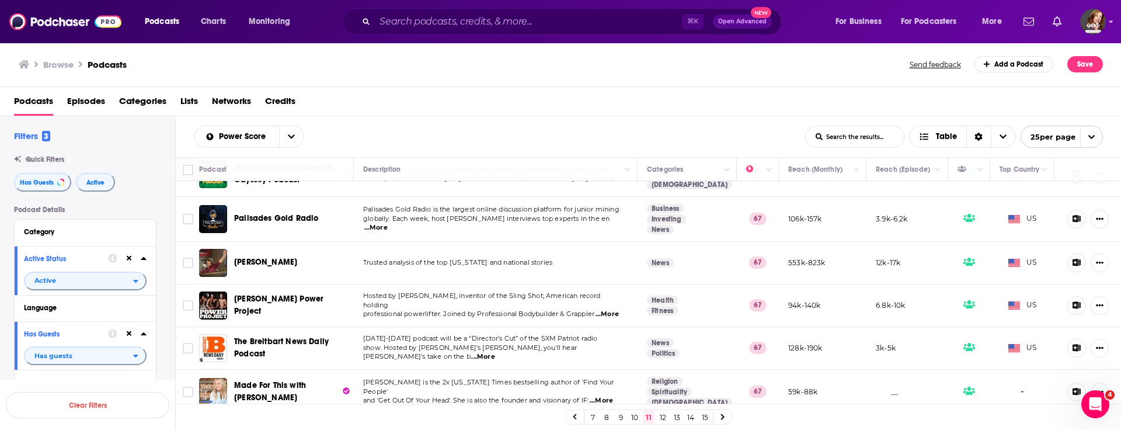
click at [663, 421] on link "12" at bounding box center [663, 417] width 12 height 14
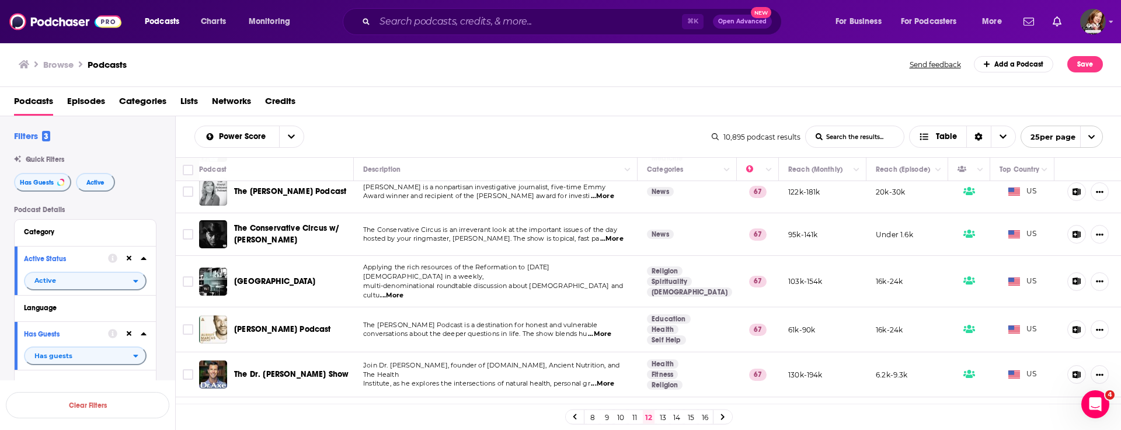
scroll to position [516, 0]
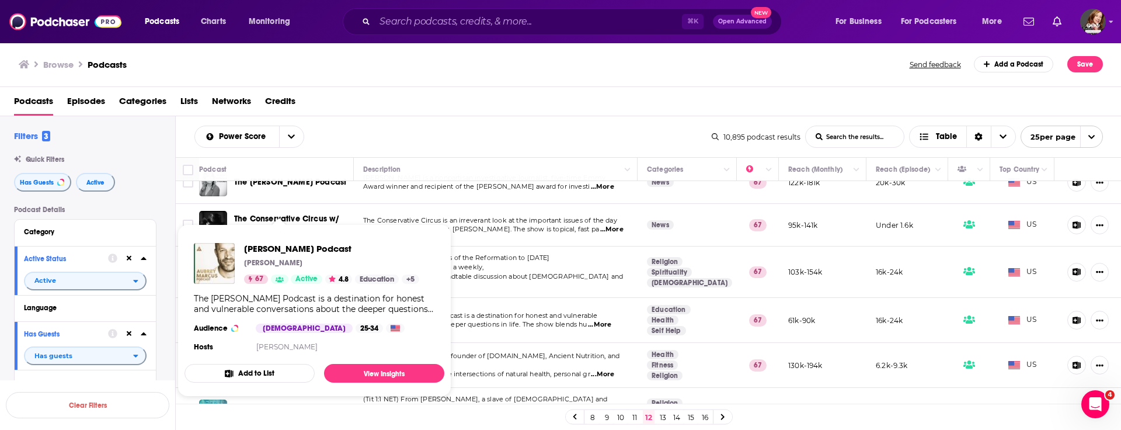
click at [285, 308] on div "The Aubrey Marcus Podcast is a destination for honest and vulnerable conversati…" at bounding box center [314, 303] width 241 height 21
click at [378, 372] on link "View Insights" at bounding box center [384, 373] width 120 height 19
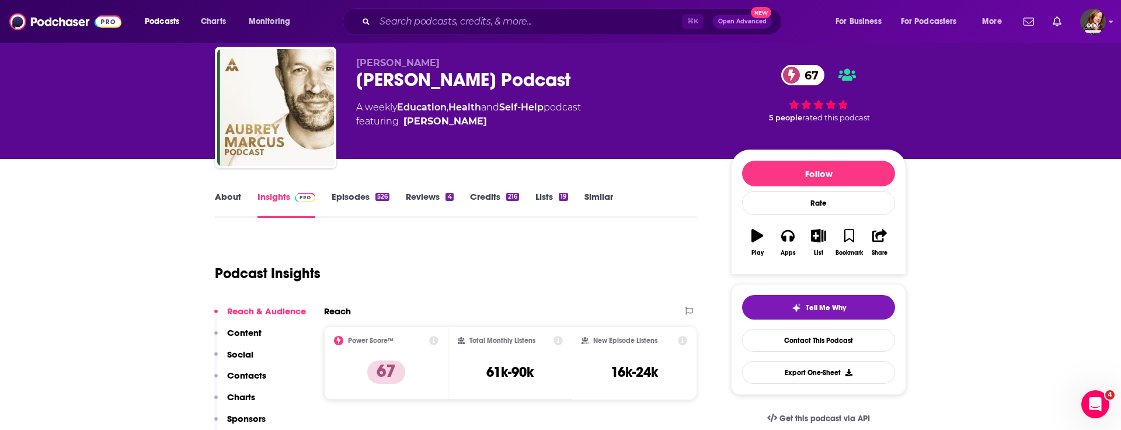
scroll to position [44, 0]
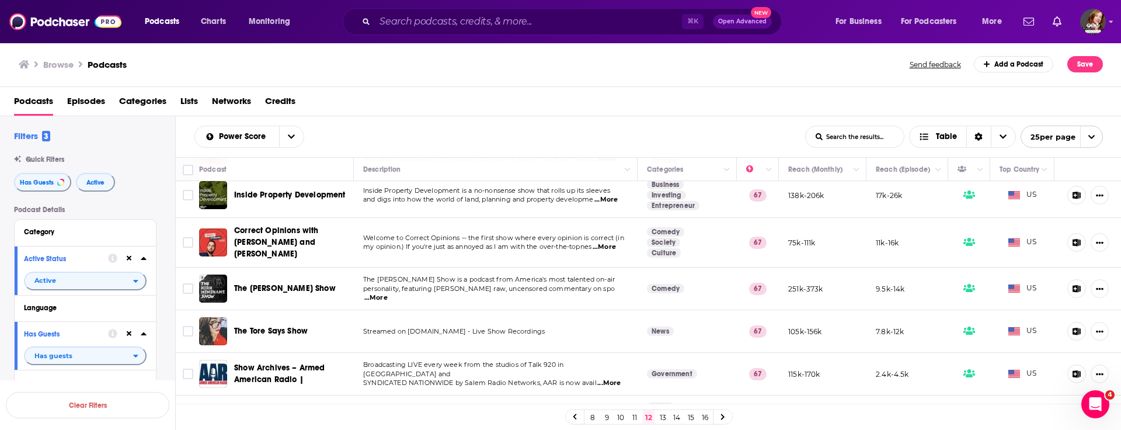
scroll to position [883, 0]
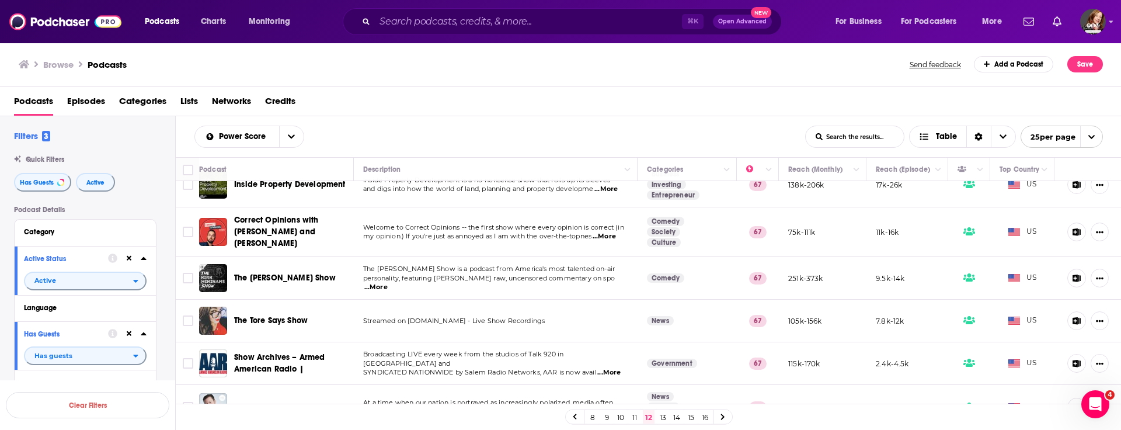
click at [662, 419] on link "13" at bounding box center [663, 417] width 12 height 14
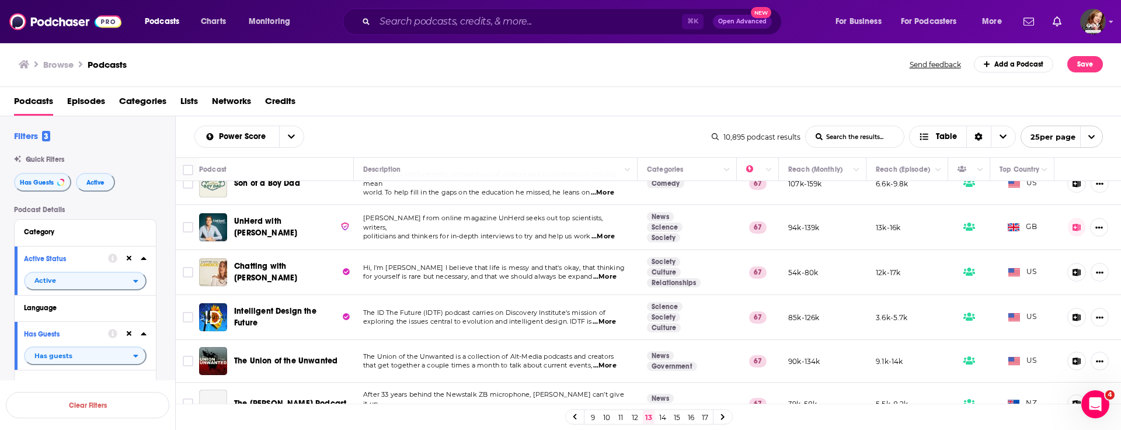
scroll to position [195, 0]
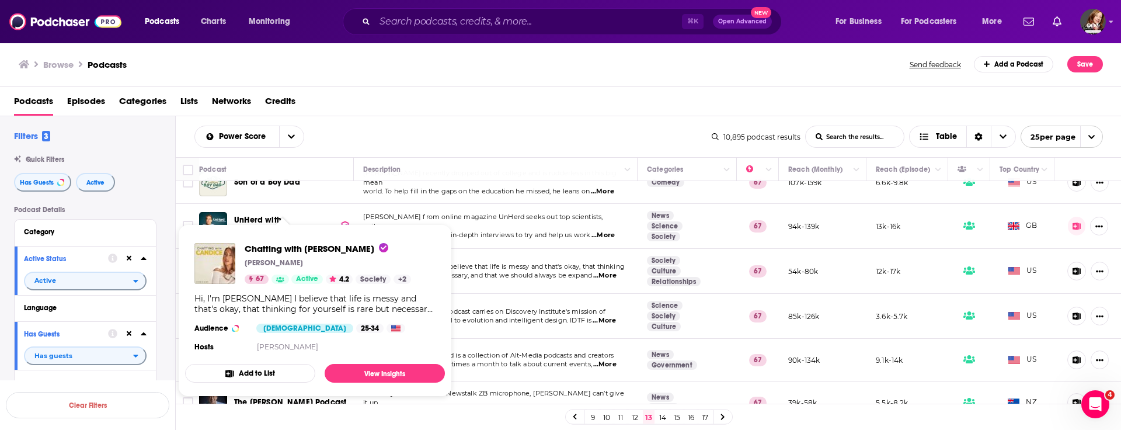
click at [288, 265] on p "Candice Horbacz" at bounding box center [274, 262] width 58 height 9
click at [374, 372] on link "View Insights" at bounding box center [385, 373] width 120 height 19
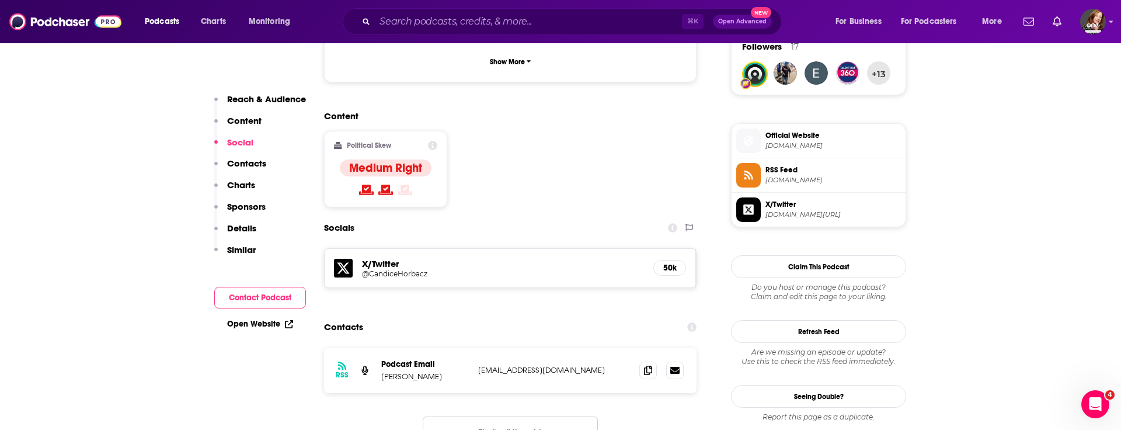
scroll to position [878, 0]
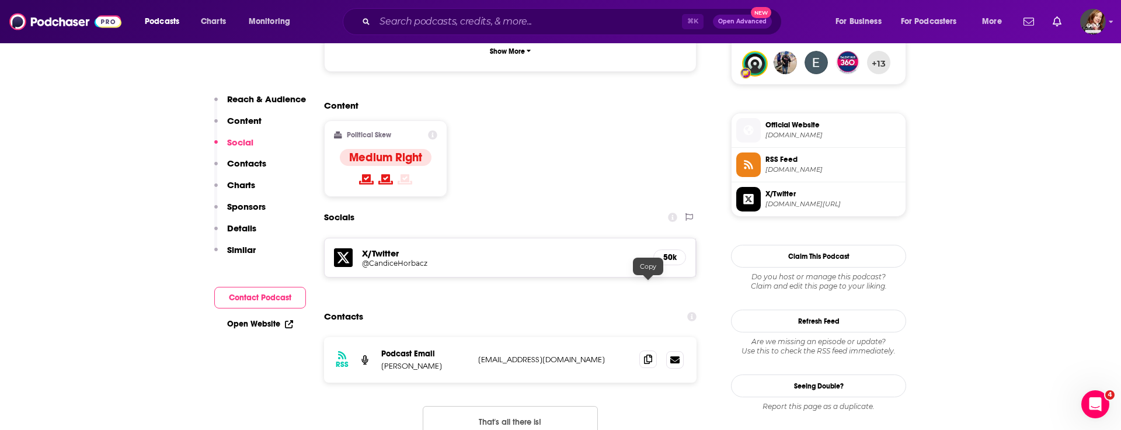
click at [648, 354] on icon at bounding box center [648, 358] width 8 height 9
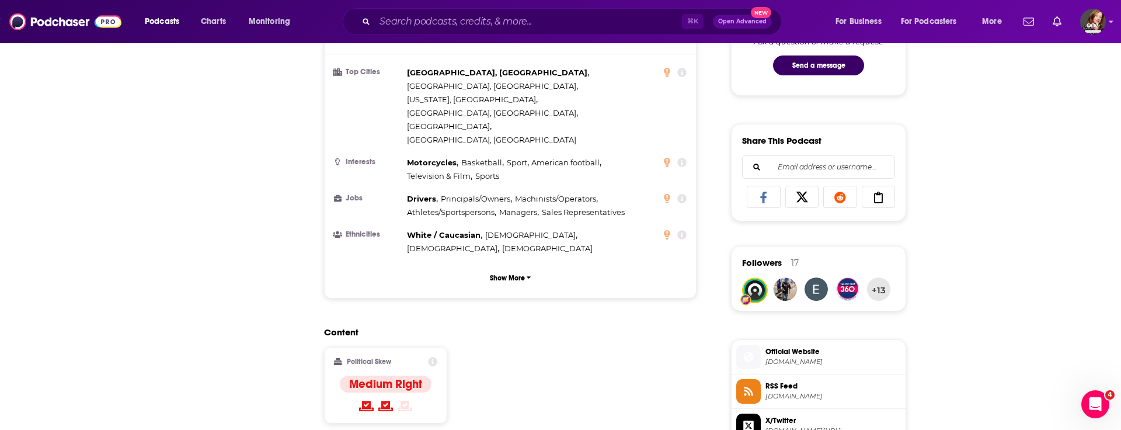
scroll to position [0, 0]
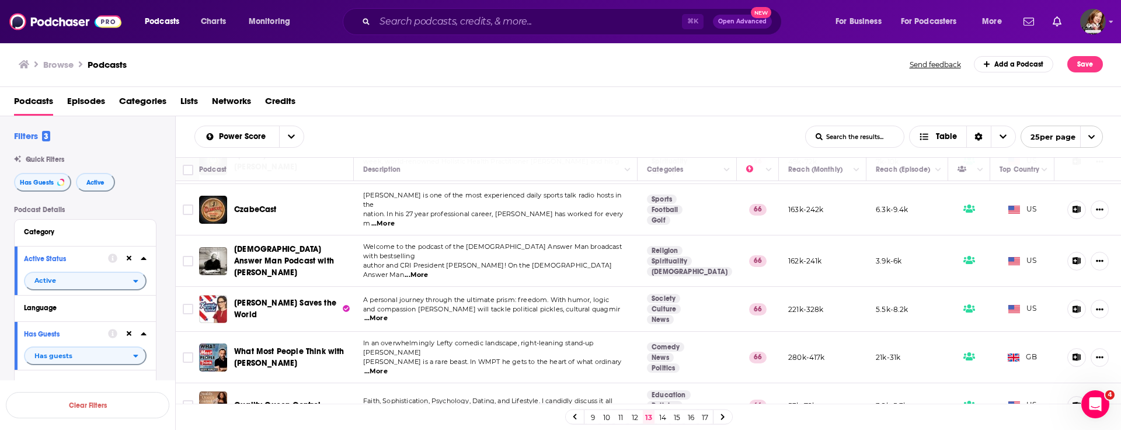
scroll to position [715, 0]
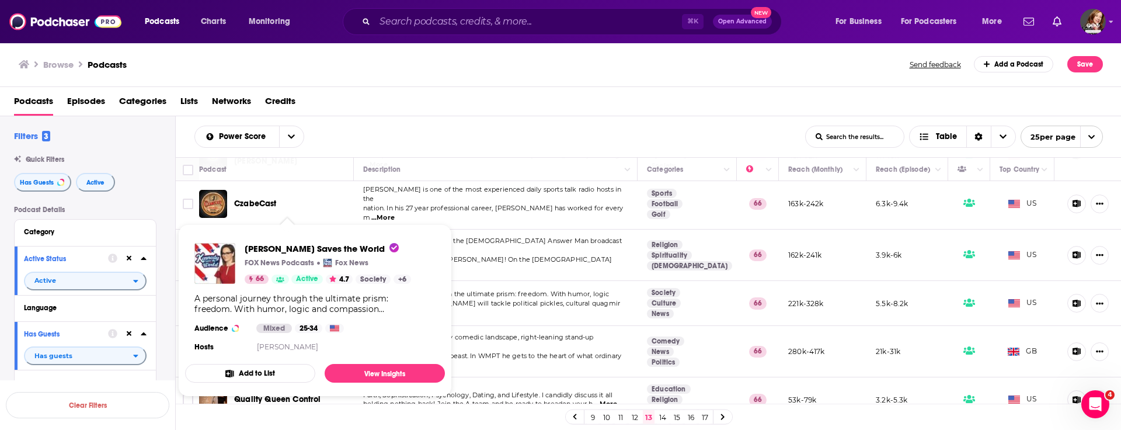
click at [279, 279] on icon "Show Podcast Details" at bounding box center [280, 279] width 8 height 6
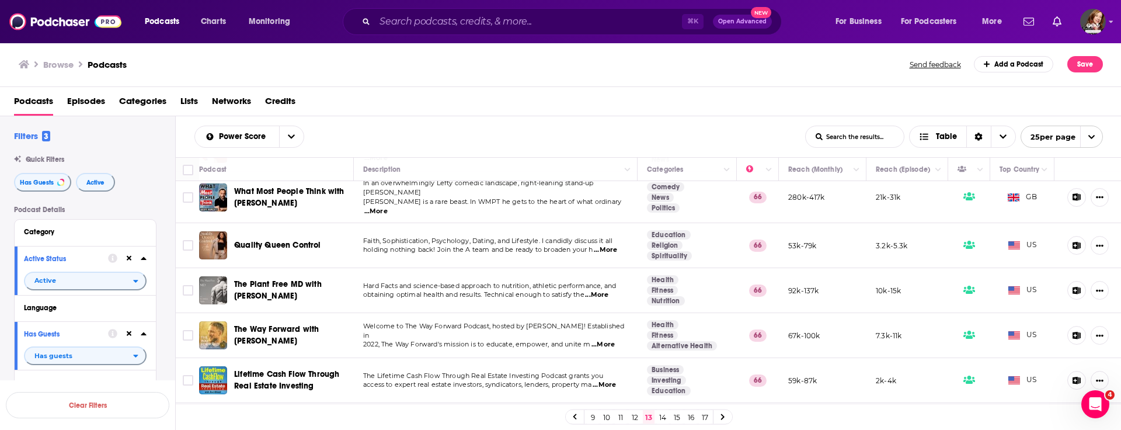
scroll to position [883, 0]
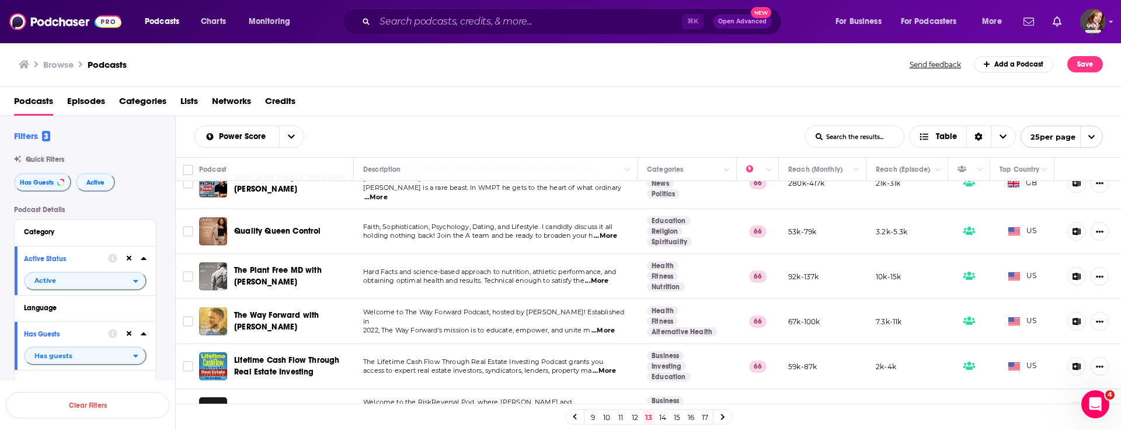
click at [662, 420] on link "14" at bounding box center [663, 417] width 12 height 14
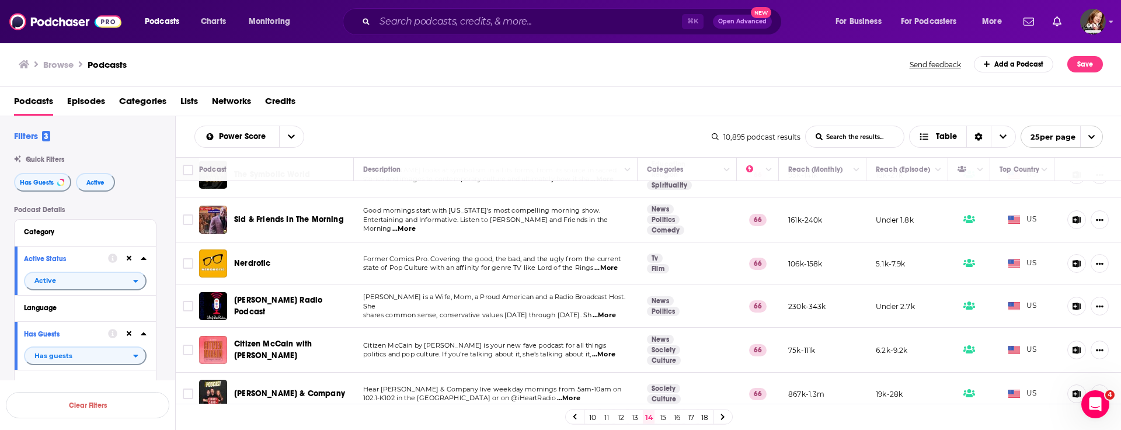
scroll to position [767, 0]
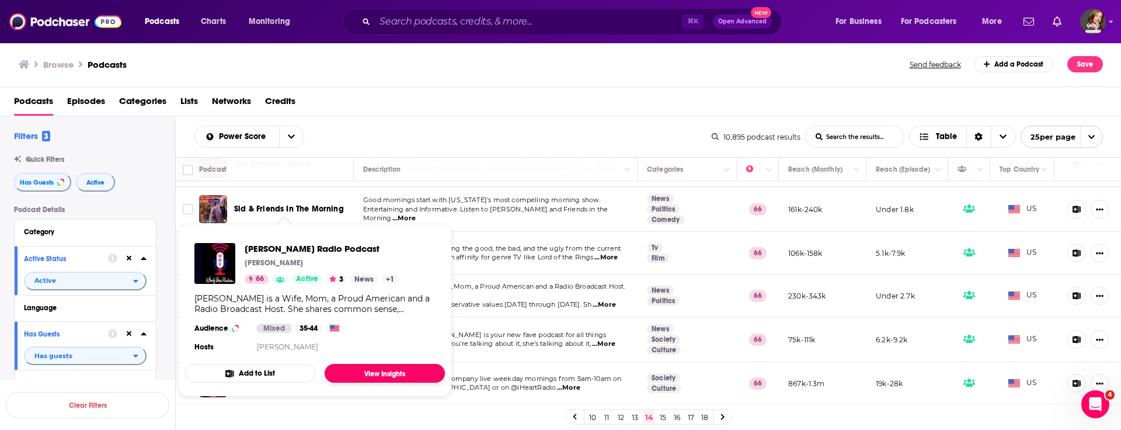
click at [395, 373] on link "View Insights" at bounding box center [385, 373] width 120 height 19
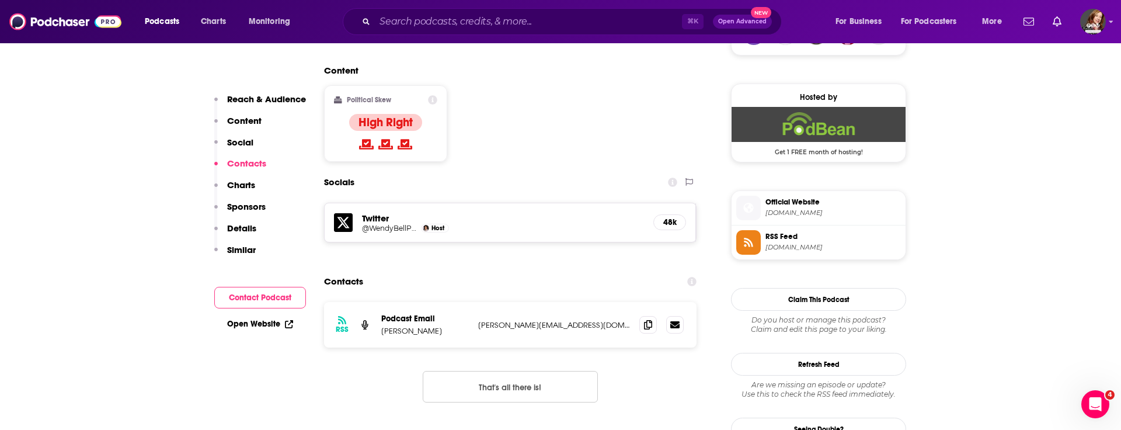
scroll to position [944, 0]
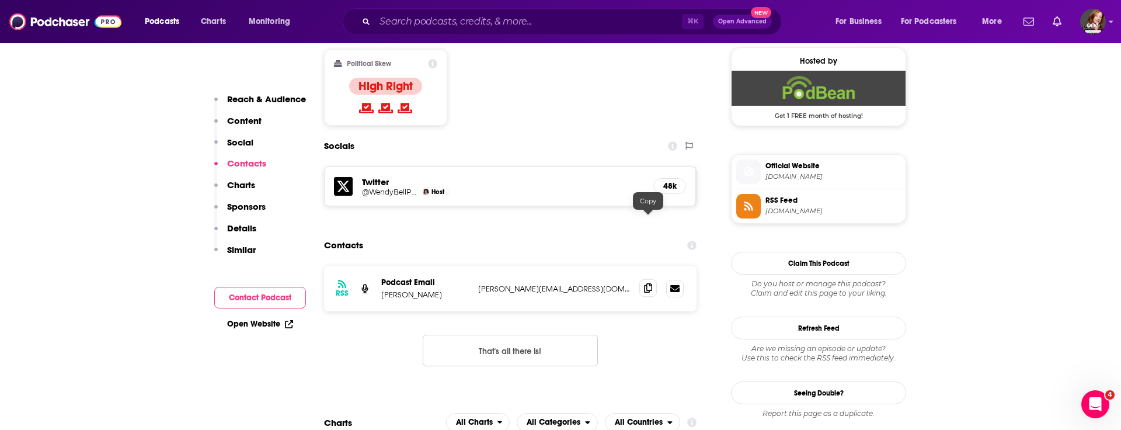
click at [646, 283] on icon at bounding box center [648, 287] width 8 height 9
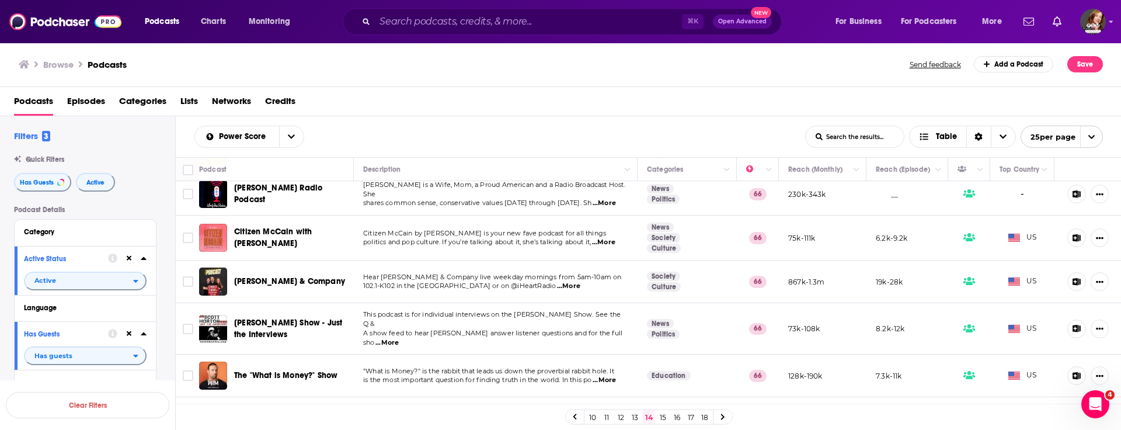
scroll to position [888, 0]
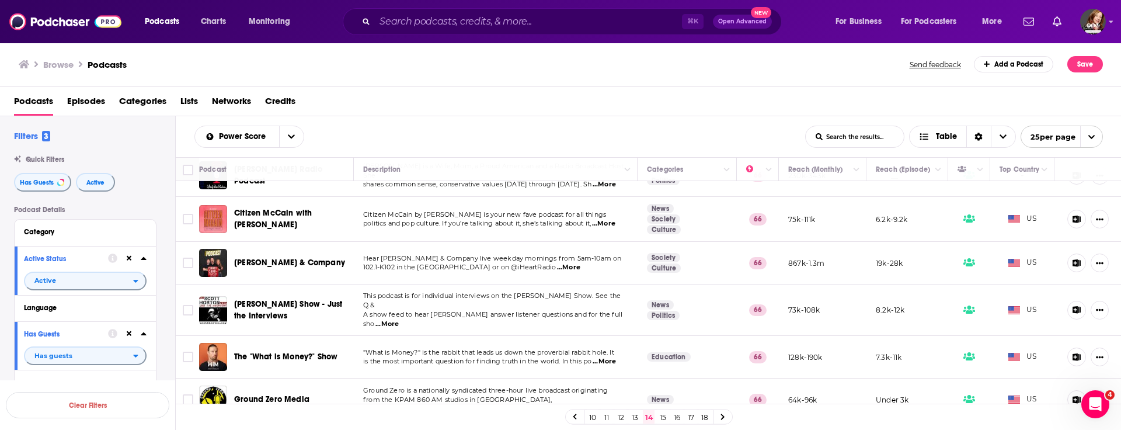
click at [663, 420] on link "15" at bounding box center [663, 417] width 12 height 14
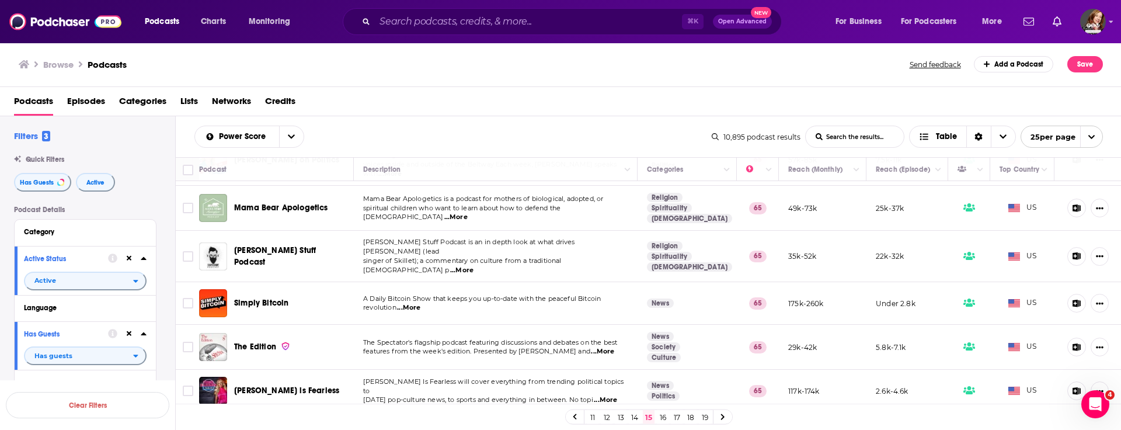
scroll to position [881, 0]
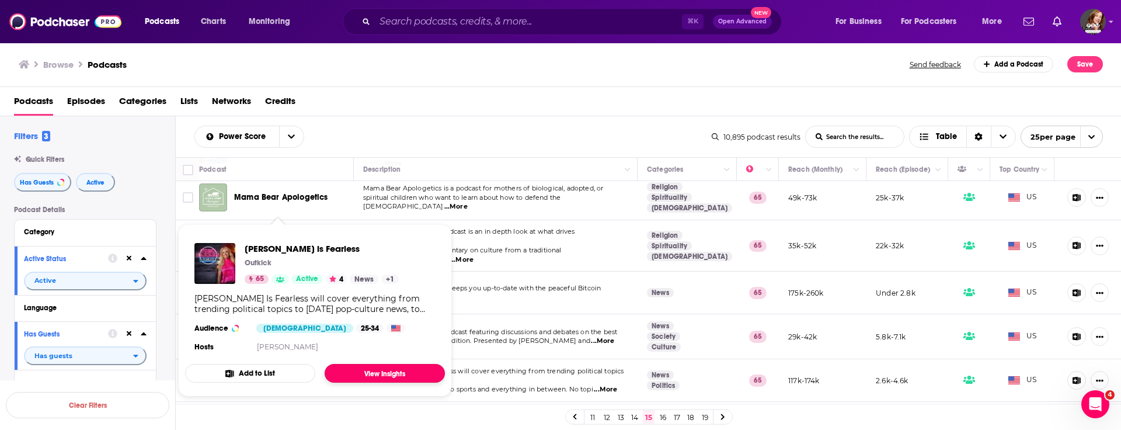
click at [374, 377] on link "View Insights" at bounding box center [385, 373] width 120 height 19
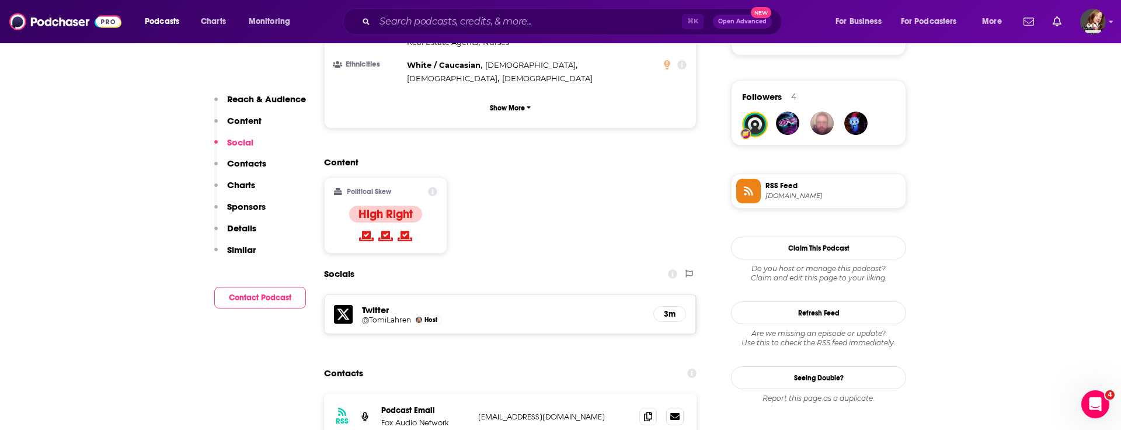
scroll to position [826, 0]
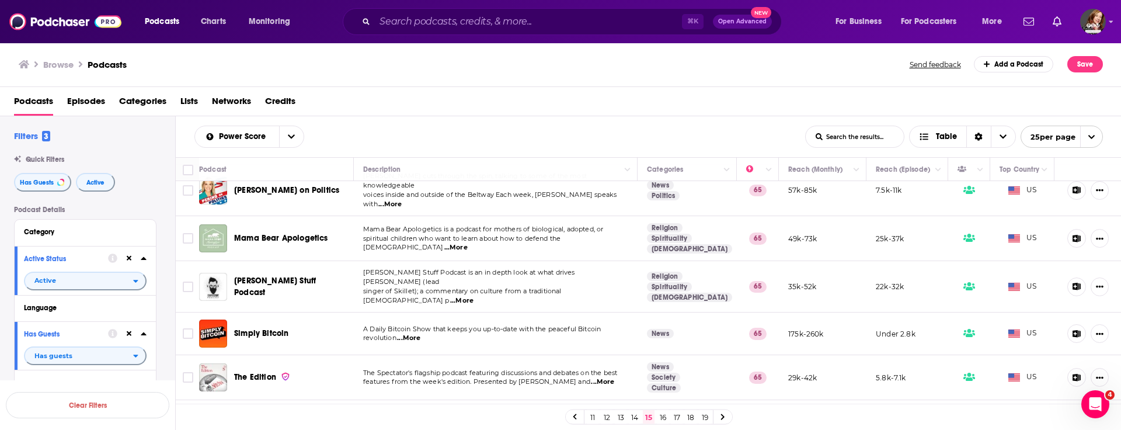
scroll to position [881, 0]
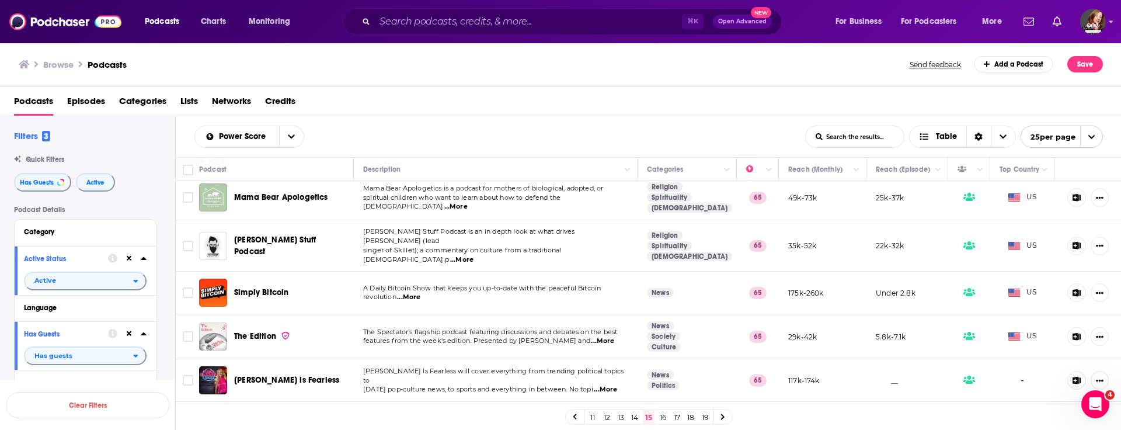
click at [664, 421] on link "16" at bounding box center [663, 417] width 12 height 14
